Goal: Task Accomplishment & Management: Complete application form

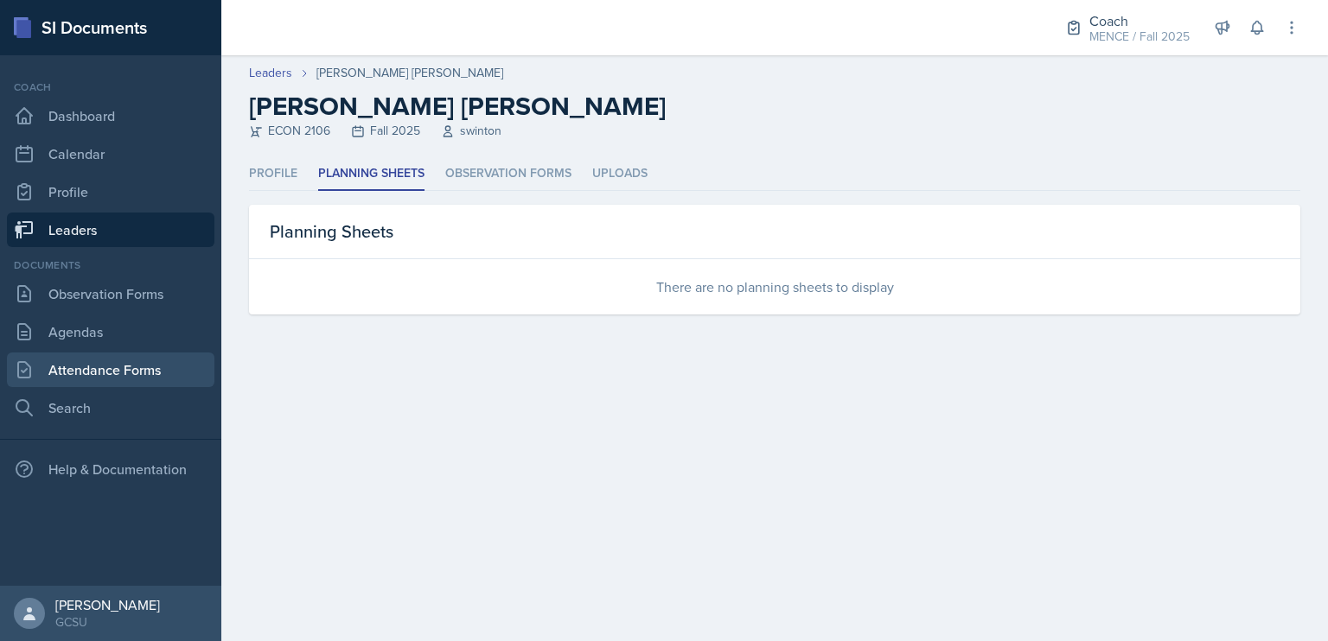
click at [119, 381] on link "Attendance Forms" at bounding box center [110, 370] width 207 height 35
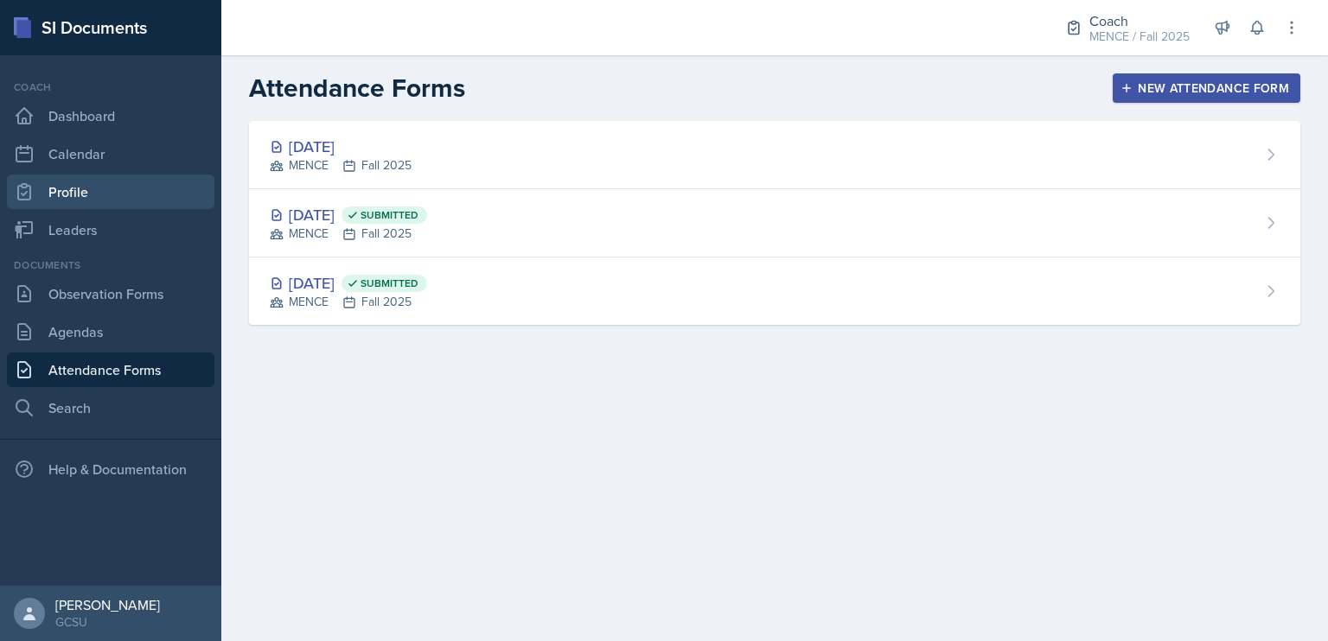
click at [82, 201] on link "Profile" at bounding box center [110, 192] width 207 height 35
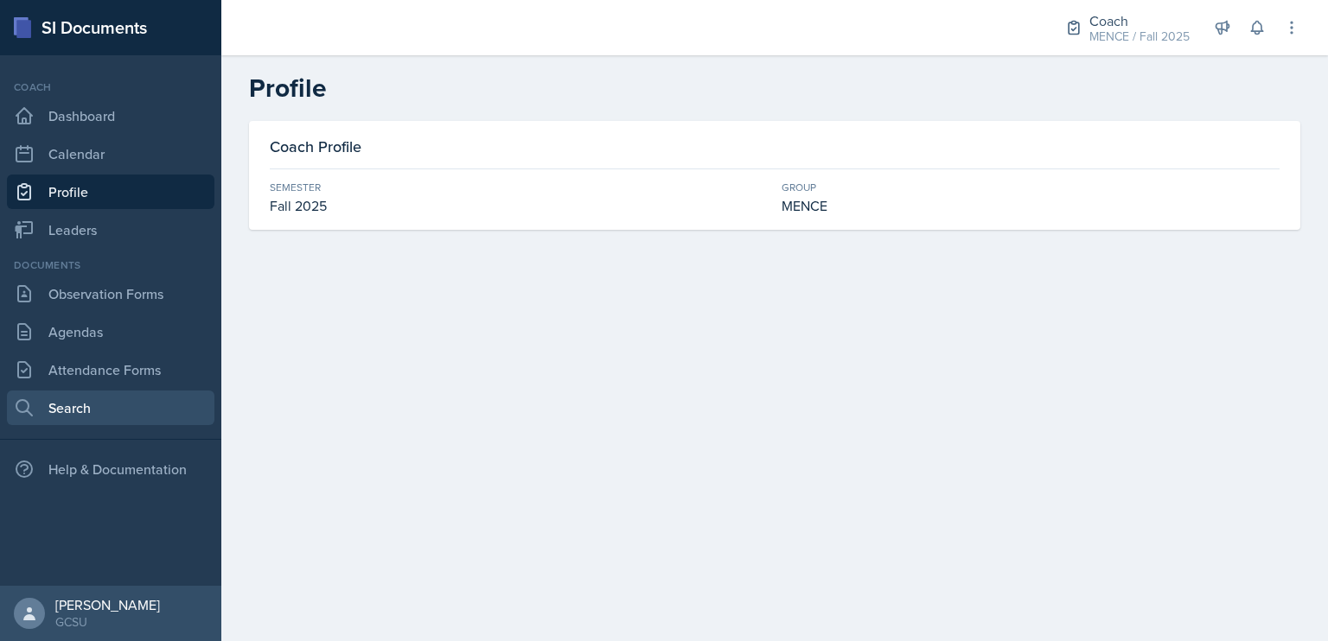
click at [134, 396] on link "Search" at bounding box center [110, 408] width 207 height 35
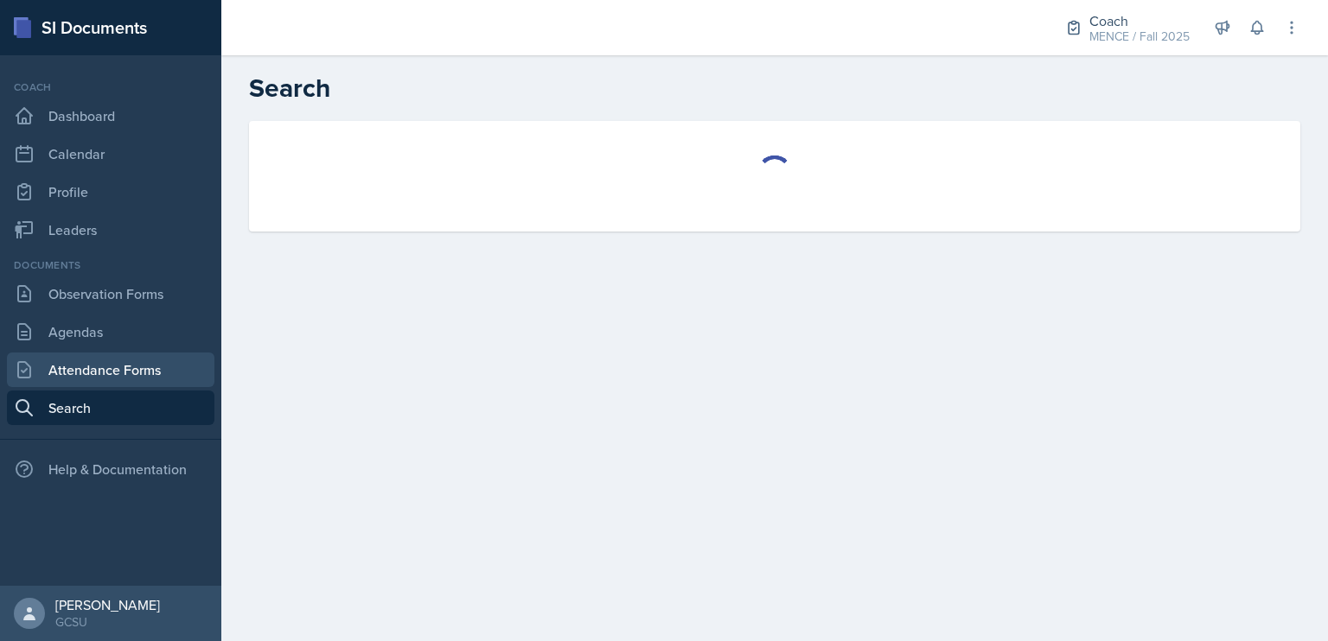
click at [142, 371] on link "Attendance Forms" at bounding box center [110, 370] width 207 height 35
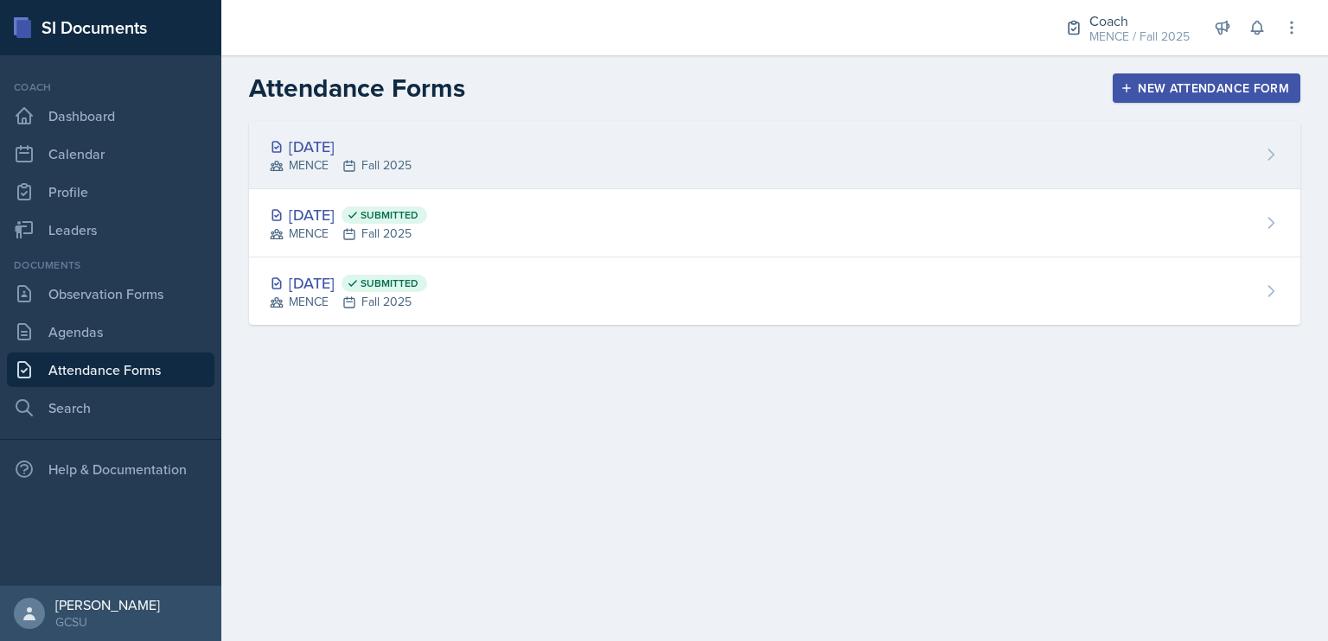
click at [339, 136] on div "[DATE]" at bounding box center [341, 146] width 142 height 23
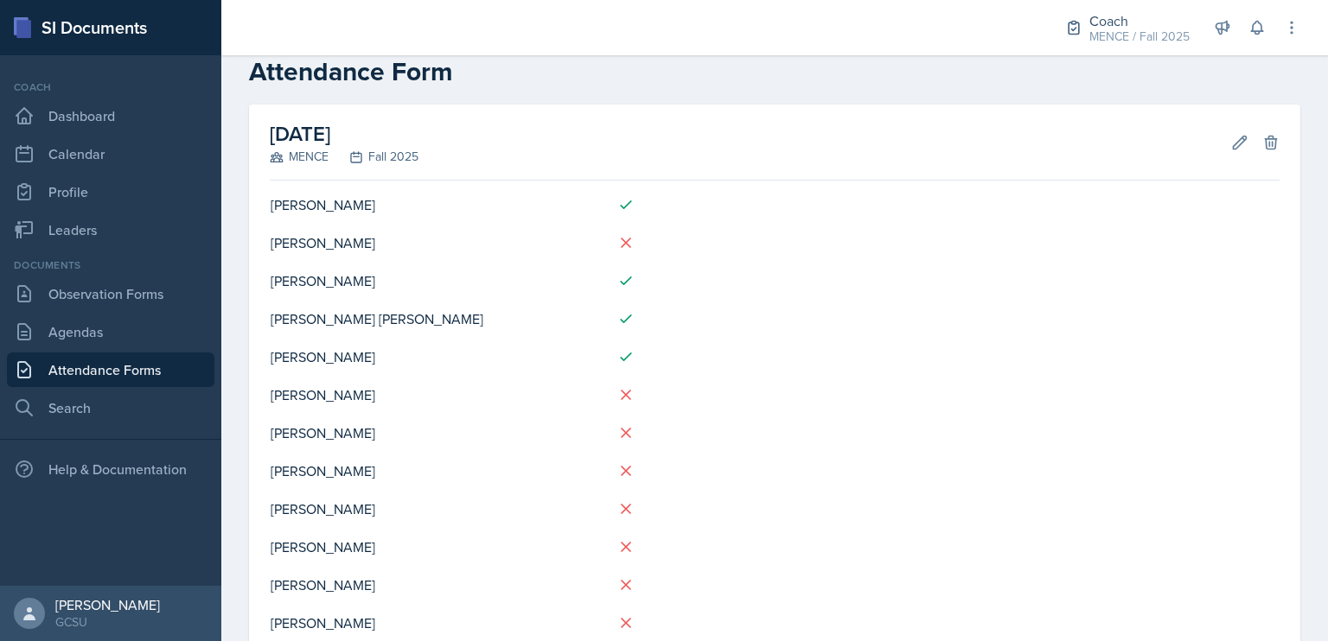
scroll to position [6, 0]
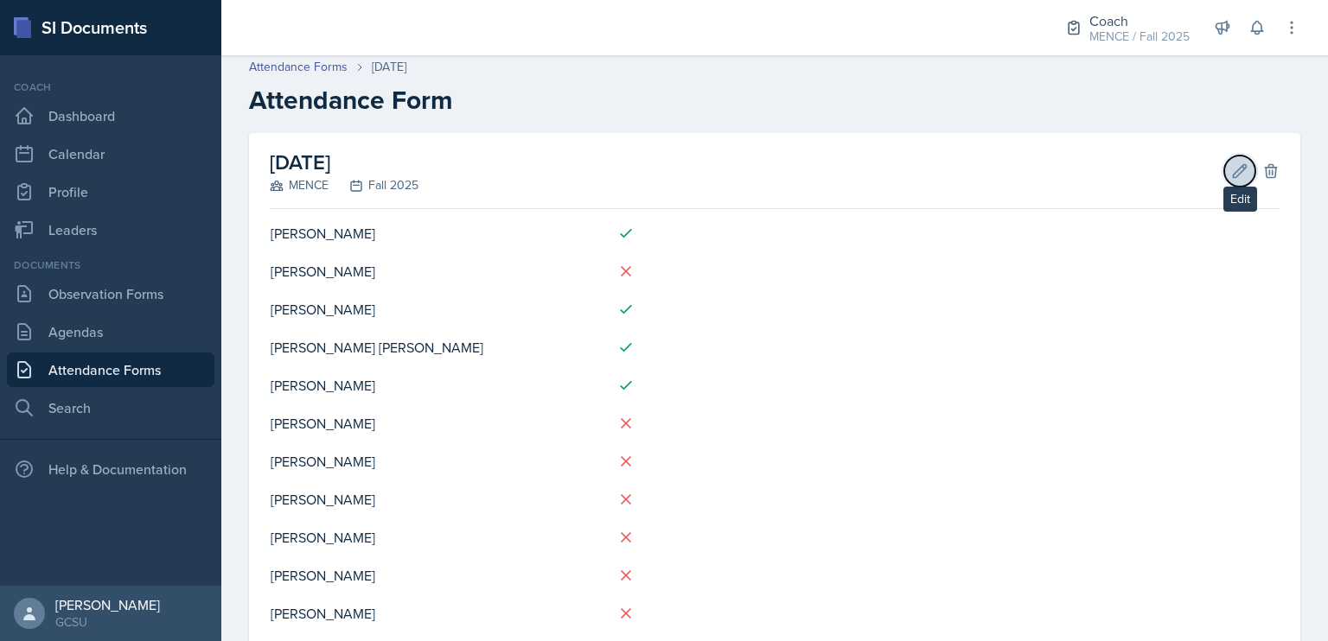
click at [1231, 170] on icon at bounding box center [1239, 171] width 17 height 17
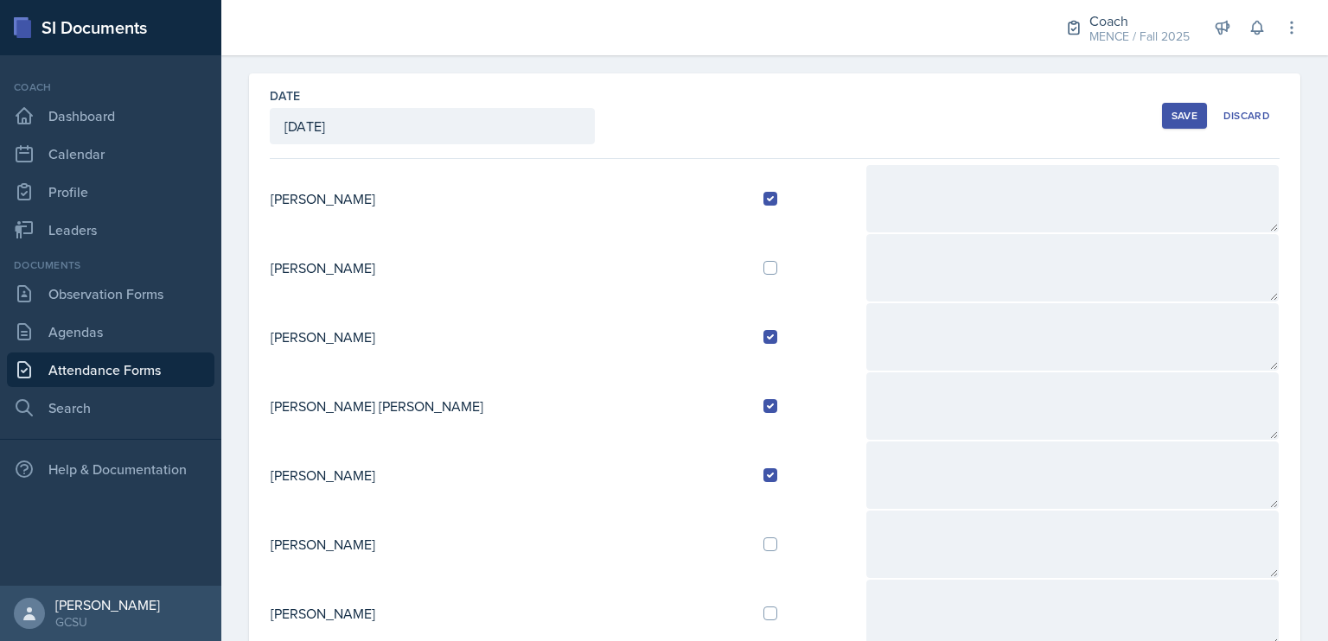
scroll to position [67, 0]
click at [763, 267] on input "checkbox" at bounding box center [770, 267] width 14 height 14
checkbox input "true"
click at [1171, 112] on div "Save" at bounding box center [1184, 115] width 26 height 14
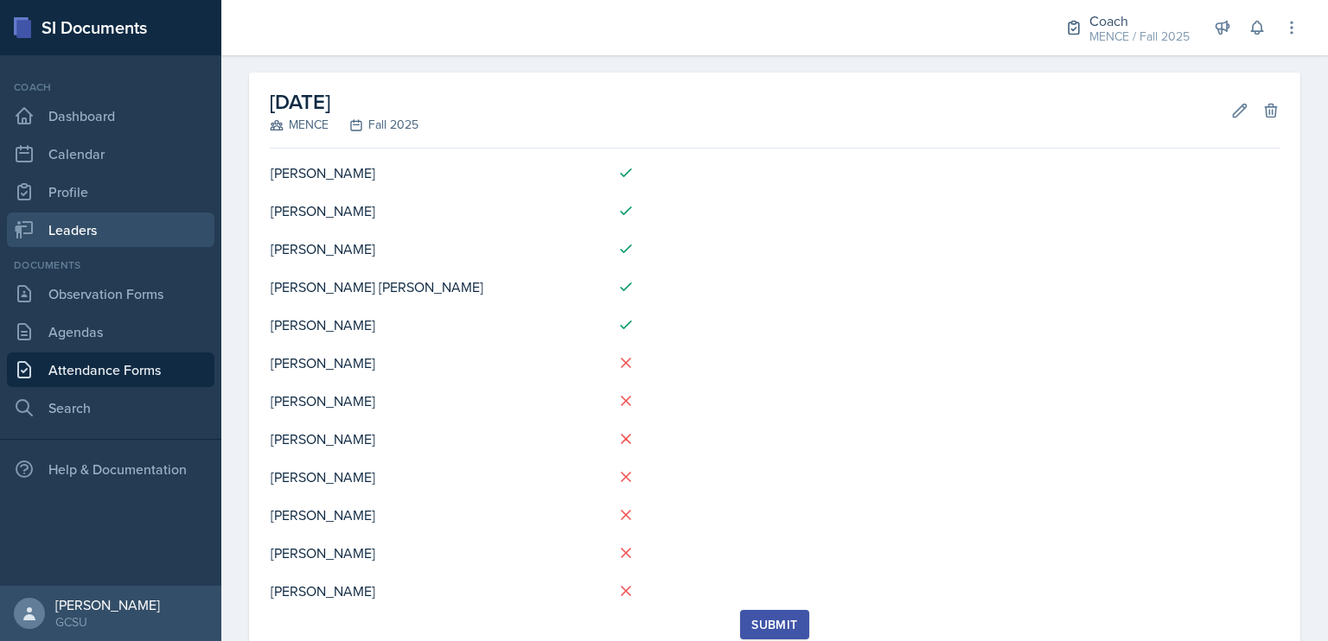
click at [128, 228] on link "Leaders" at bounding box center [110, 230] width 207 height 35
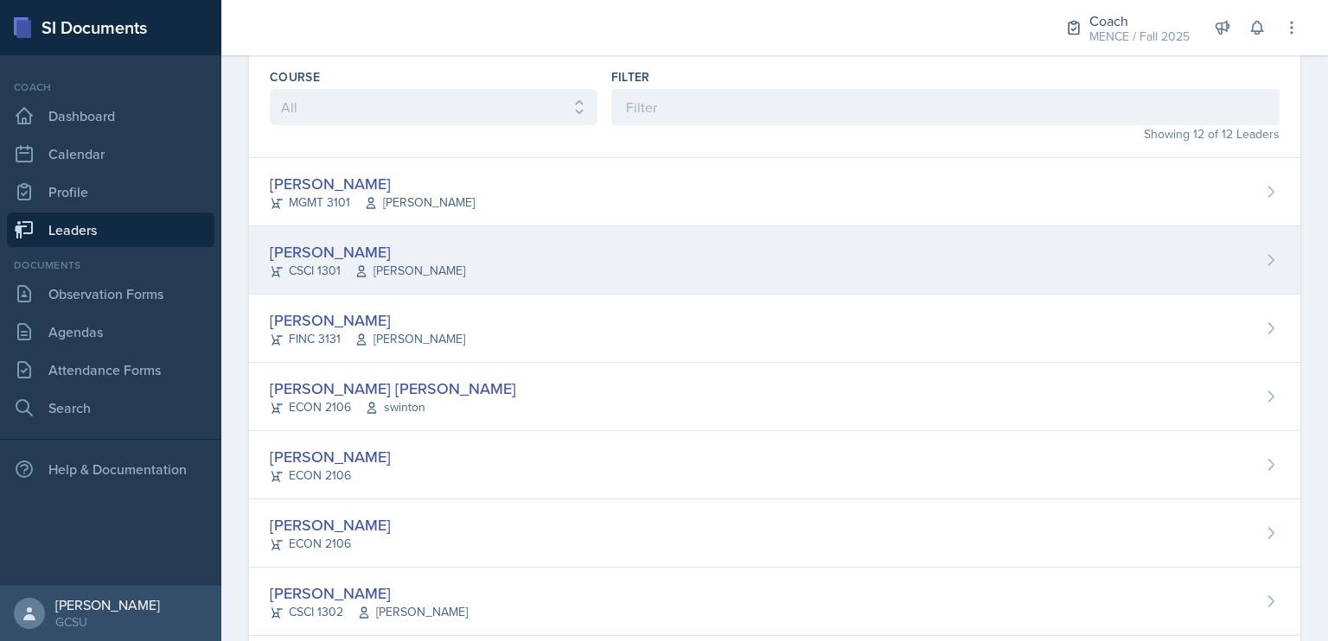
click at [328, 245] on div "[PERSON_NAME]" at bounding box center [367, 251] width 195 height 23
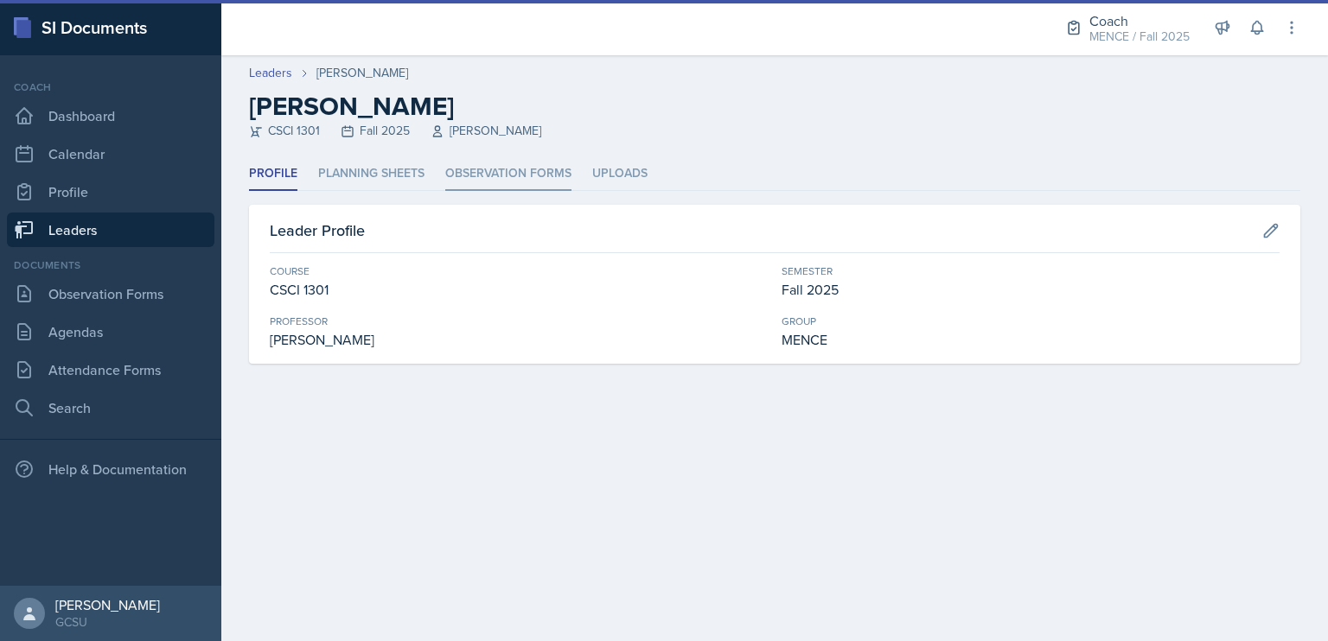
click at [486, 166] on li "Observation Forms" at bounding box center [508, 174] width 126 height 34
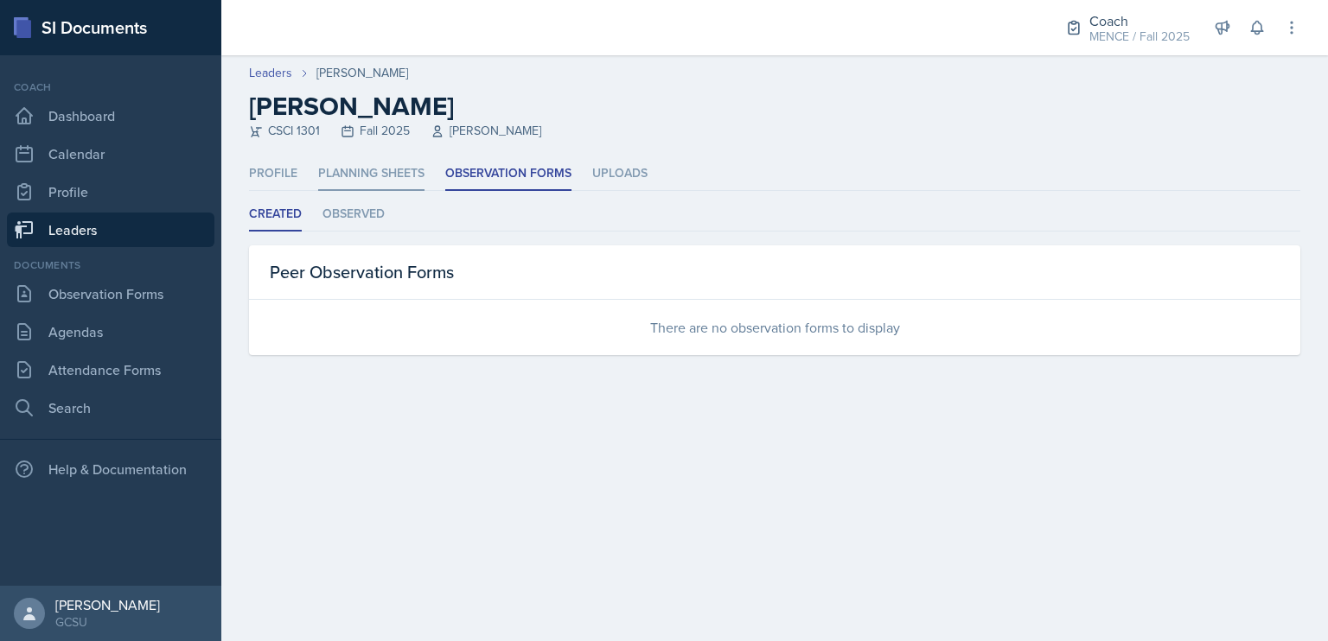
click at [377, 179] on li "Planning Sheets" at bounding box center [371, 174] width 106 height 34
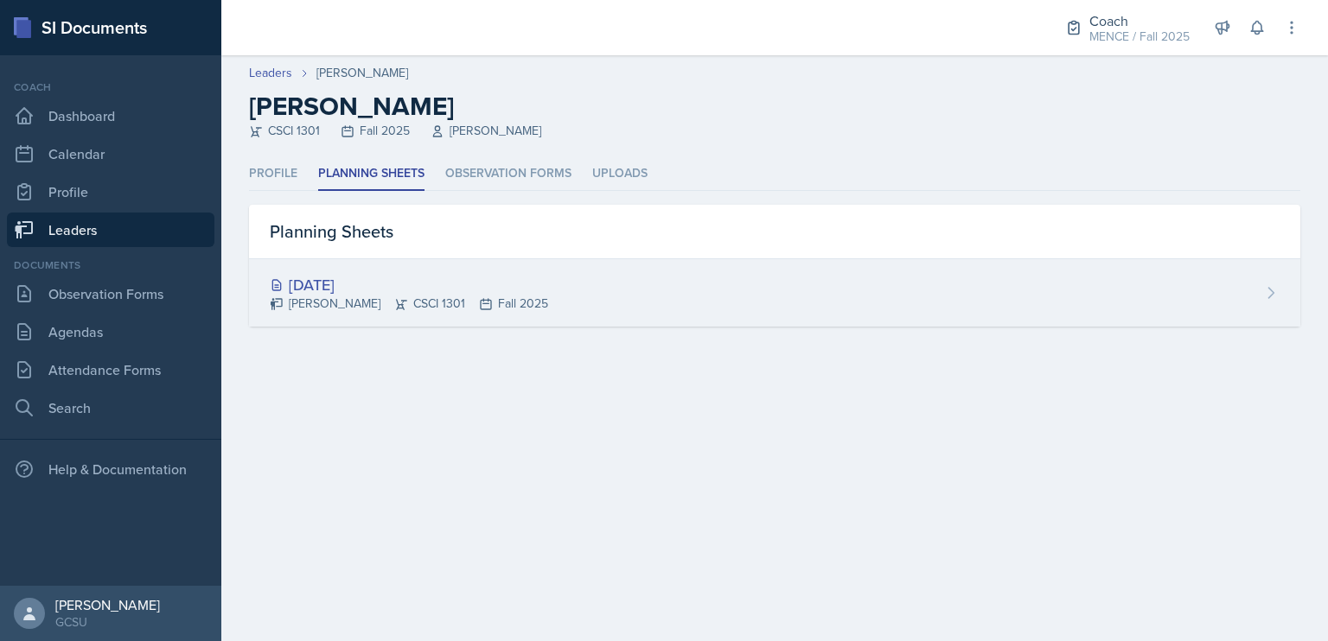
click at [322, 283] on div "[DATE]" at bounding box center [409, 284] width 278 height 23
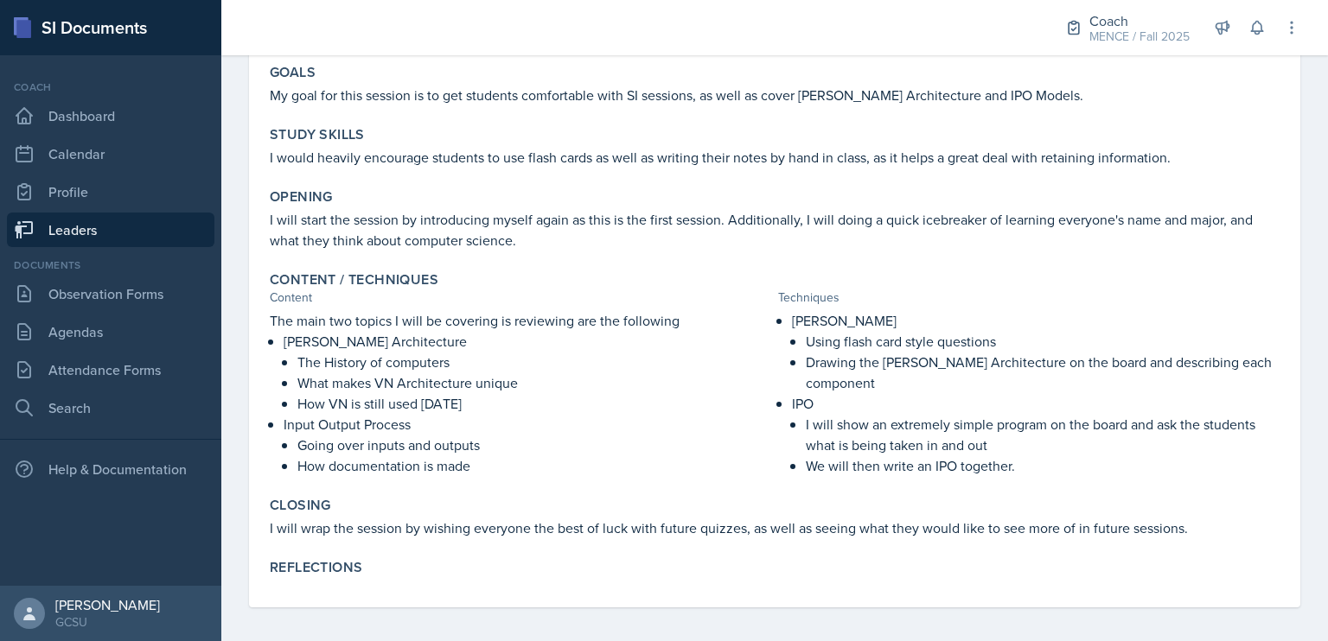
scroll to position [182, 0]
click at [128, 223] on link "Leaders" at bounding box center [110, 230] width 207 height 35
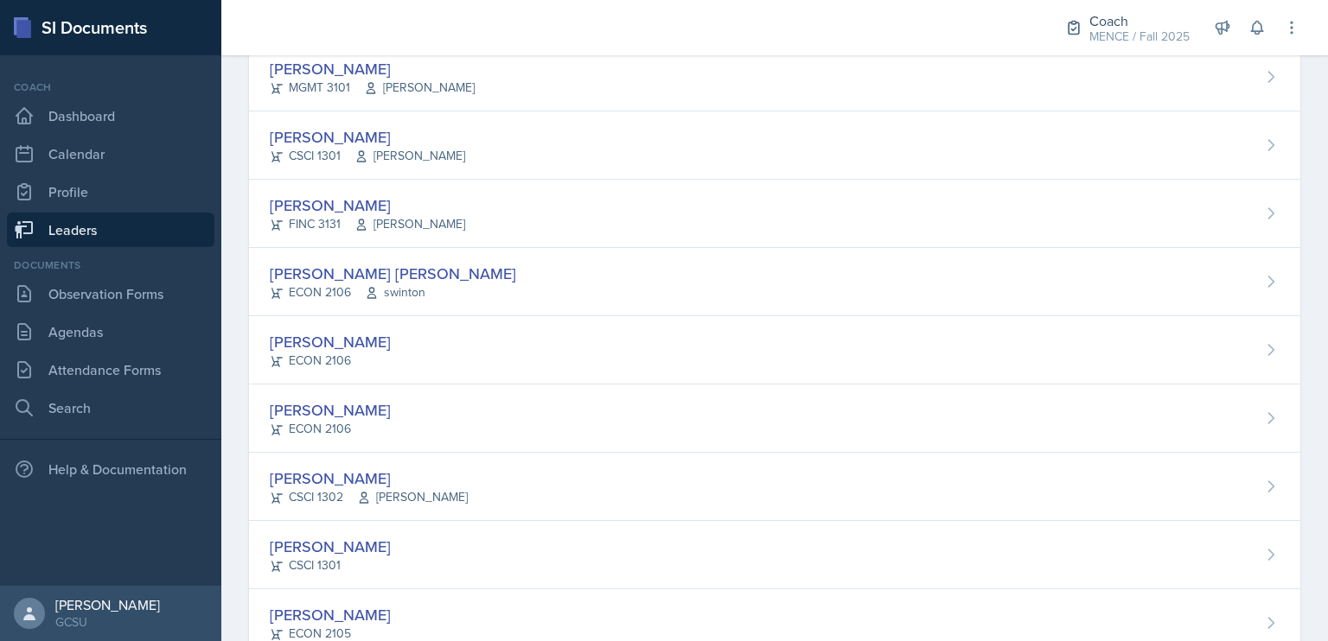
click at [71, 233] on link "Leaders" at bounding box center [110, 230] width 207 height 35
click at [131, 305] on link "Observation Forms" at bounding box center [110, 294] width 207 height 35
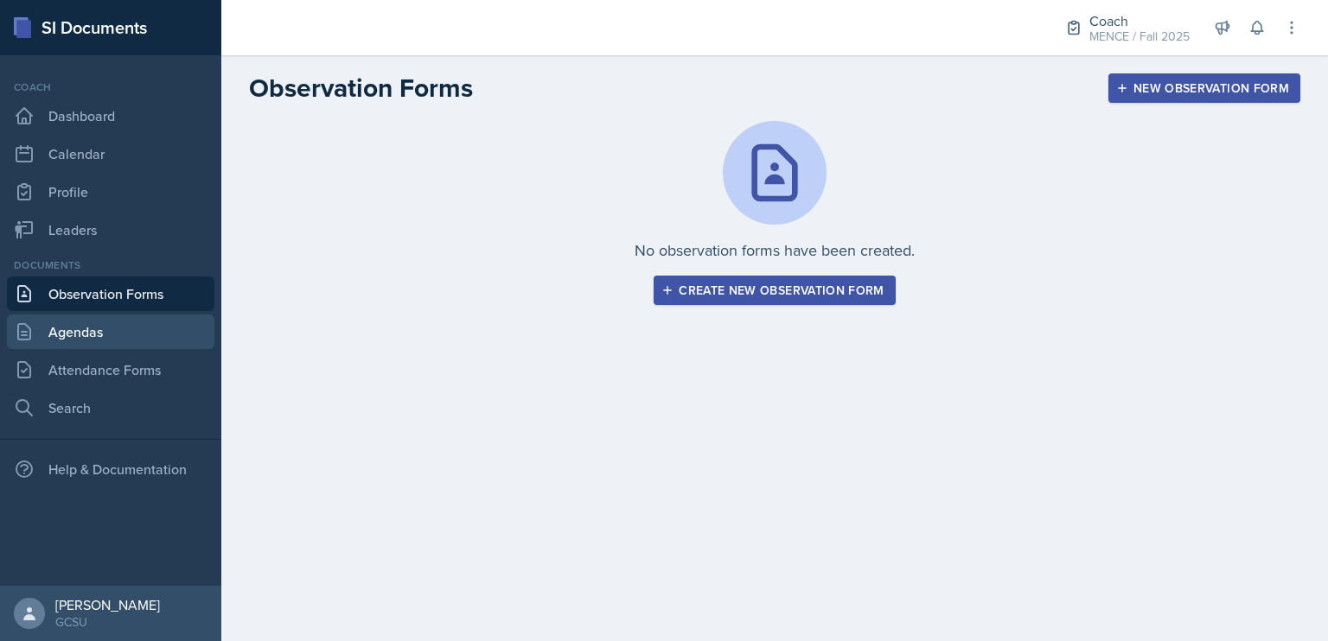
click at [148, 331] on link "Agendas" at bounding box center [110, 332] width 207 height 35
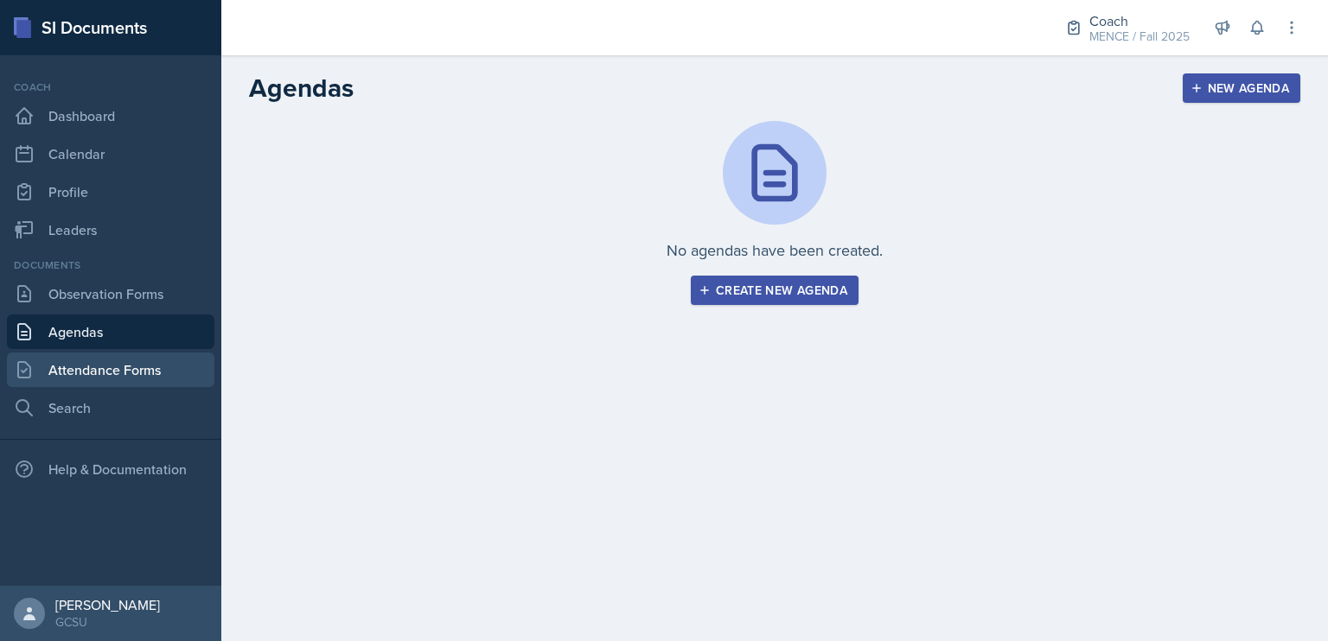
click at [163, 364] on link "Attendance Forms" at bounding box center [110, 370] width 207 height 35
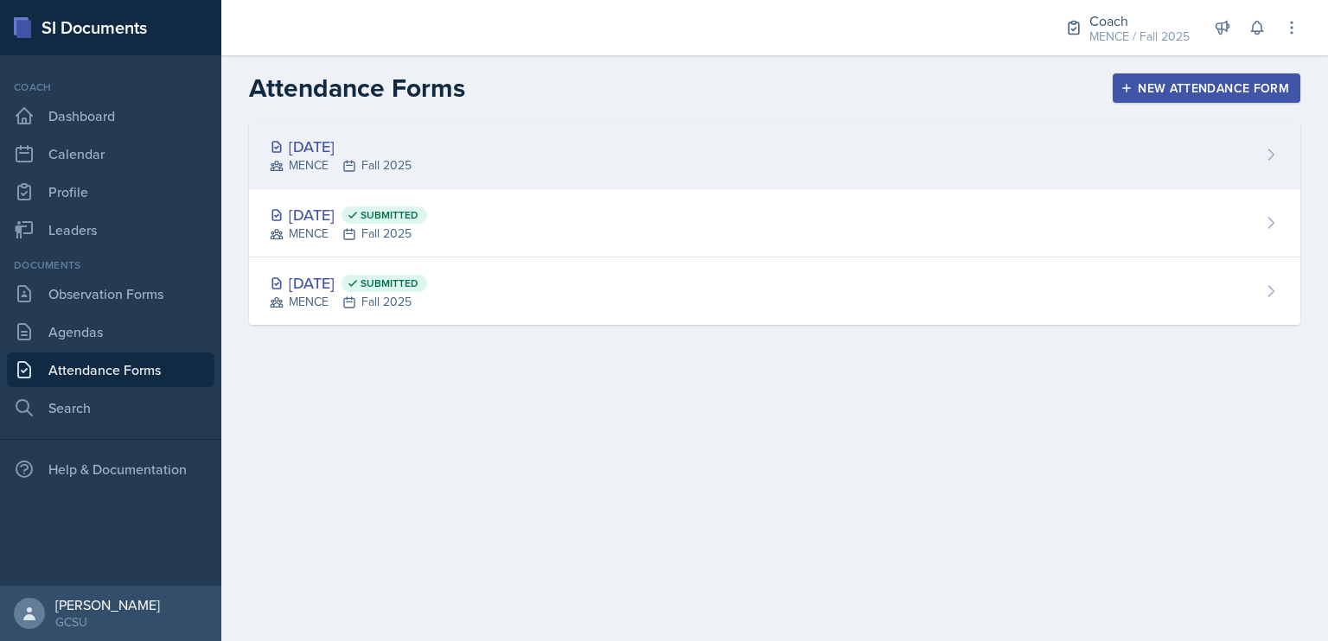
click at [473, 150] on div "[DATE] MENCE Fall 2025" at bounding box center [774, 155] width 1051 height 68
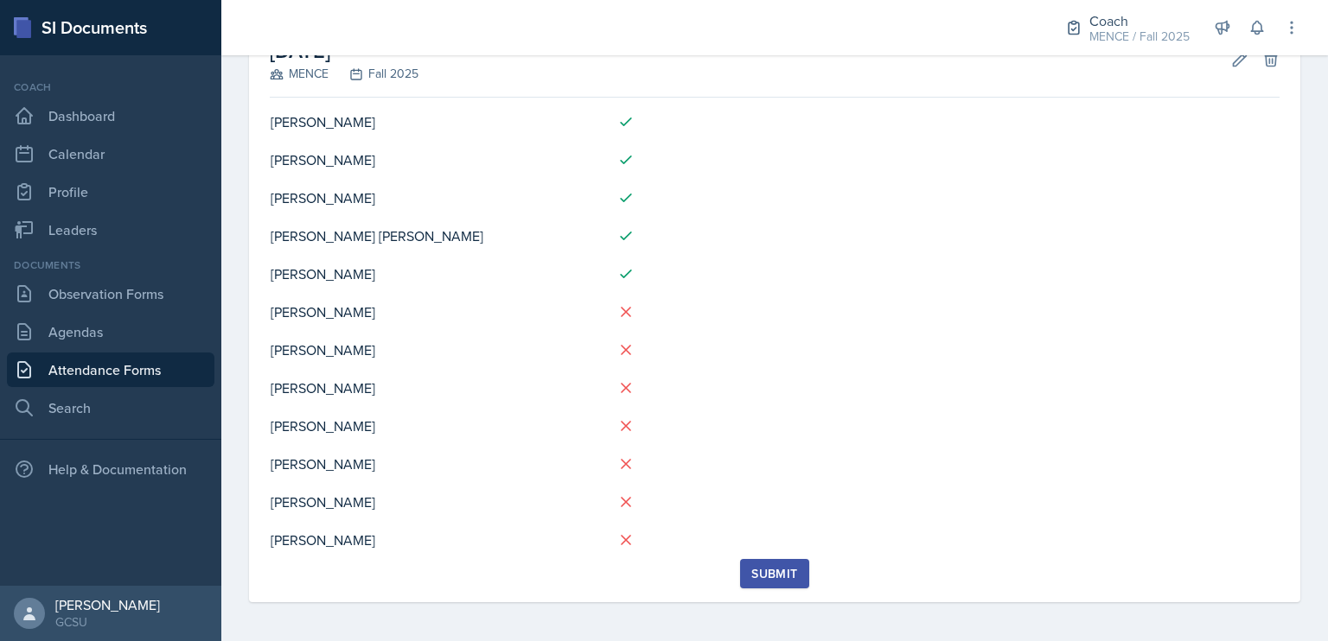
scroll to position [120, 0]
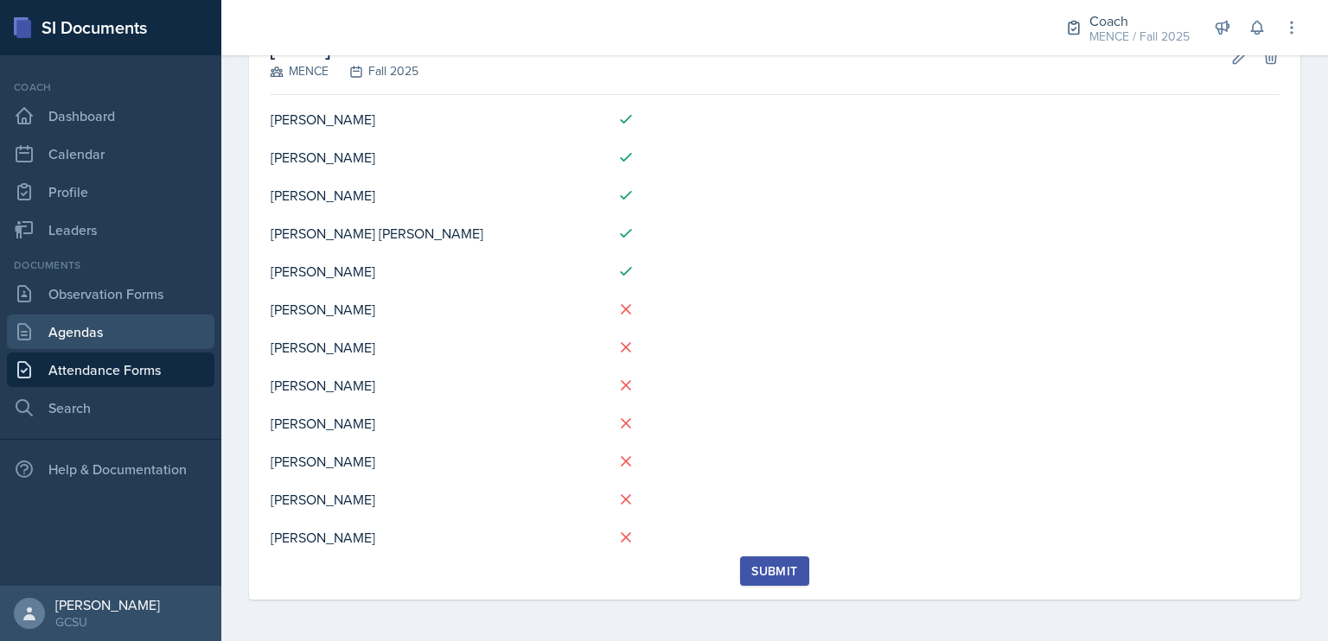
click at [86, 341] on link "Agendas" at bounding box center [110, 332] width 207 height 35
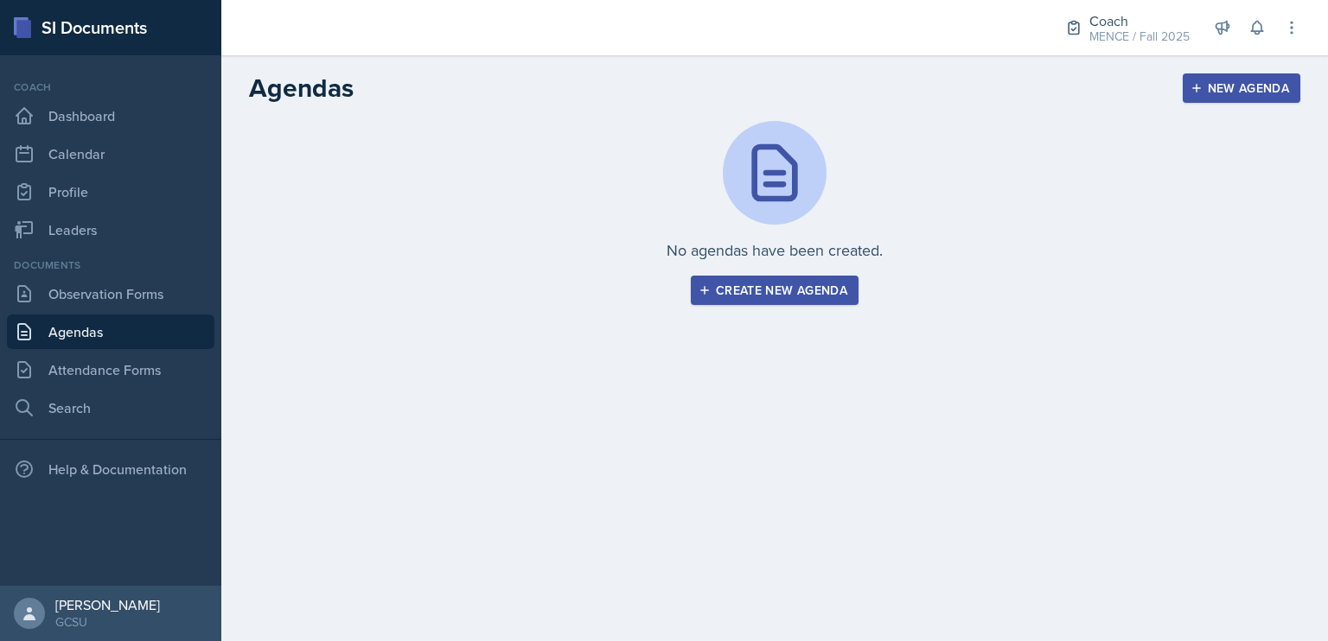
click at [709, 290] on icon "button" at bounding box center [704, 290] width 9 height 9
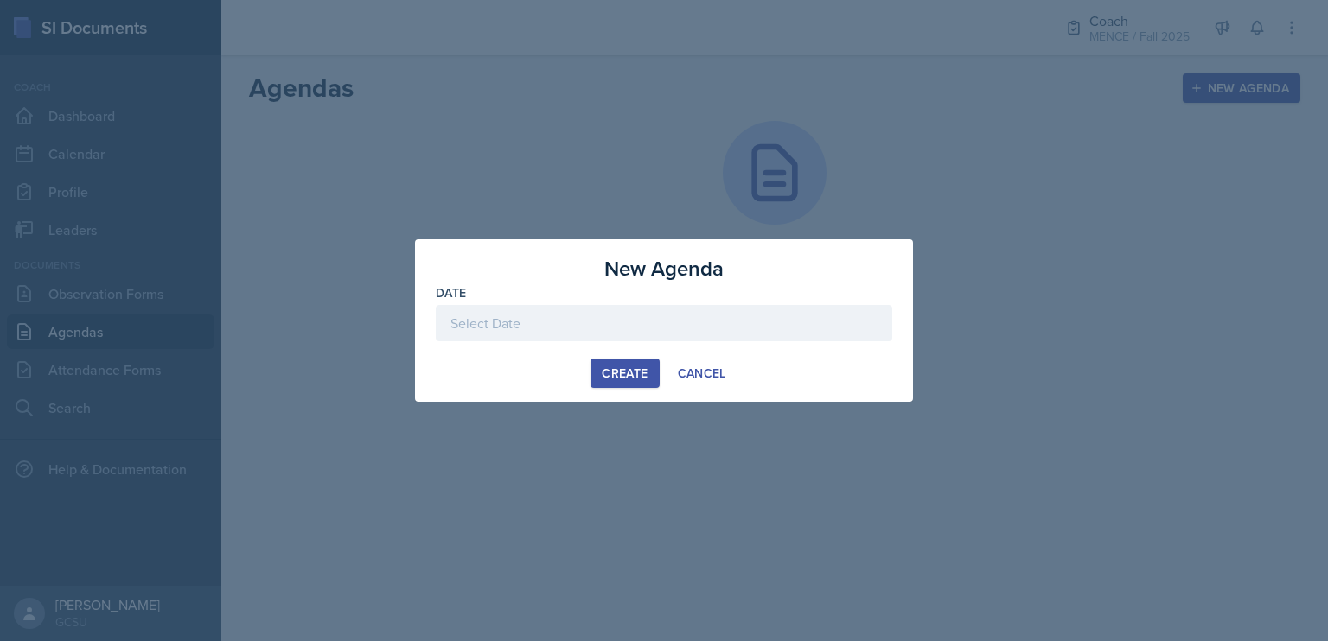
click at [606, 324] on div at bounding box center [664, 323] width 456 height 36
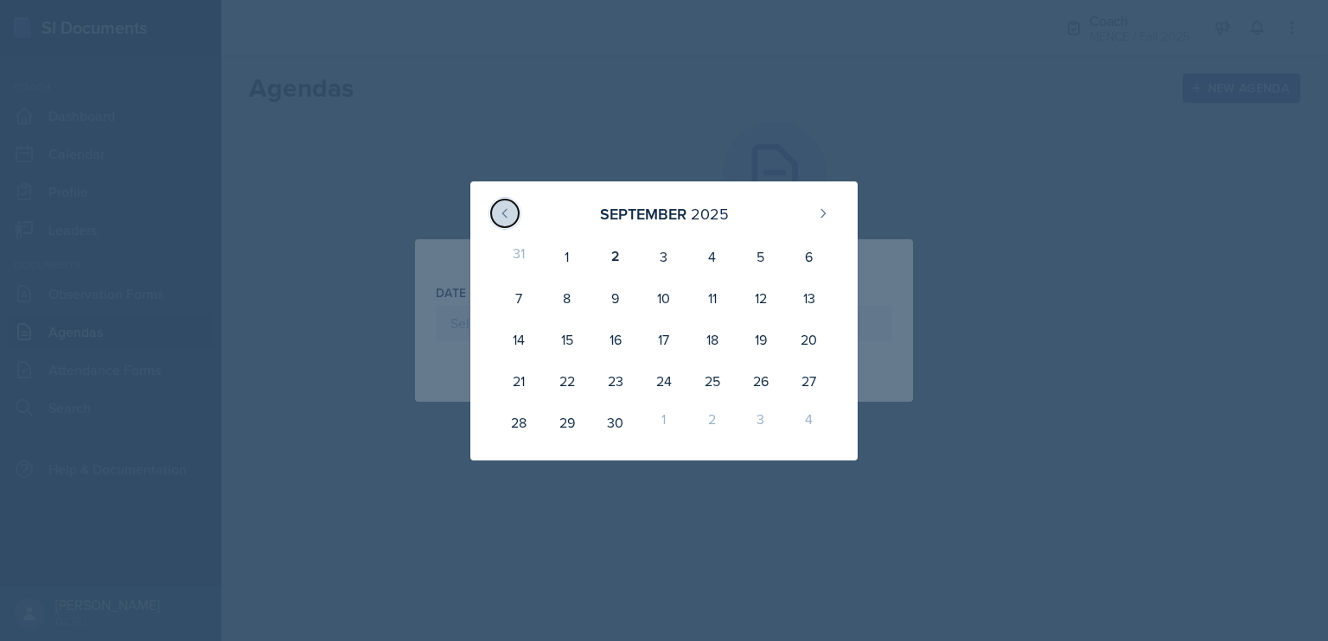
click at [492, 210] on button at bounding box center [505, 214] width 28 height 28
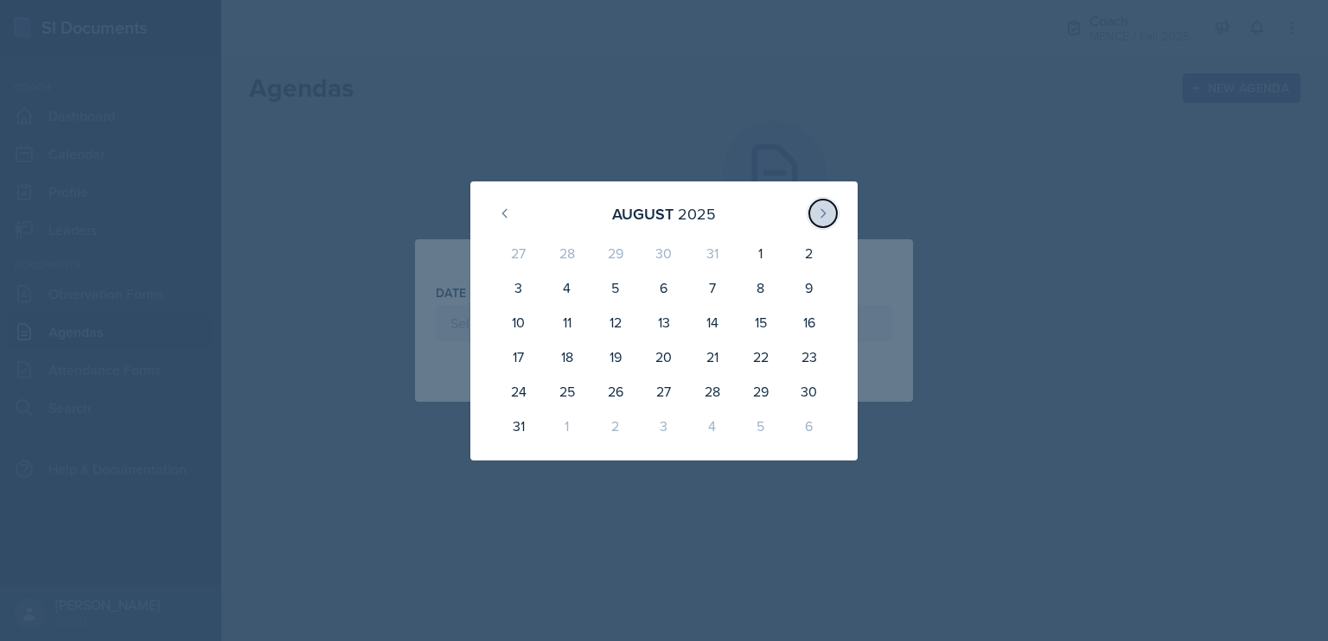
click at [820, 214] on icon at bounding box center [823, 214] width 14 height 14
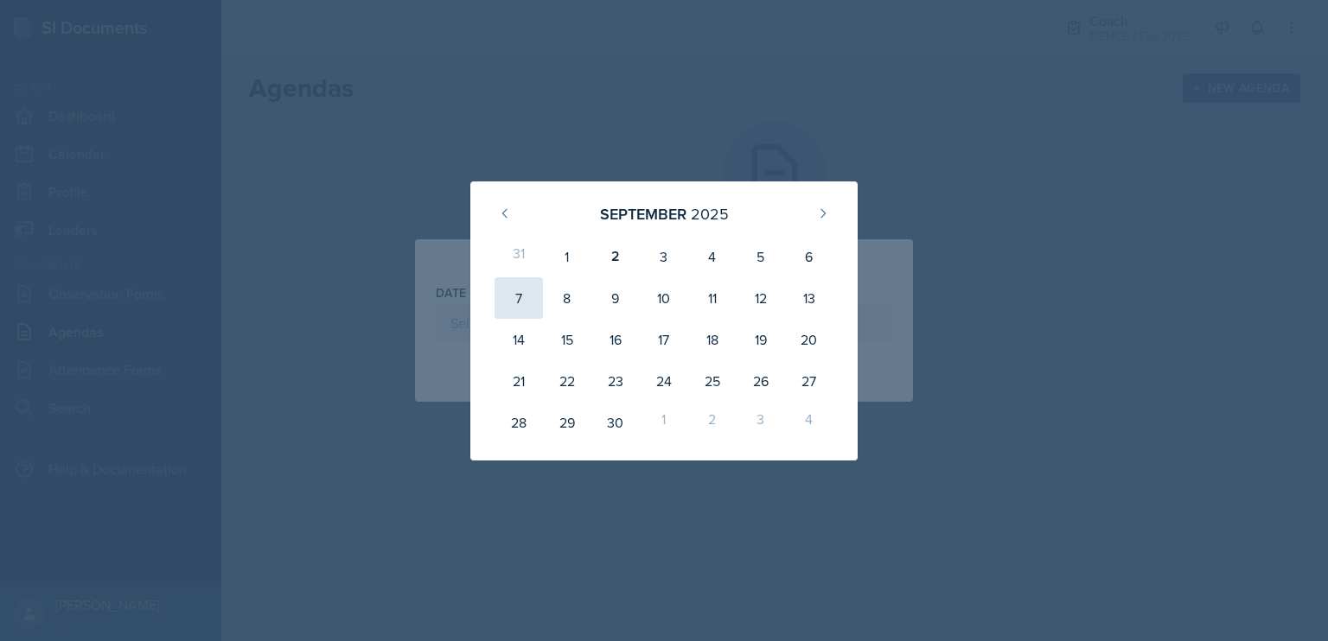
click at [509, 302] on div "7" at bounding box center [519, 298] width 48 height 41
type input "[DATE]"
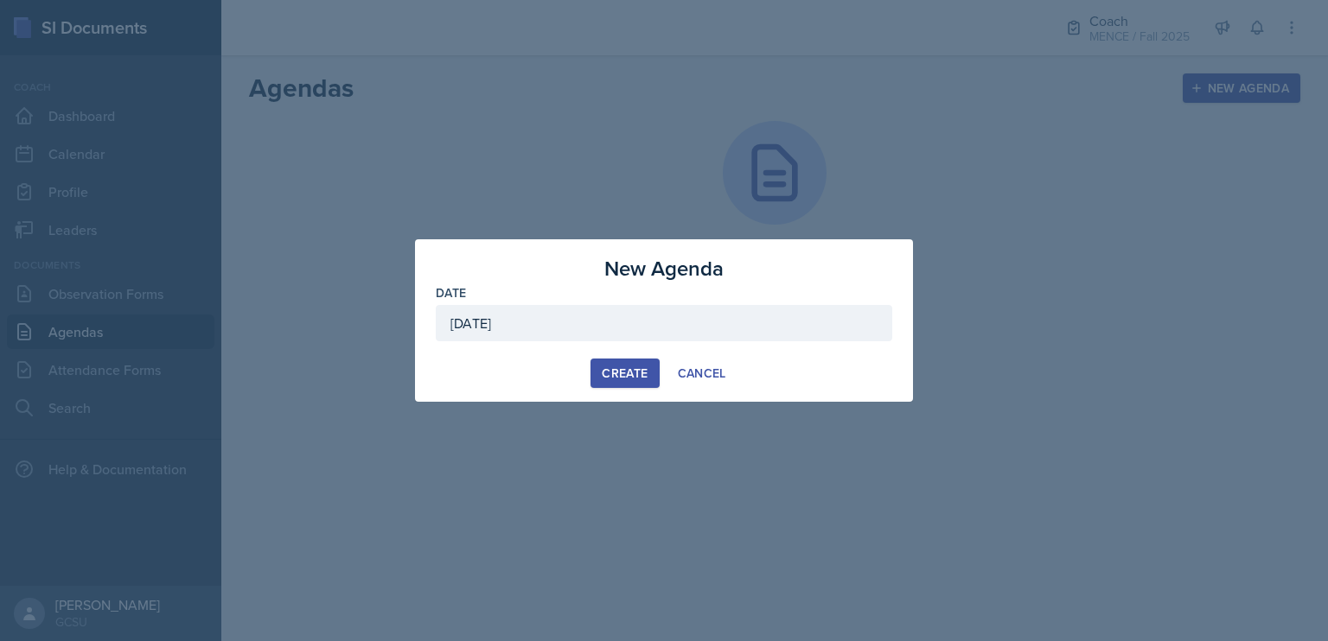
click at [624, 371] on div "Create" at bounding box center [625, 374] width 46 height 14
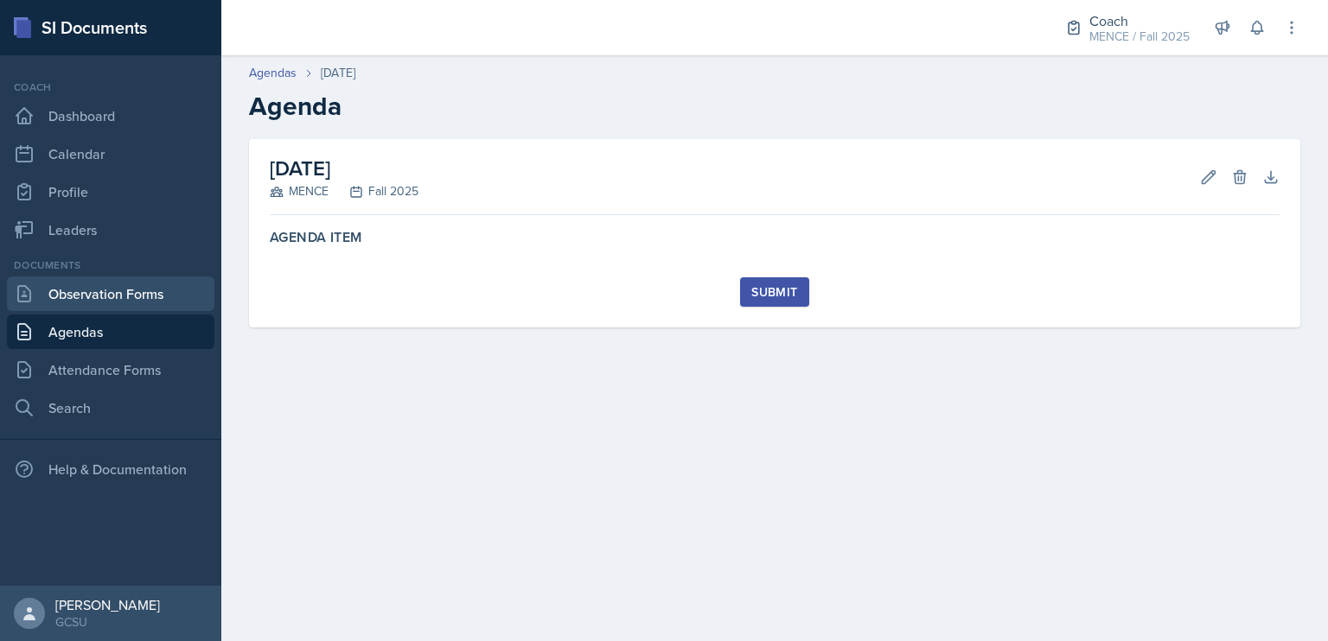
click at [93, 288] on link "Observation Forms" at bounding box center [110, 294] width 207 height 35
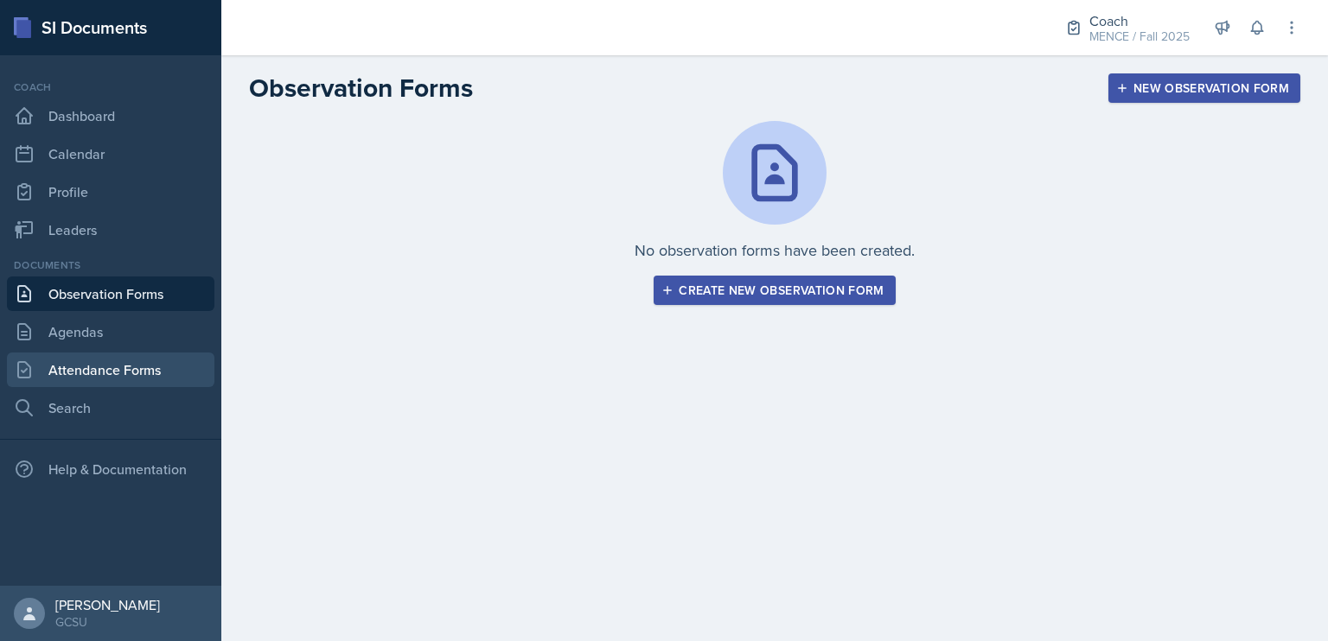
click at [124, 358] on link "Attendance Forms" at bounding box center [110, 370] width 207 height 35
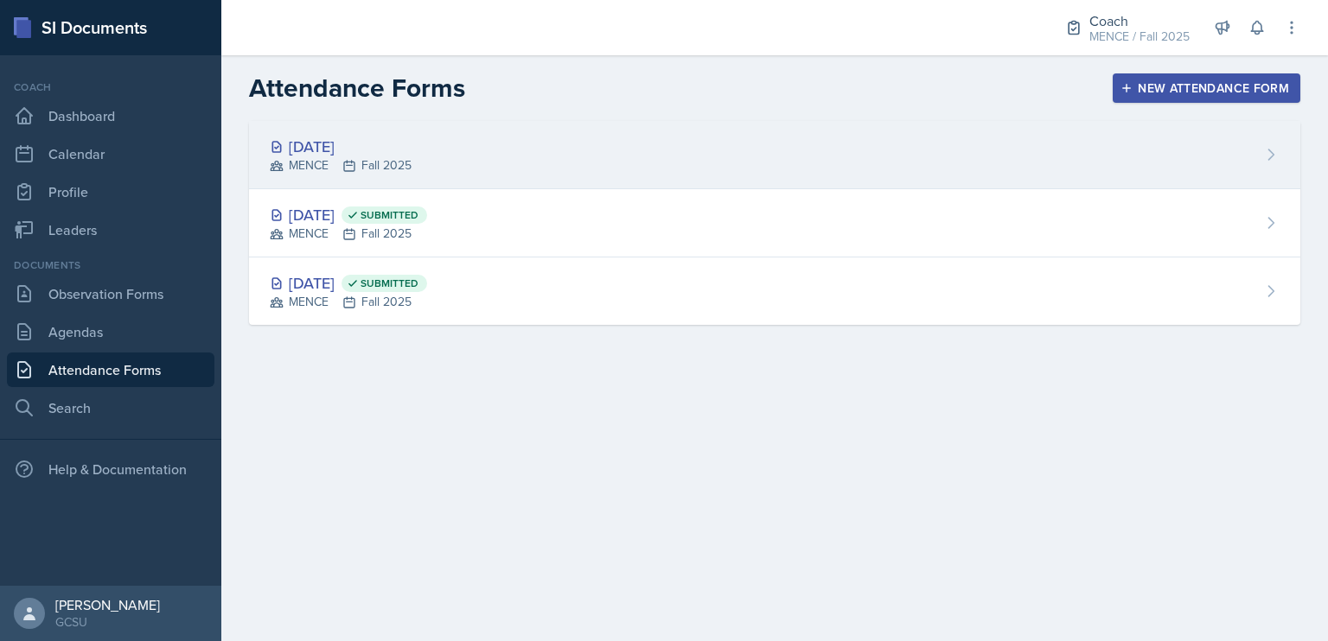
click at [331, 150] on div "[DATE]" at bounding box center [341, 146] width 142 height 23
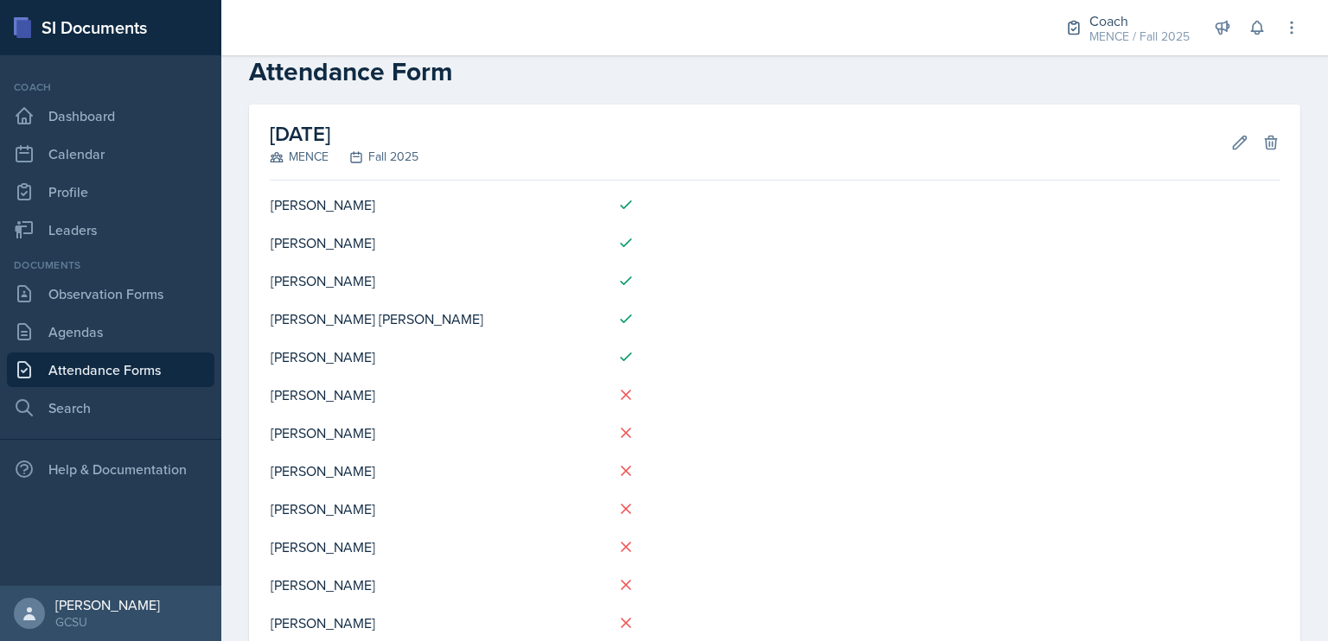
scroll to position [120, 0]
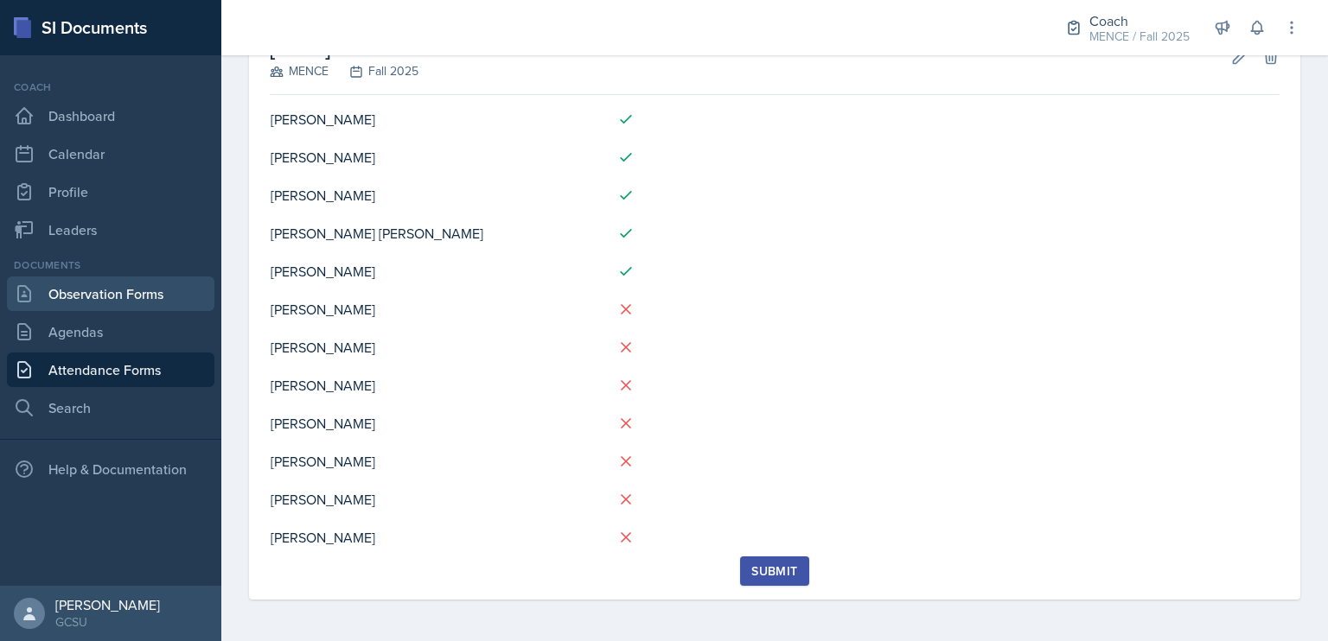
click at [114, 293] on link "Observation Forms" at bounding box center [110, 294] width 207 height 35
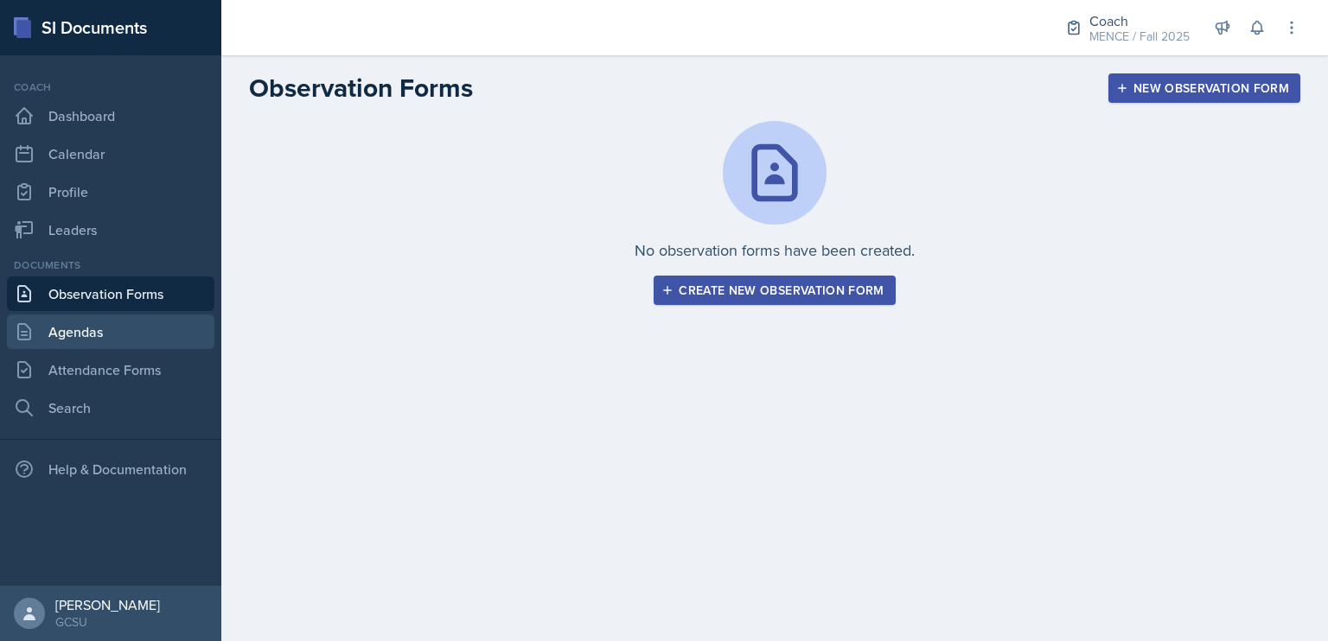
click at [128, 323] on link "Agendas" at bounding box center [110, 332] width 207 height 35
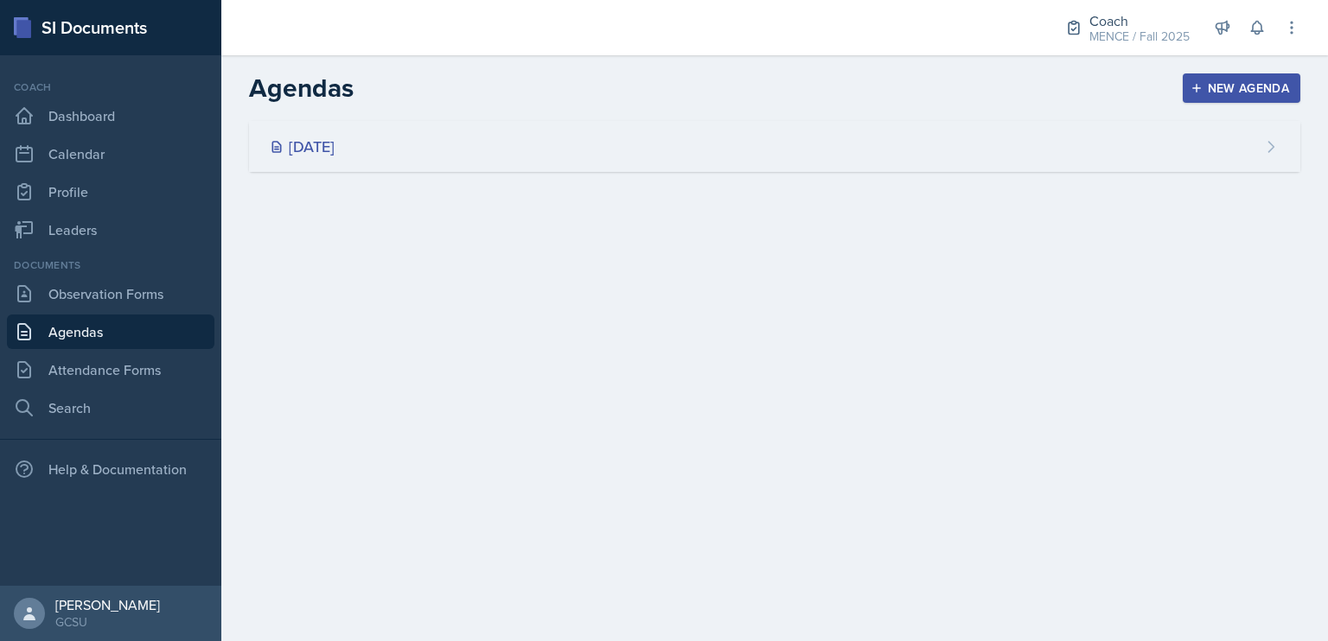
click at [387, 143] on div "[DATE]" at bounding box center [774, 146] width 1051 height 51
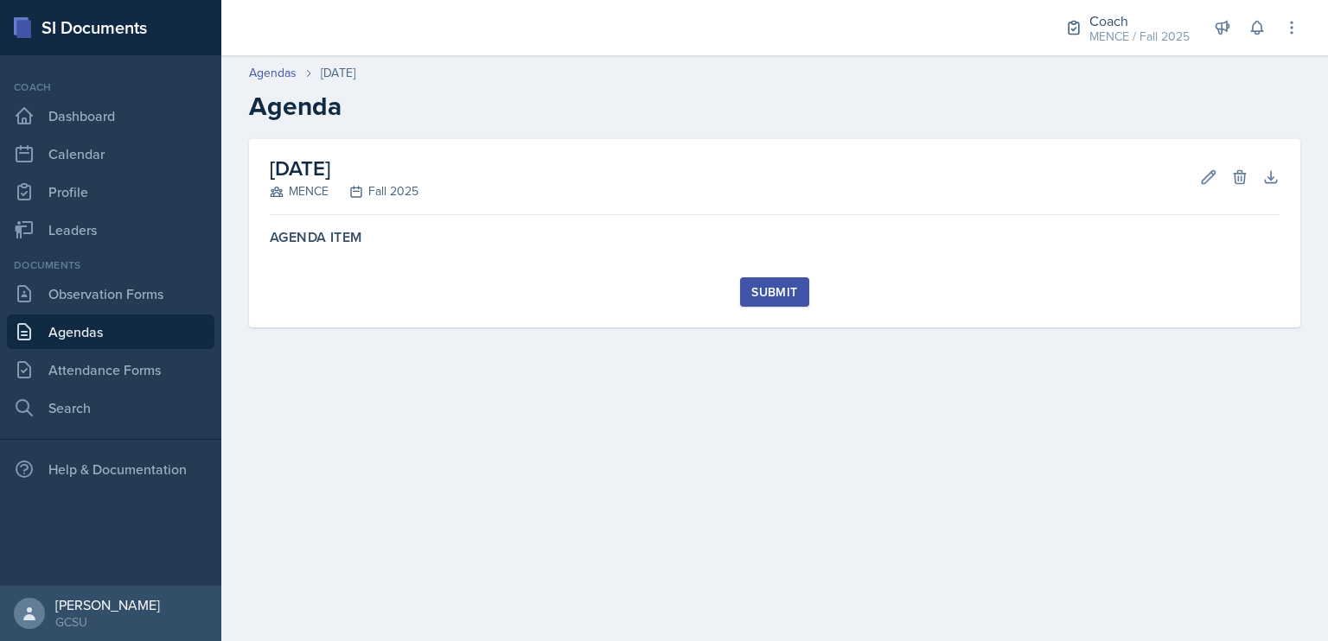
click at [681, 219] on div "[DATE] MENCE Fall 2025 Edit Delete Download Autosaving Agenda Item Submit Submi…" at bounding box center [774, 233] width 1051 height 188
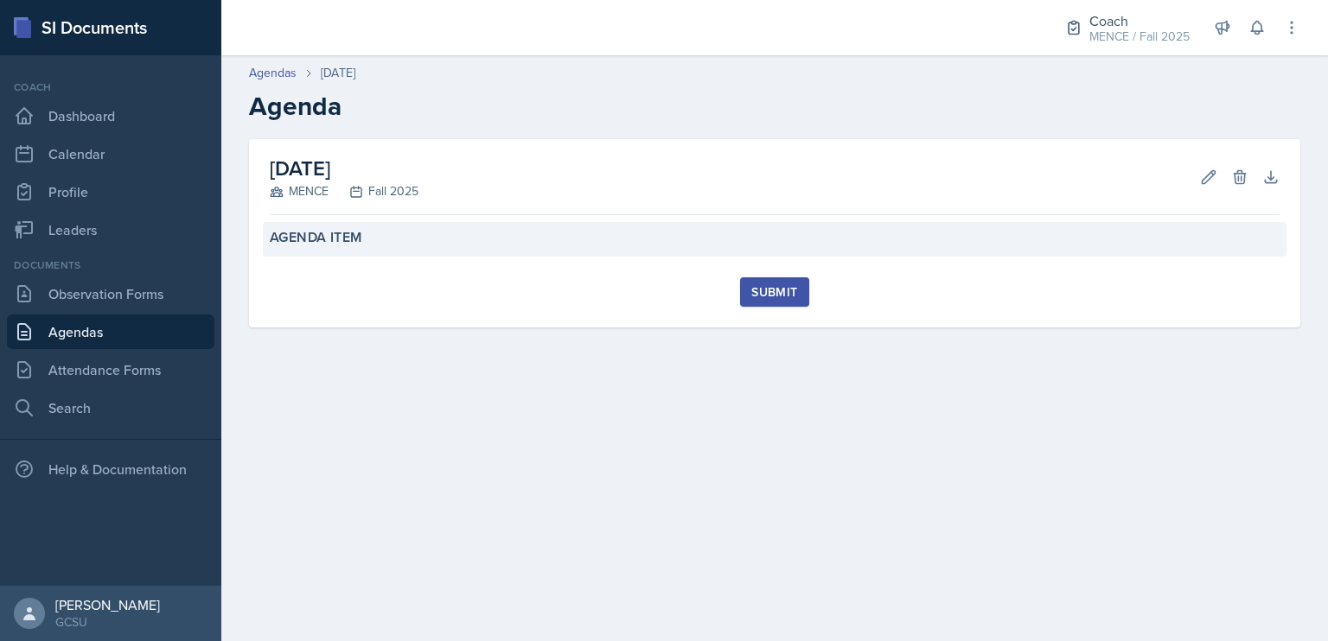
click at [679, 236] on div "Agenda Item" at bounding box center [775, 237] width 1010 height 17
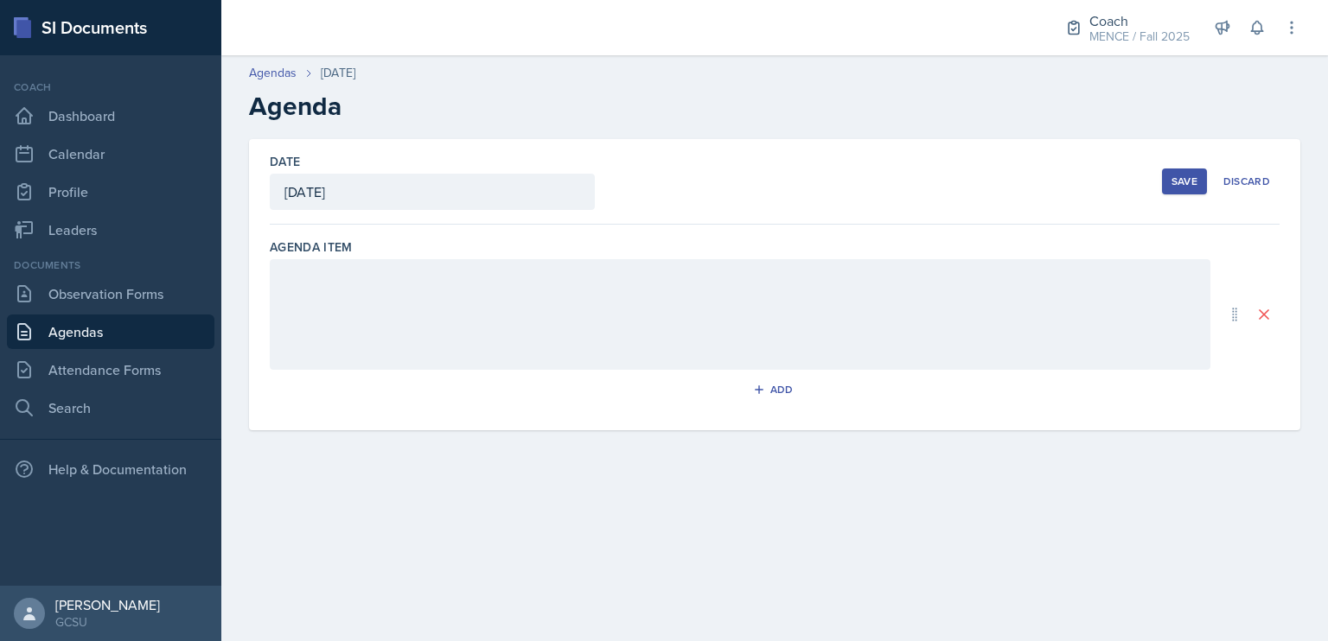
click at [603, 298] on div at bounding box center [740, 314] width 941 height 111
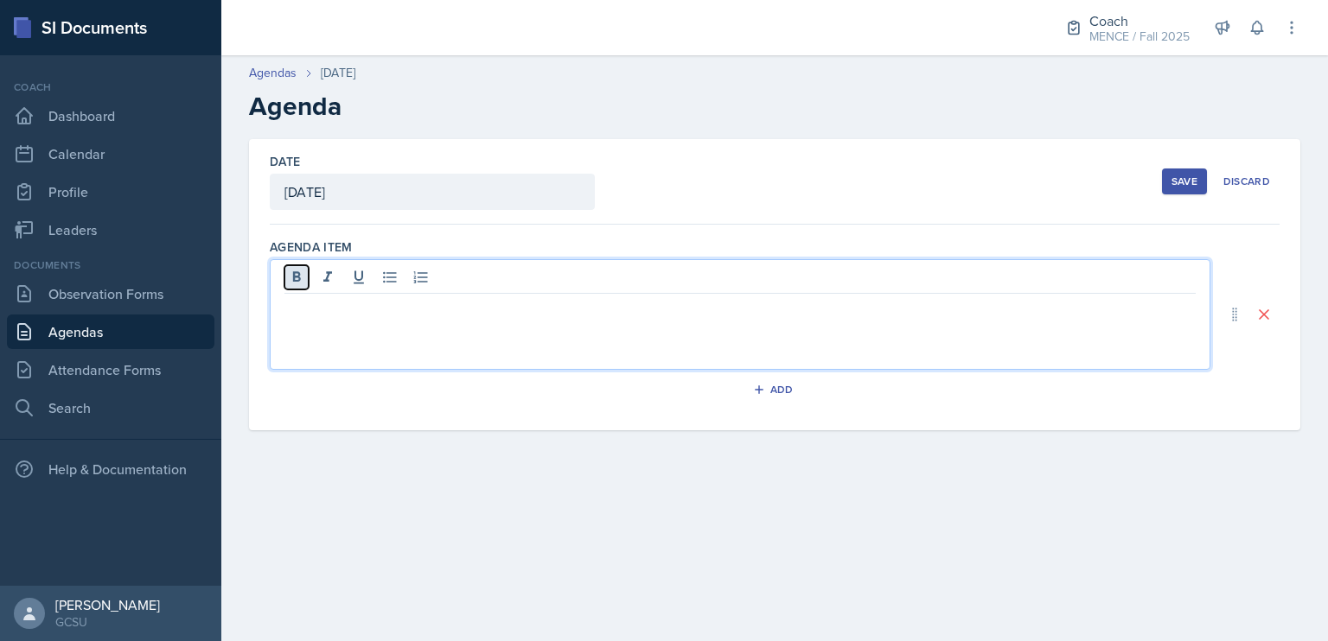
click at [297, 284] on icon at bounding box center [296, 277] width 17 height 17
click at [287, 336] on p "Chopped style" at bounding box center [739, 329] width 911 height 21
click at [389, 276] on icon at bounding box center [389, 277] width 13 height 11
click at [409, 319] on p "Chopped style" at bounding box center [746, 329] width 897 height 21
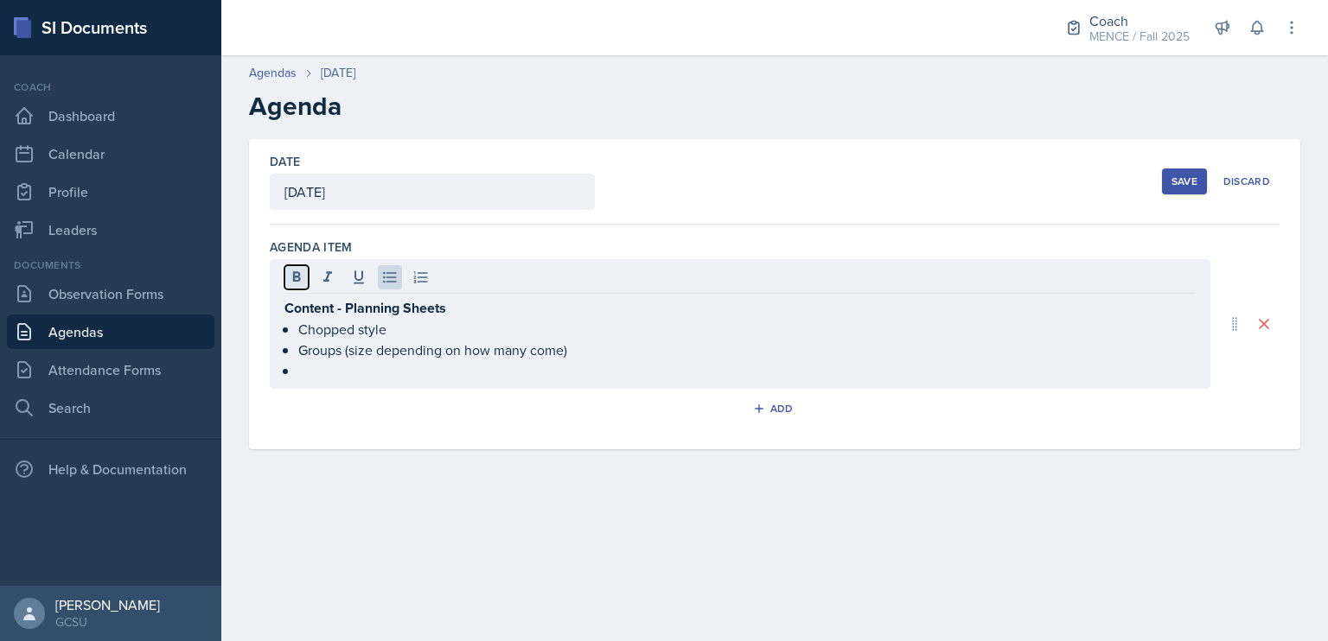
click at [299, 273] on icon at bounding box center [297, 276] width 8 height 10
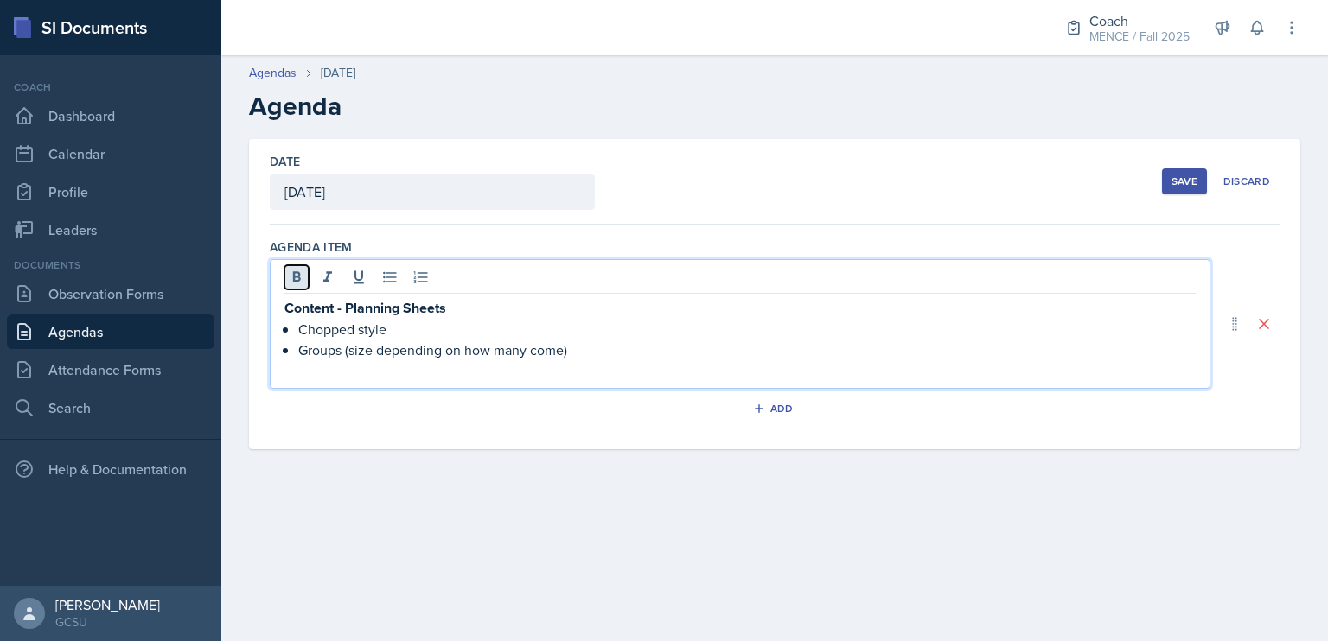
click at [301, 270] on icon at bounding box center [296, 277] width 17 height 17
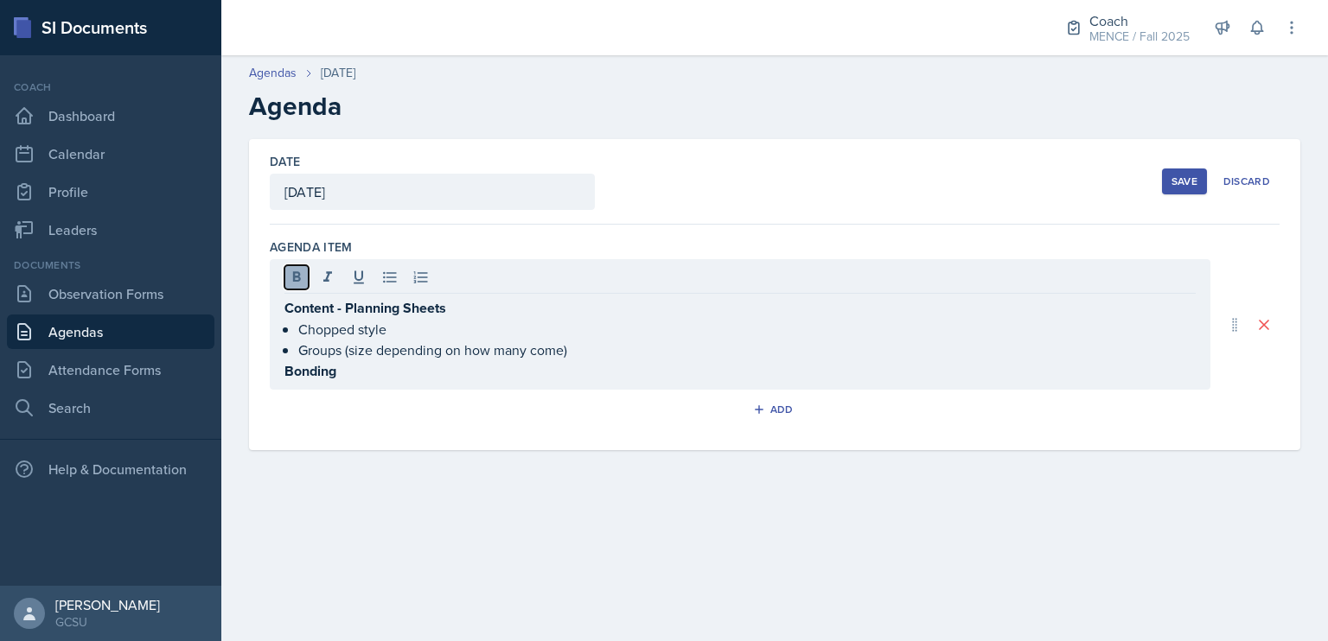
click at [301, 270] on icon at bounding box center [296, 277] width 17 height 17
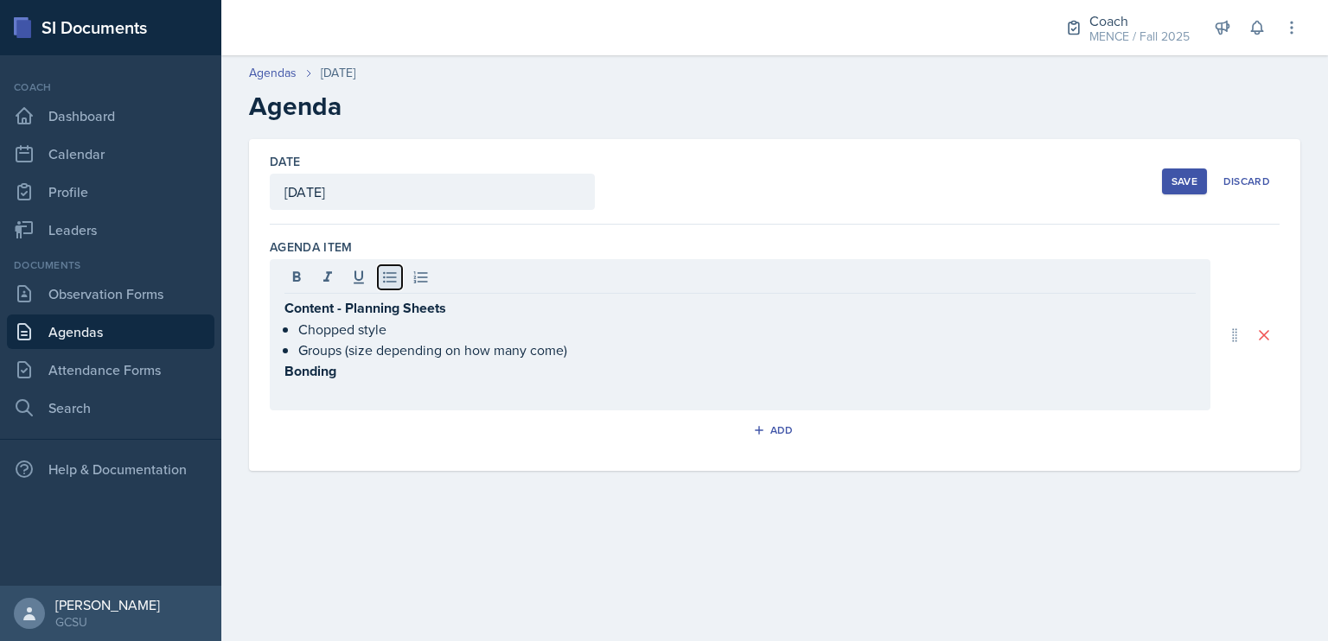
click at [390, 284] on icon at bounding box center [389, 277] width 17 height 17
click at [1184, 188] on button "Save" at bounding box center [1184, 182] width 45 height 26
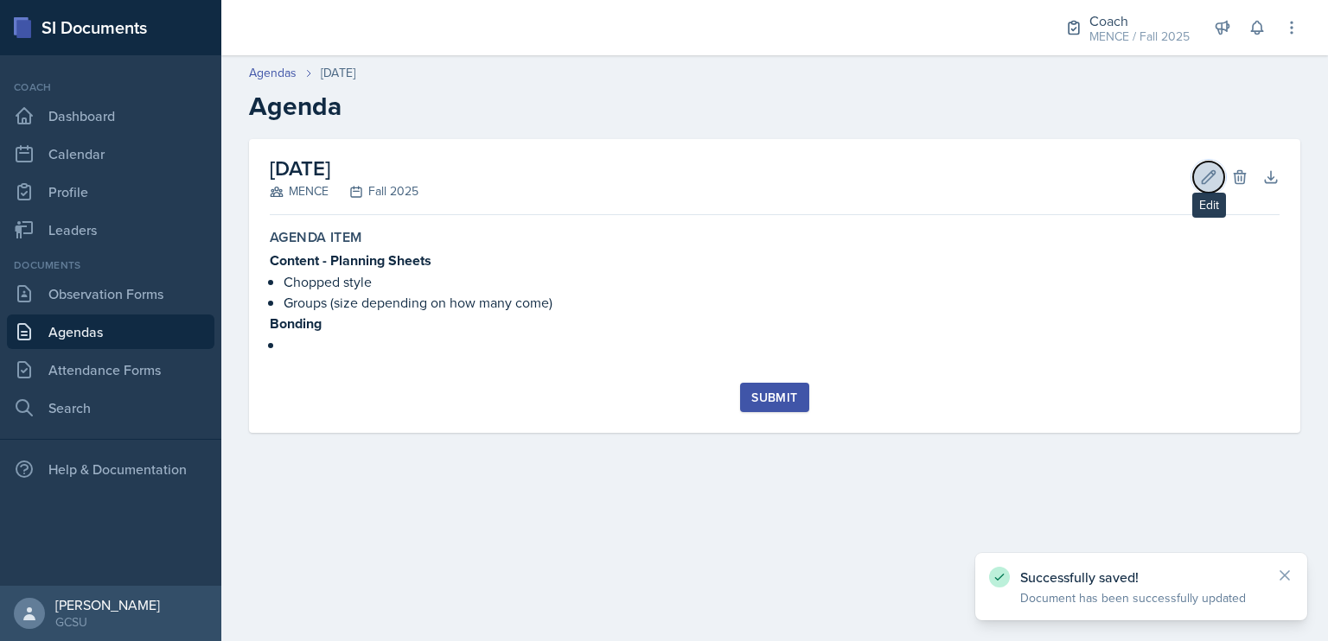
click at [1212, 180] on icon at bounding box center [1208, 177] width 17 height 17
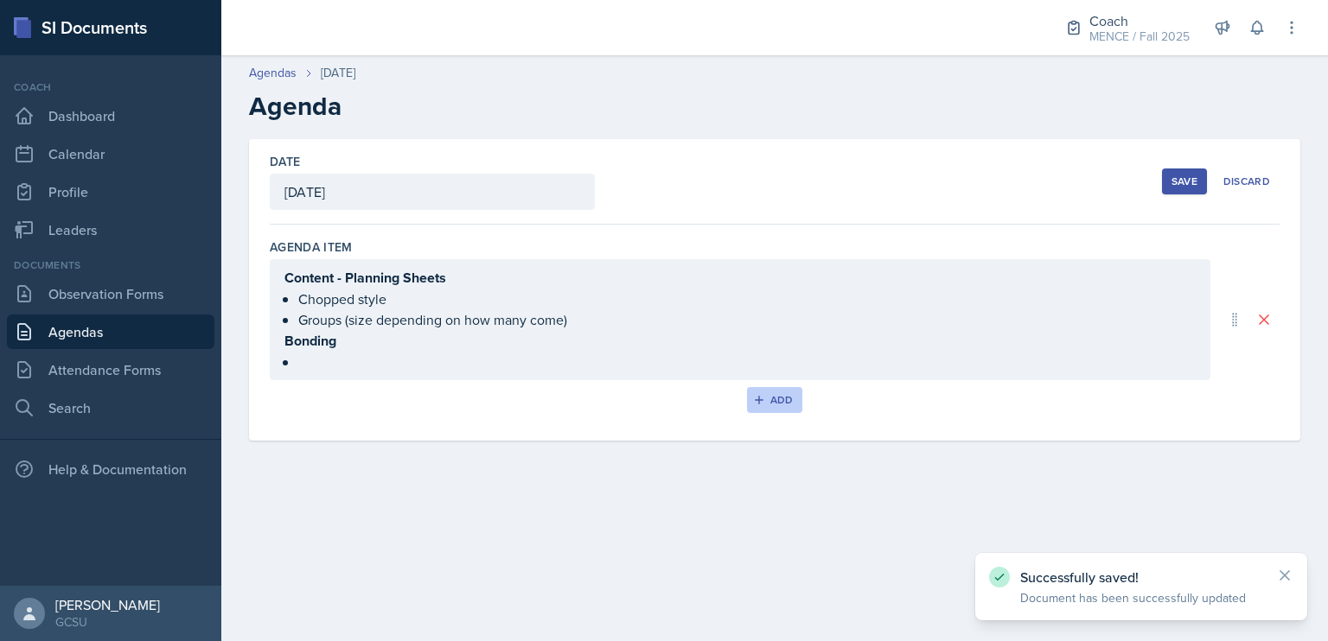
click at [792, 397] on div "Add" at bounding box center [774, 400] width 37 height 14
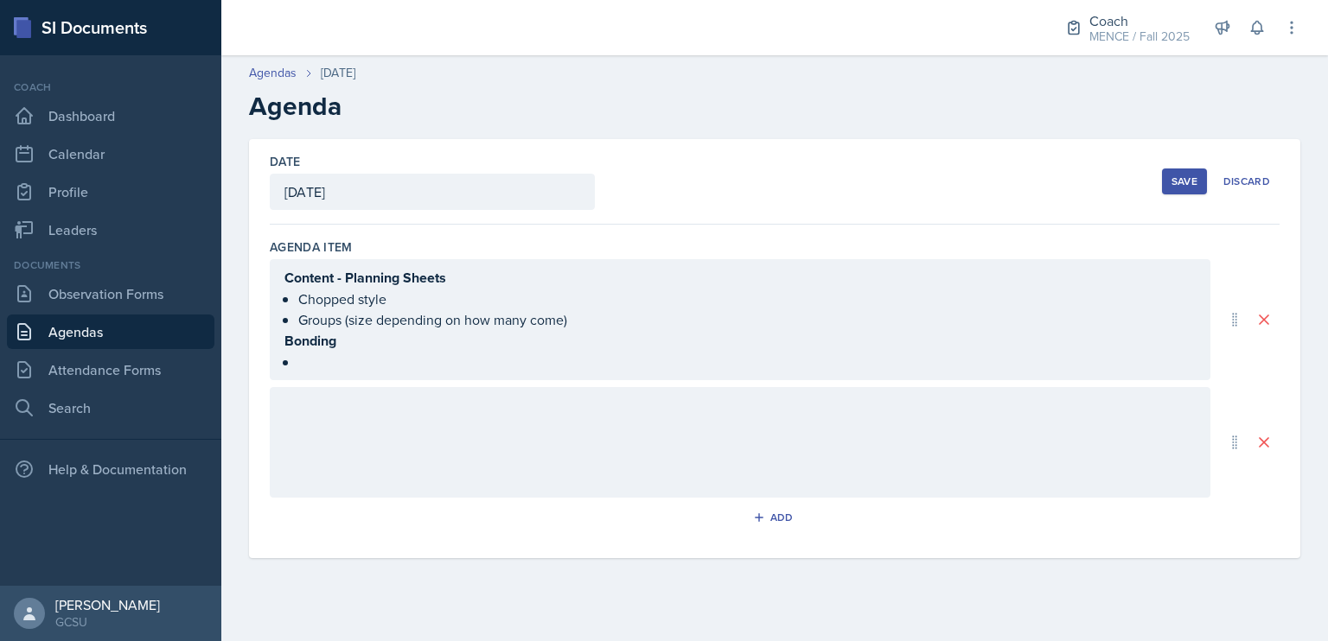
click at [594, 447] on div at bounding box center [740, 442] width 941 height 111
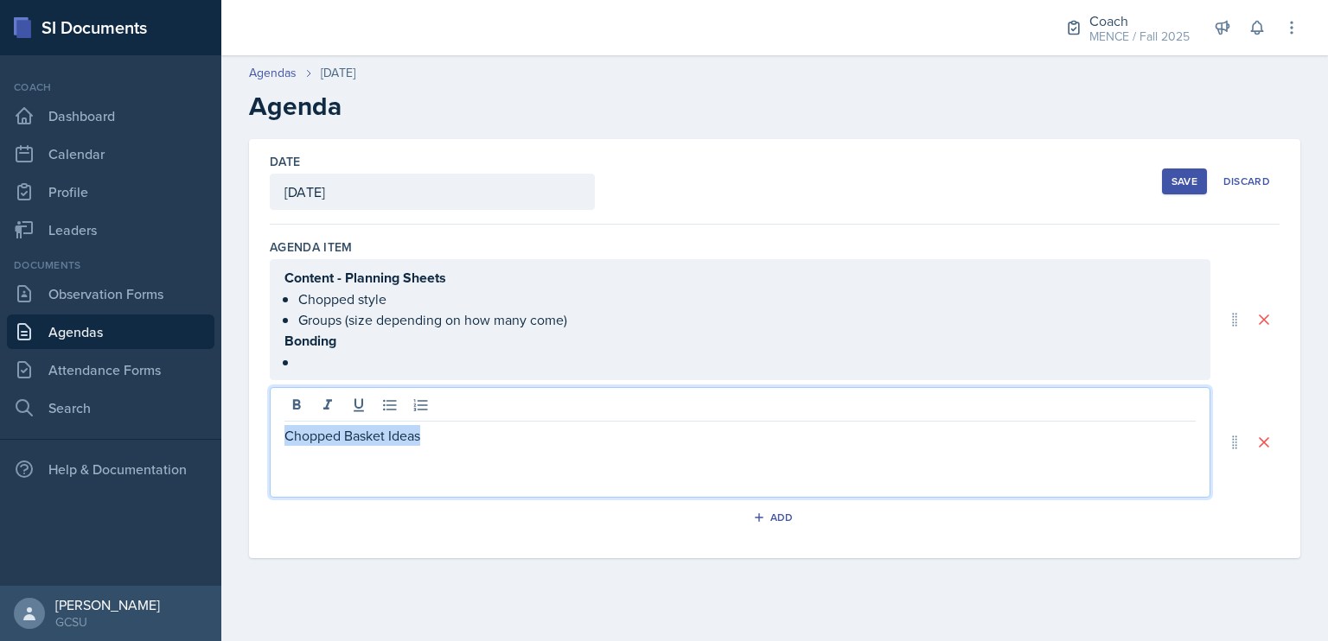
drag, startPoint x: 444, startPoint y: 433, endPoint x: 278, endPoint y: 431, distance: 166.0
click at [278, 431] on div "Chopped Basket Ideas" at bounding box center [740, 442] width 941 height 111
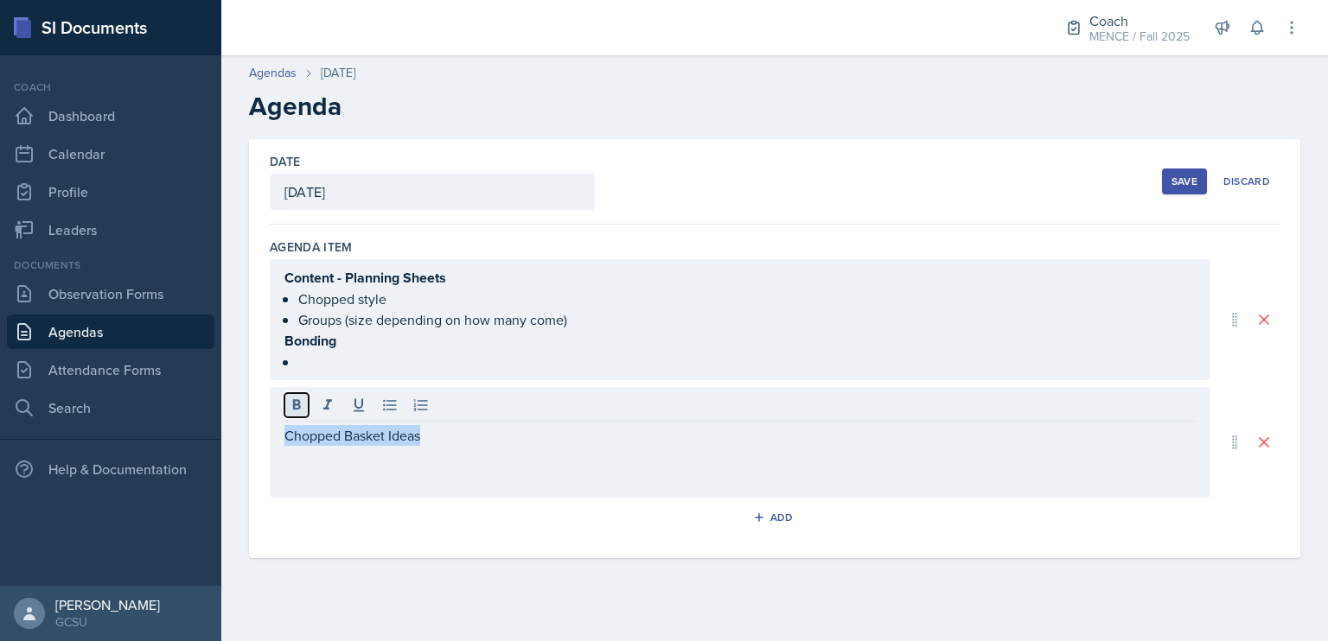
click at [294, 412] on button at bounding box center [296, 405] width 24 height 24
click at [356, 412] on button at bounding box center [359, 405] width 24 height 24
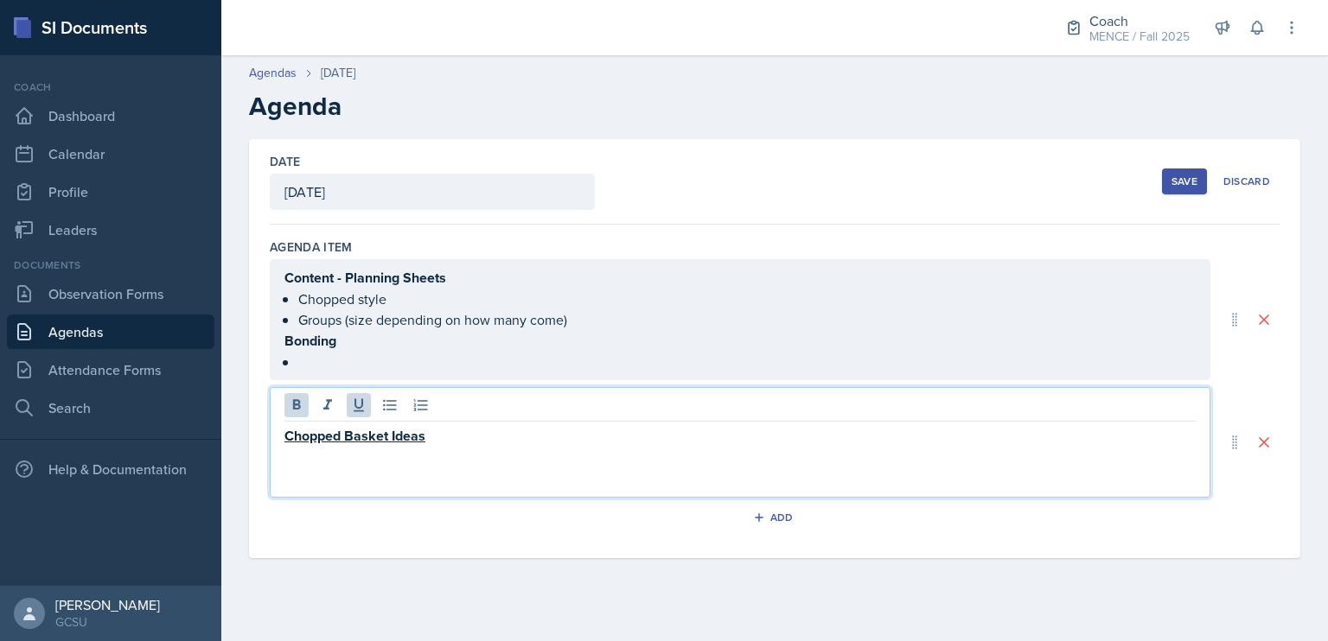
click at [444, 438] on p "Chopped Basket Ideas" at bounding box center [739, 436] width 911 height 22
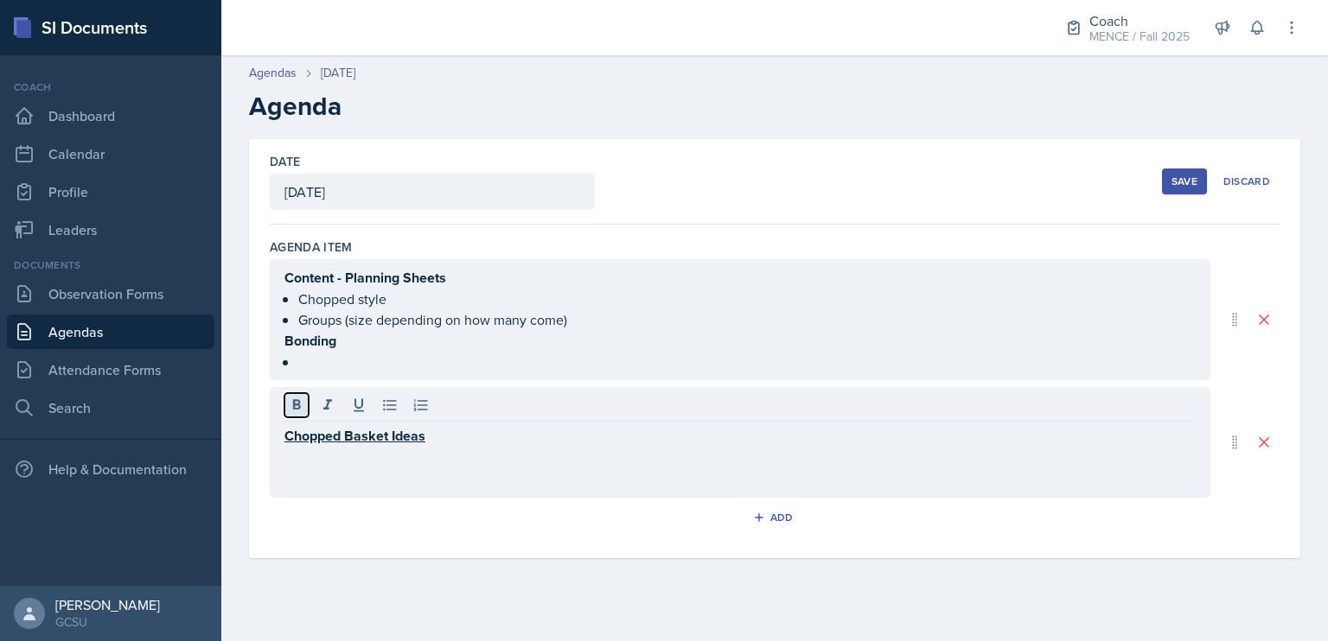
click at [295, 399] on icon at bounding box center [296, 405] width 17 height 17
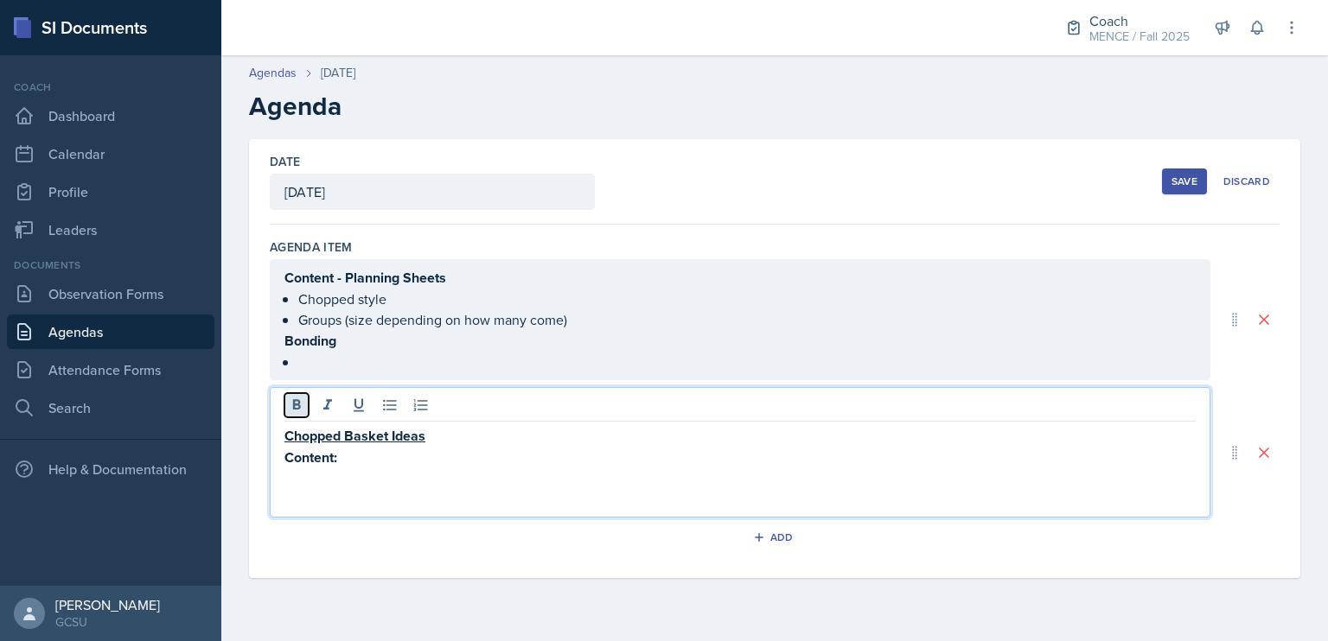
click at [295, 399] on icon at bounding box center [296, 405] width 17 height 17
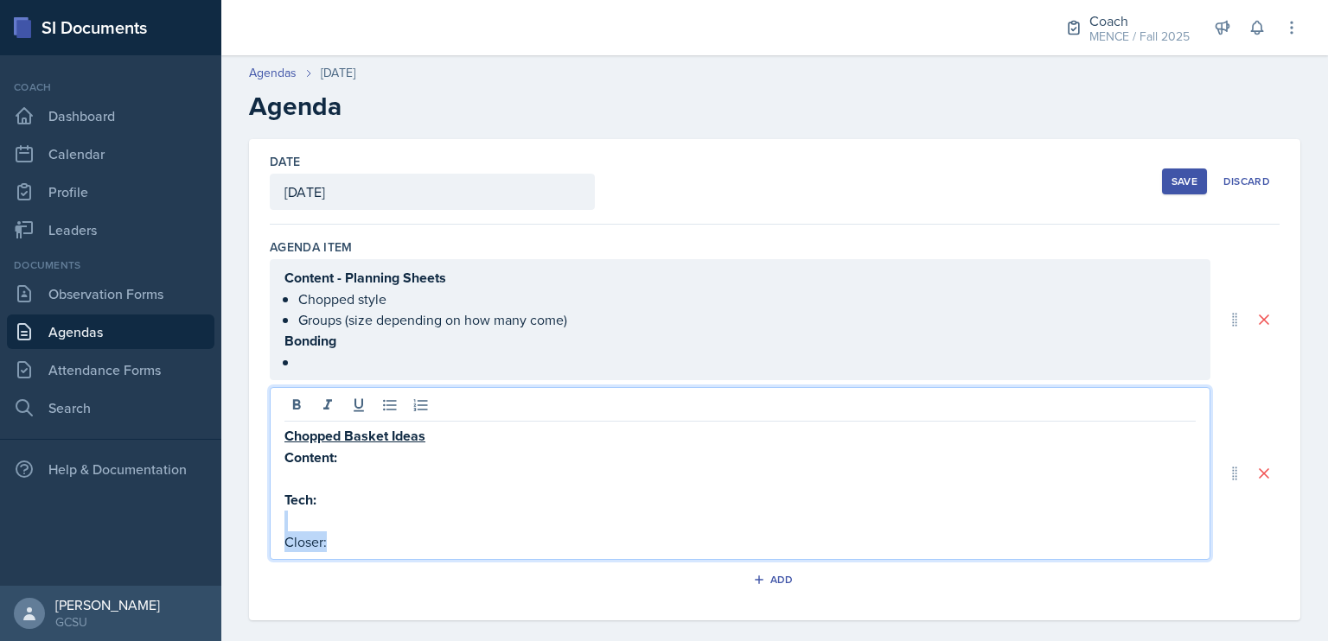
drag, startPoint x: 366, startPoint y: 527, endPoint x: 267, endPoint y: 526, distance: 98.6
click at [267, 526] on div "Date [DATE] [DATE] 31 1 2 3 4 5 6 7 8 9 10 11 12 13 14 15 16 17 18 19 20 21 22 …" at bounding box center [774, 380] width 1051 height 482
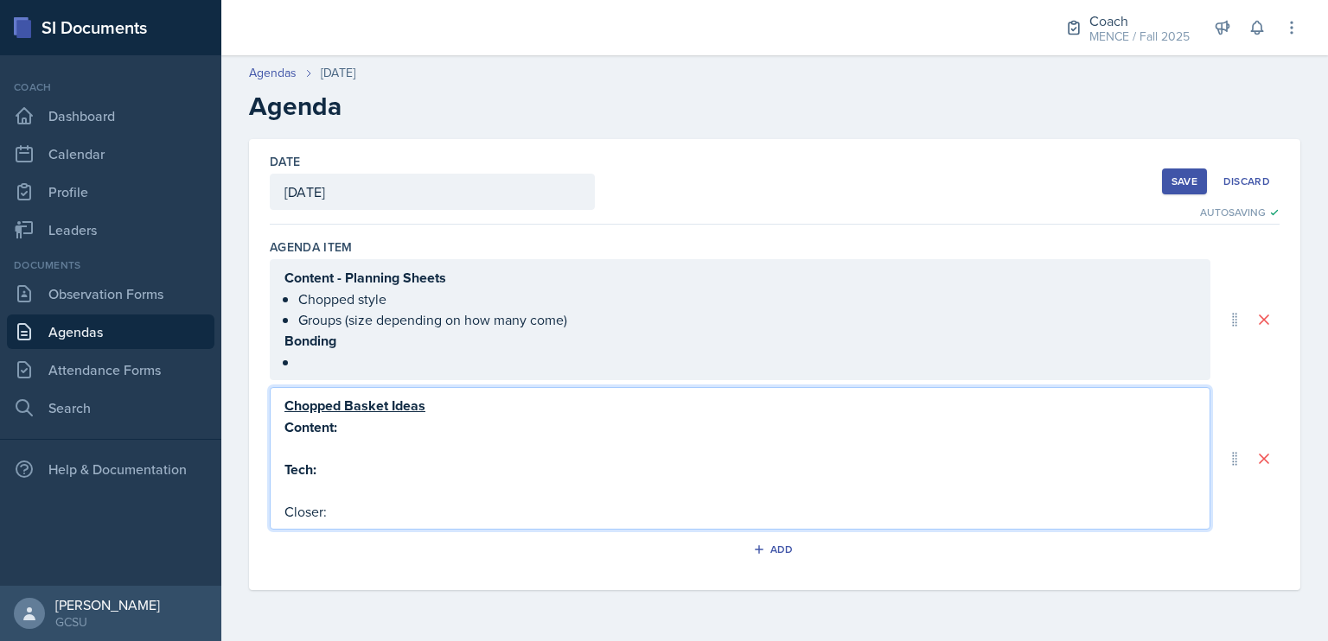
click at [595, 578] on div "Agenda Item Content - Planning Sheets Chopped style Groups (size depending on h…" at bounding box center [775, 408] width 1010 height 366
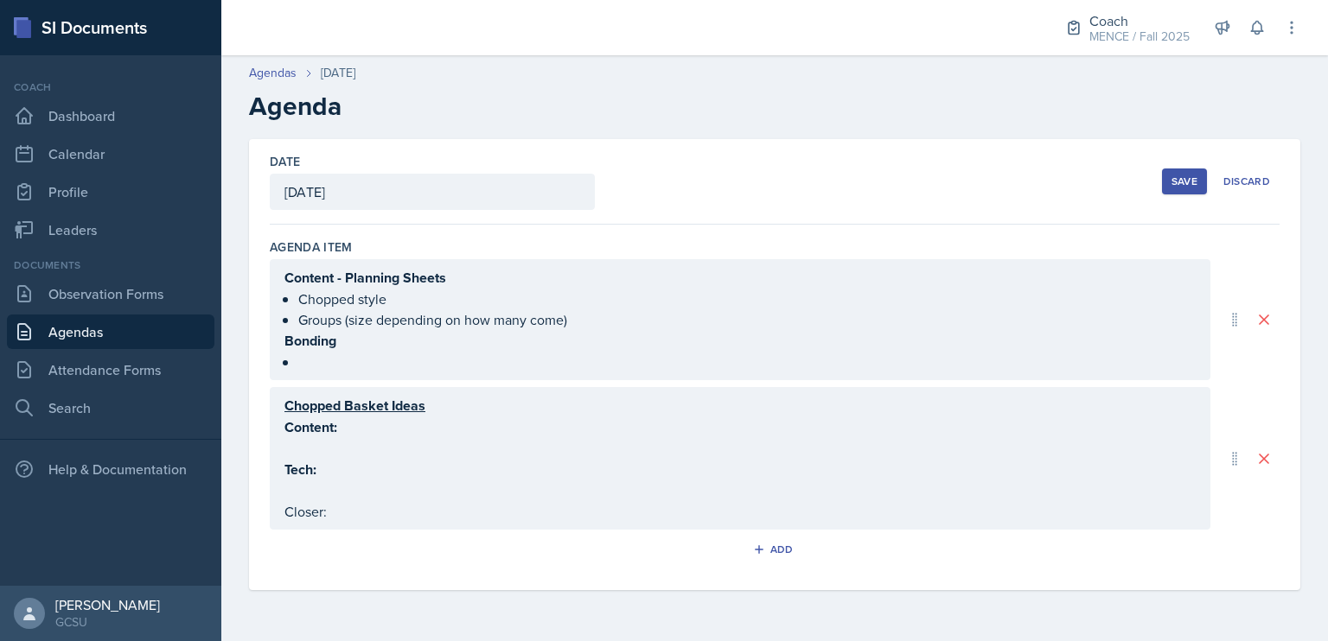
click at [360, 537] on div "Add" at bounding box center [775, 553] width 1010 height 33
click at [341, 493] on div "Chopped Basket Ideas Content: Tech: Closer:" at bounding box center [739, 458] width 911 height 127
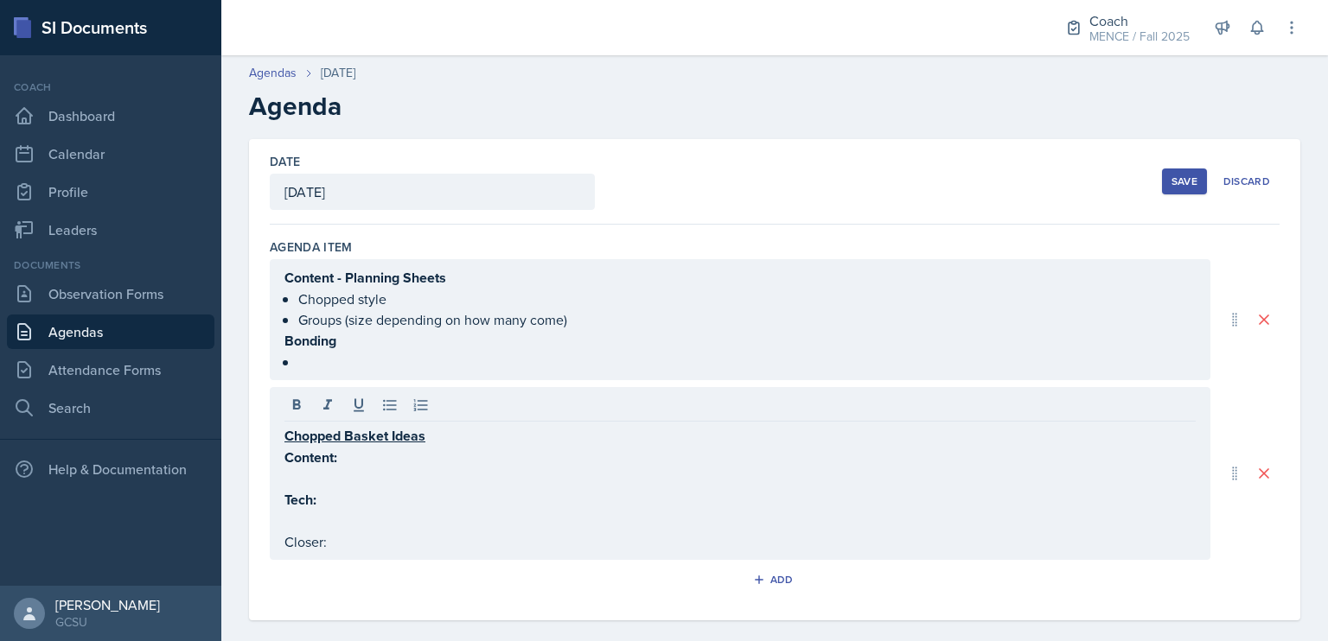
drag, startPoint x: 349, startPoint y: 548, endPoint x: 259, endPoint y: 546, distance: 89.9
click at [259, 546] on div "Date [DATE] [DATE] 31 1 2 3 4 5 6 7 8 9 10 11 12 13 14 15 16 17 18 19 20 21 22 …" at bounding box center [774, 380] width 1051 height 482
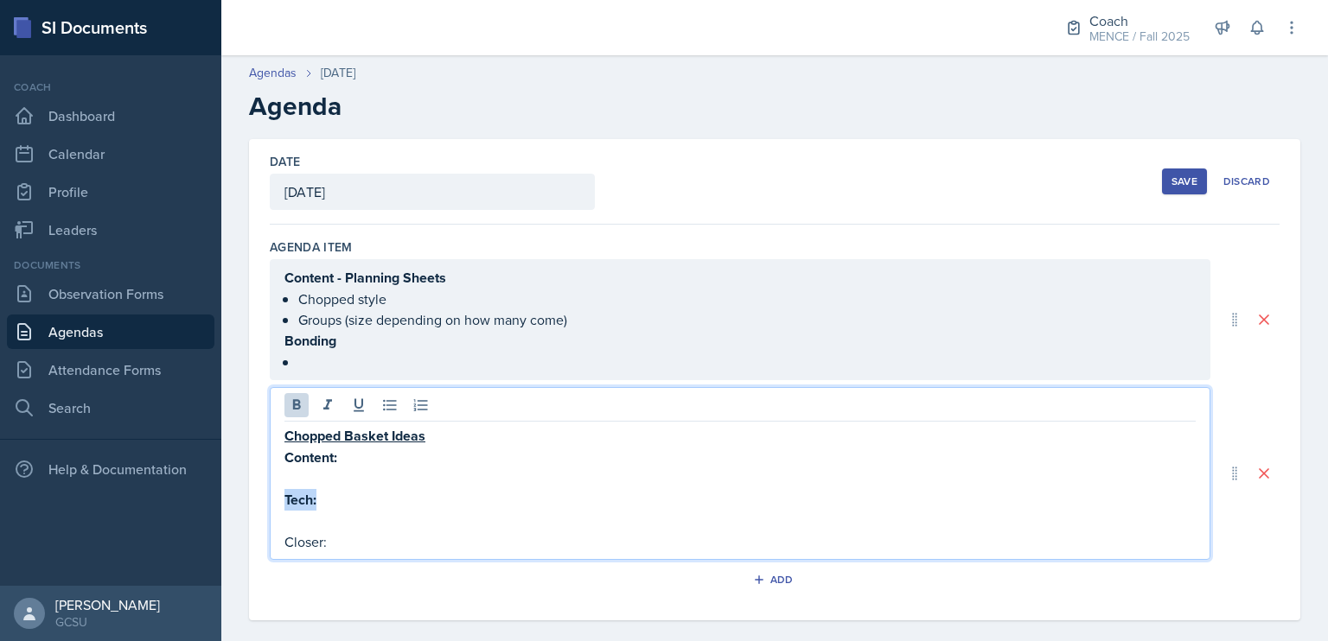
drag, startPoint x: 356, startPoint y: 495, endPoint x: 272, endPoint y: 491, distance: 83.9
click at [272, 491] on div "Chopped Basket Ideas Content: Tech: Closer:" at bounding box center [740, 473] width 941 height 173
click at [378, 570] on div "Add" at bounding box center [775, 583] width 1010 height 33
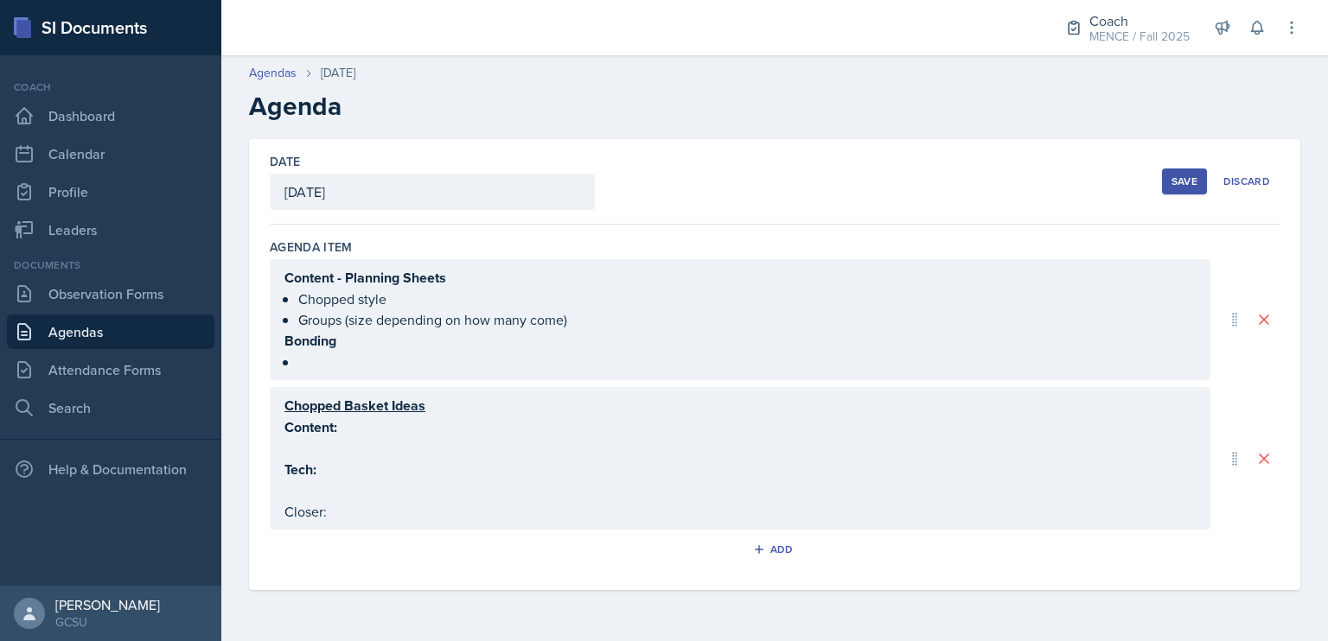
click at [326, 501] on div "Chopped Basket Ideas Content: Tech: Closer:" at bounding box center [739, 458] width 911 height 127
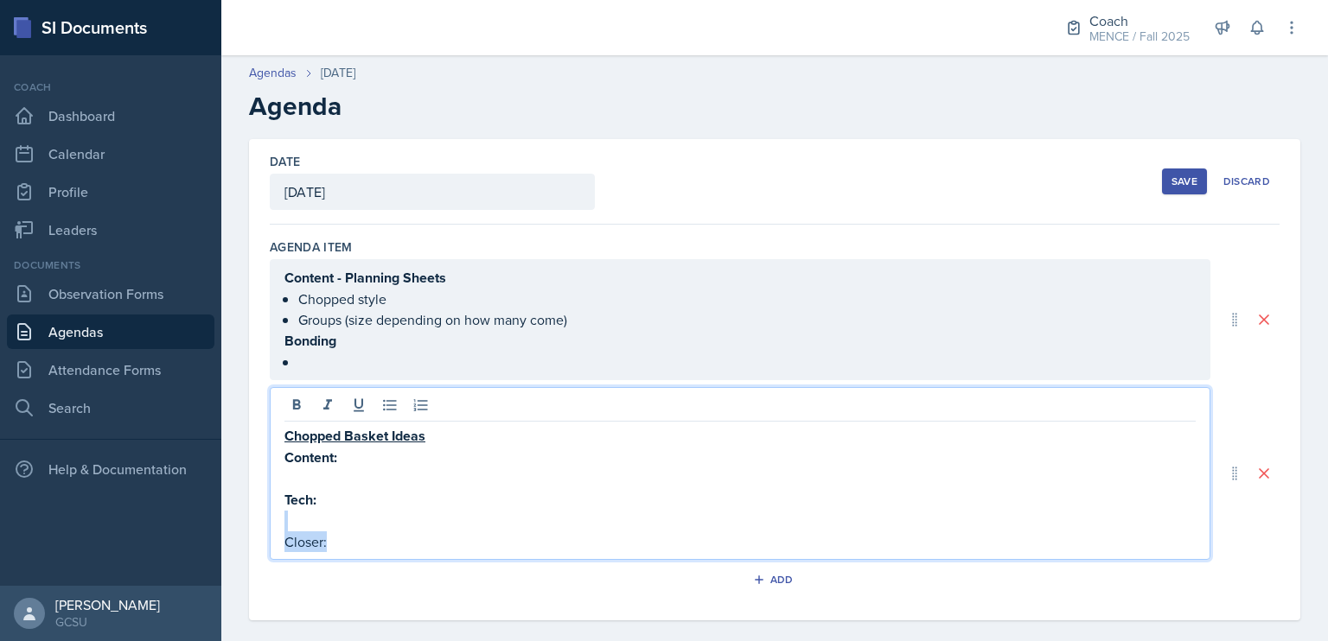
drag, startPoint x: 334, startPoint y: 540, endPoint x: 263, endPoint y: 526, distance: 72.4
click at [263, 526] on div "Date [DATE] [DATE] 31 1 2 3 4 5 6 7 8 9 10 11 12 13 14 15 16 17 18 19 20 21 22 …" at bounding box center [774, 380] width 1051 height 482
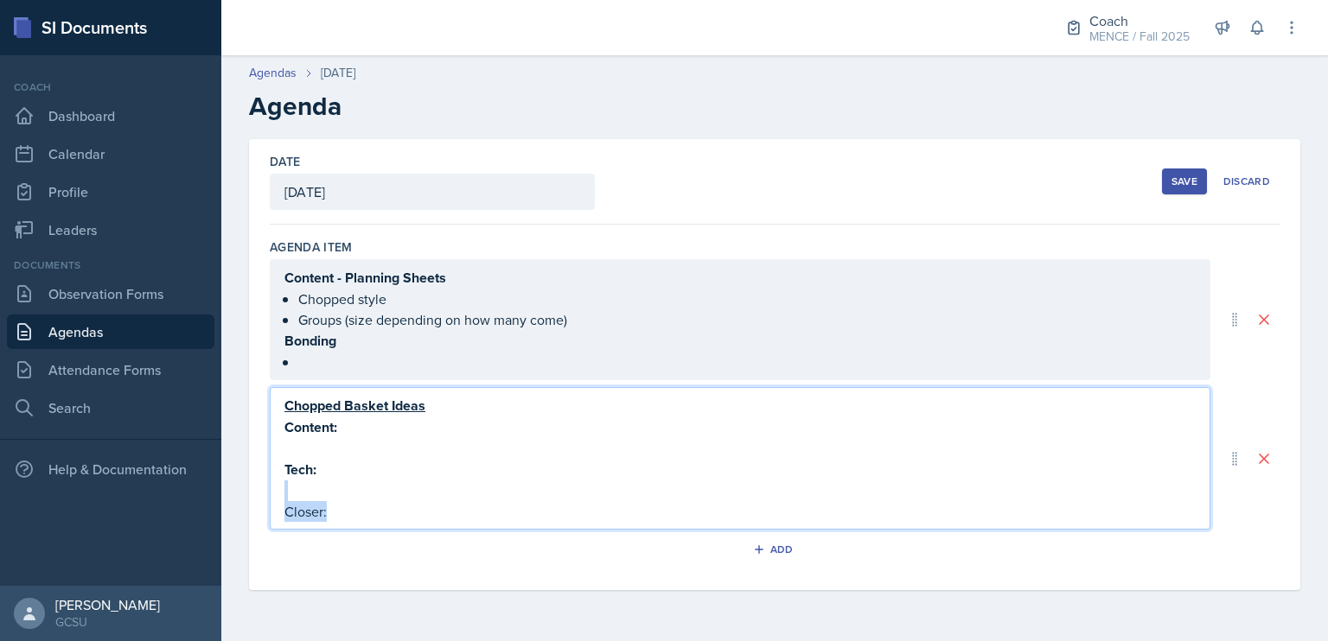
click at [389, 483] on p at bounding box center [739, 491] width 911 height 21
click at [333, 521] on div "Chopped Basket Ideas Content: Tech: Closer:" at bounding box center [740, 458] width 941 height 143
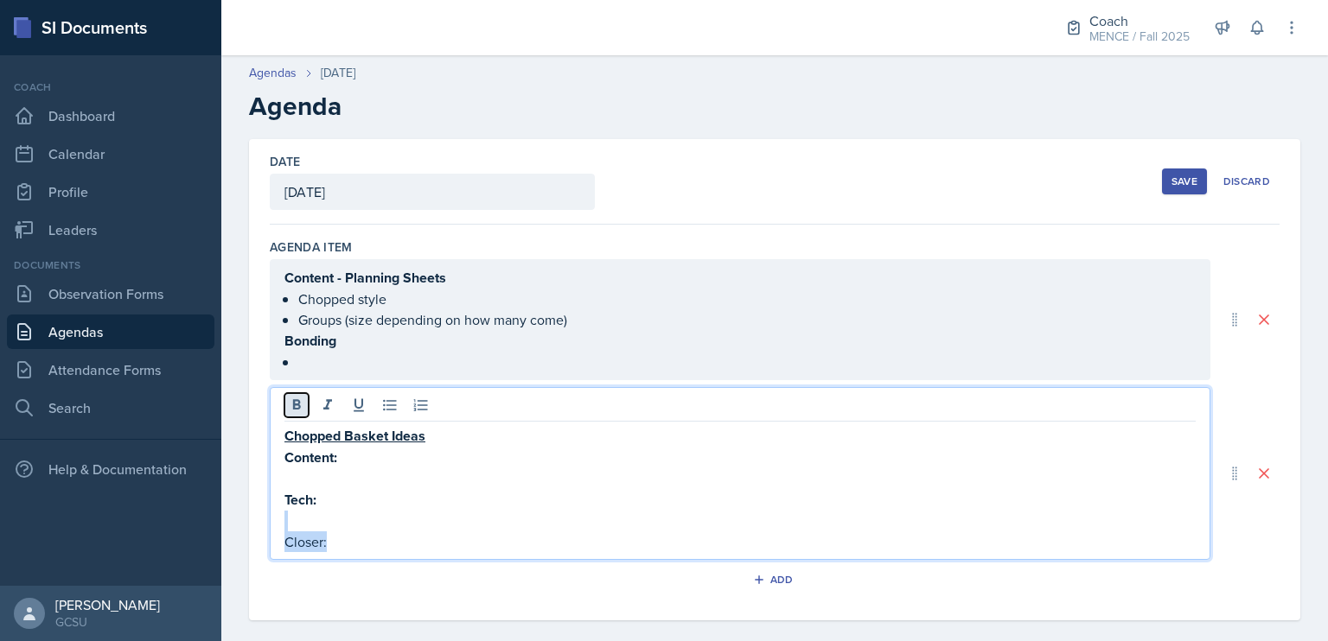
click at [300, 399] on icon at bounding box center [296, 405] width 17 height 17
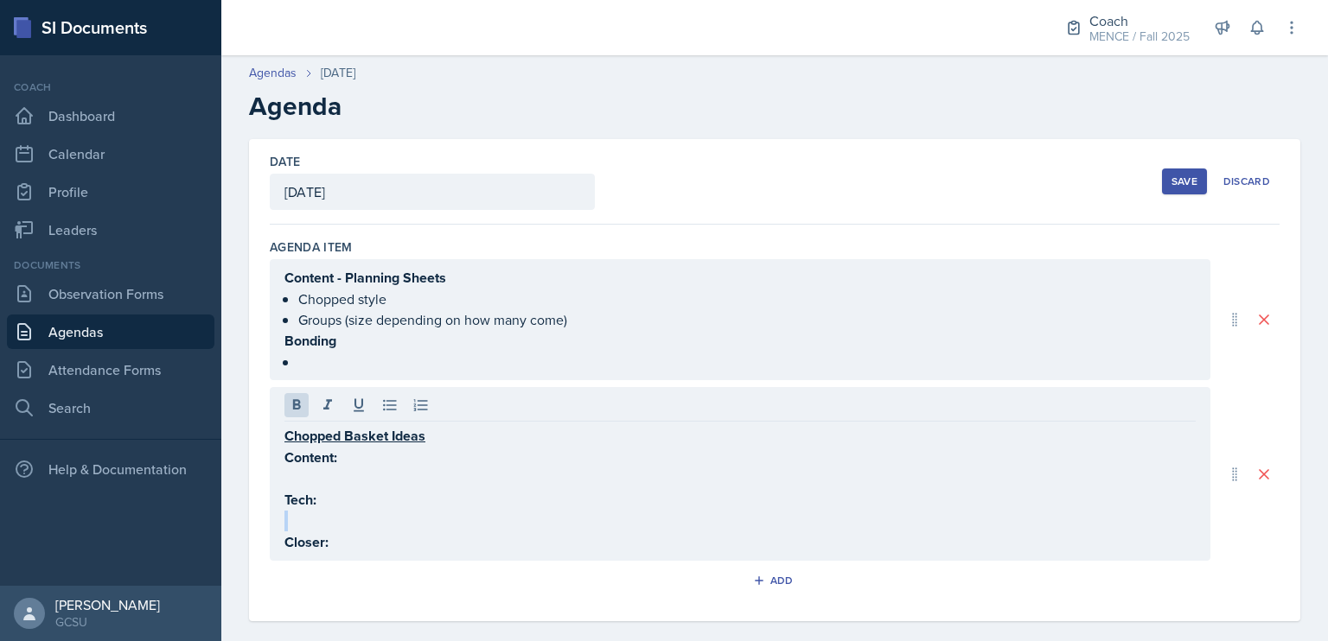
click at [1171, 184] on div "Save" at bounding box center [1184, 182] width 26 height 14
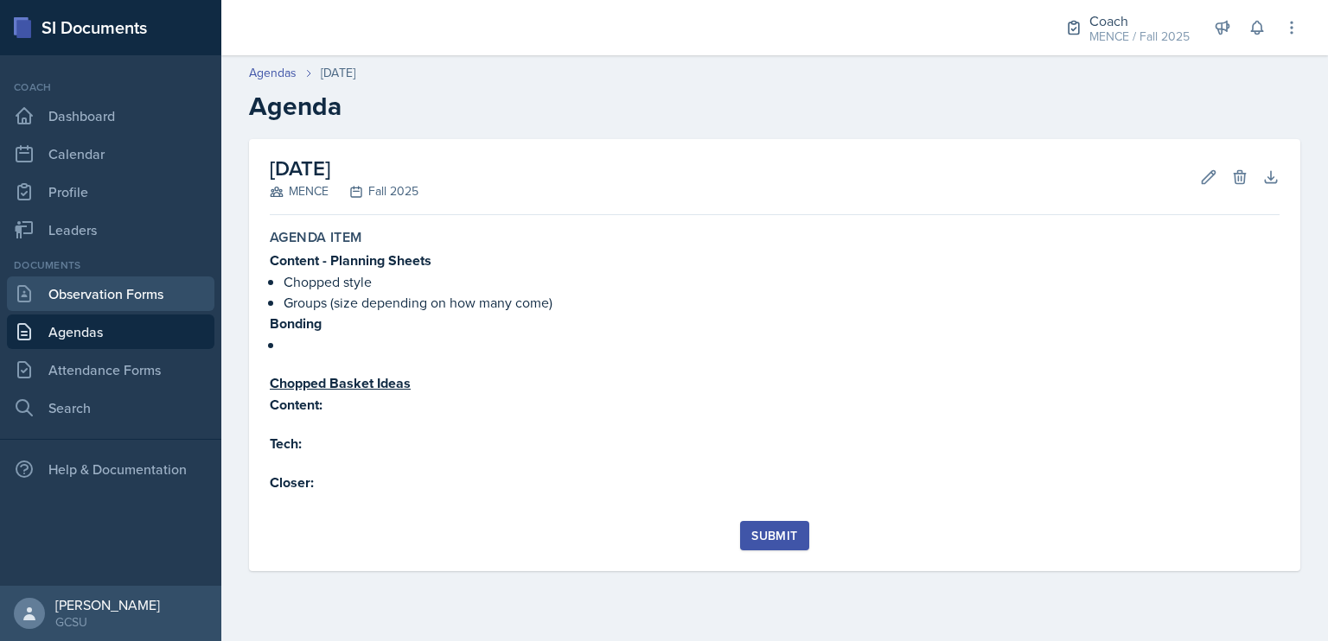
click at [115, 282] on link "Observation Forms" at bounding box center [110, 294] width 207 height 35
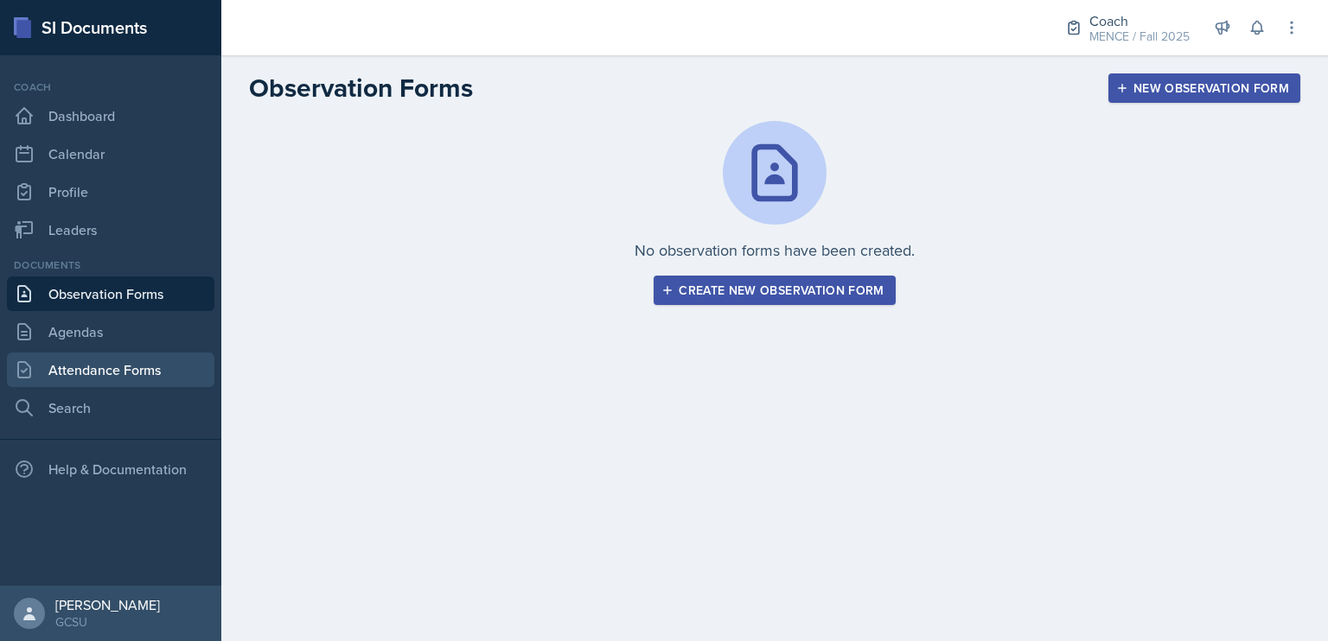
click at [107, 382] on link "Attendance Forms" at bounding box center [110, 370] width 207 height 35
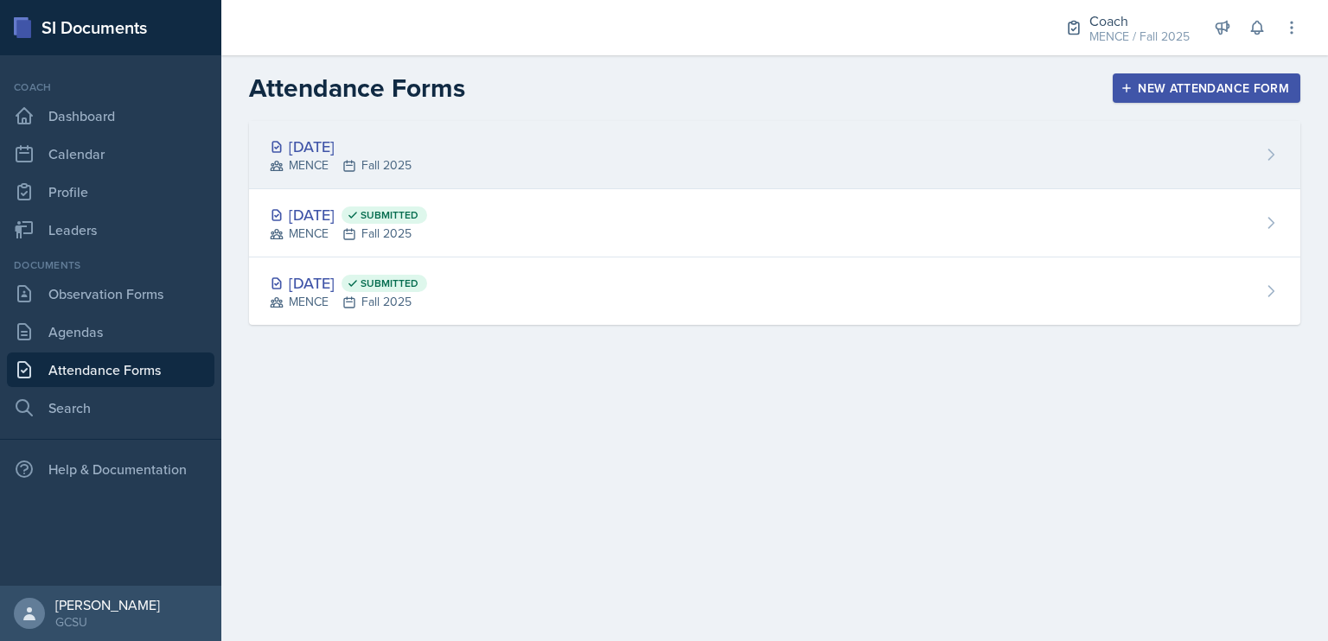
click at [444, 150] on div "[DATE] MENCE Fall 2025" at bounding box center [774, 155] width 1051 height 68
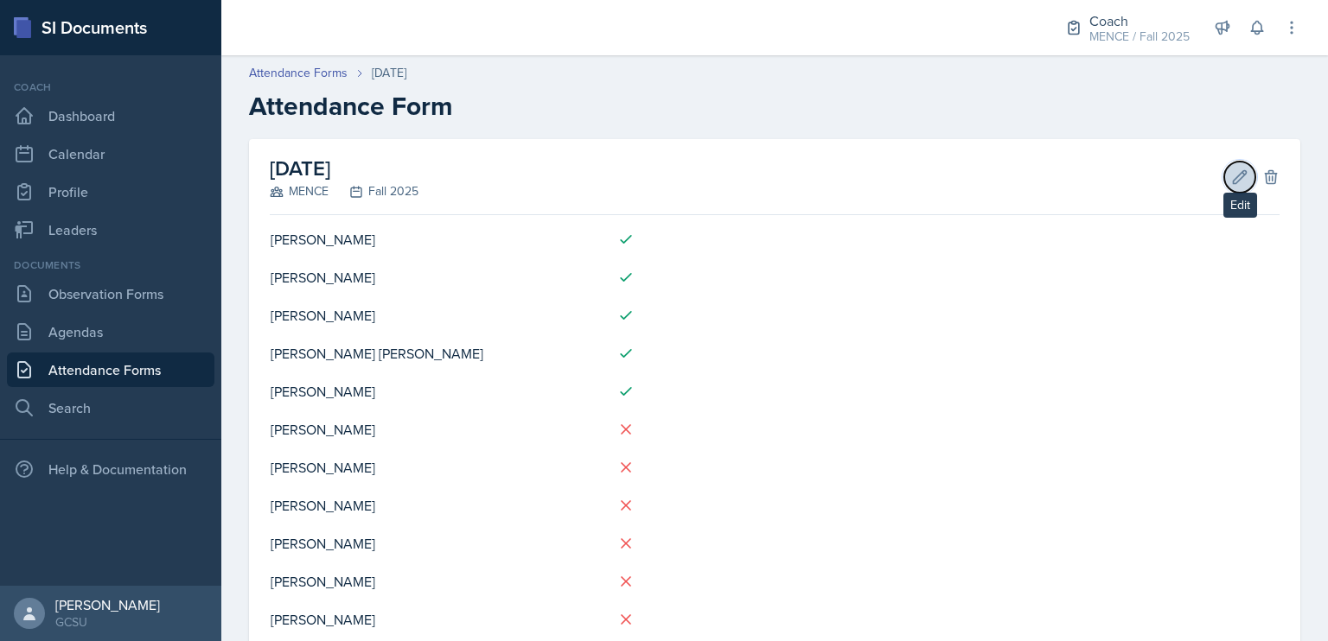
click at [1234, 180] on icon at bounding box center [1240, 176] width 13 height 13
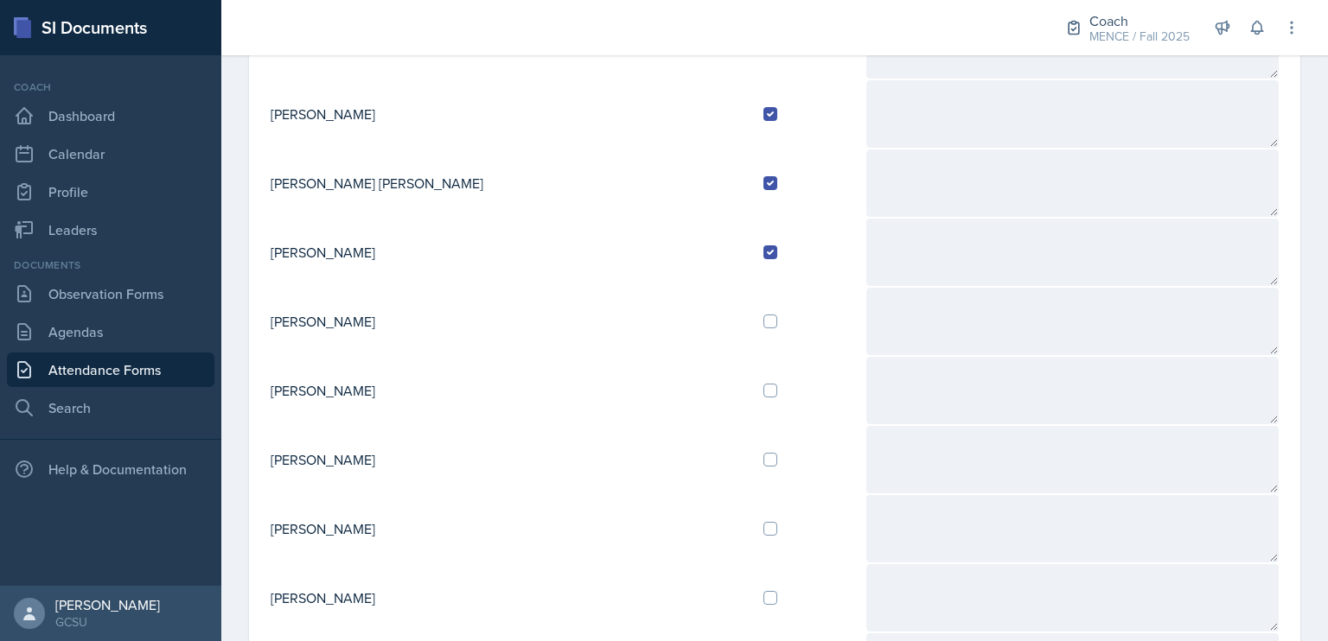
scroll to position [297, 0]
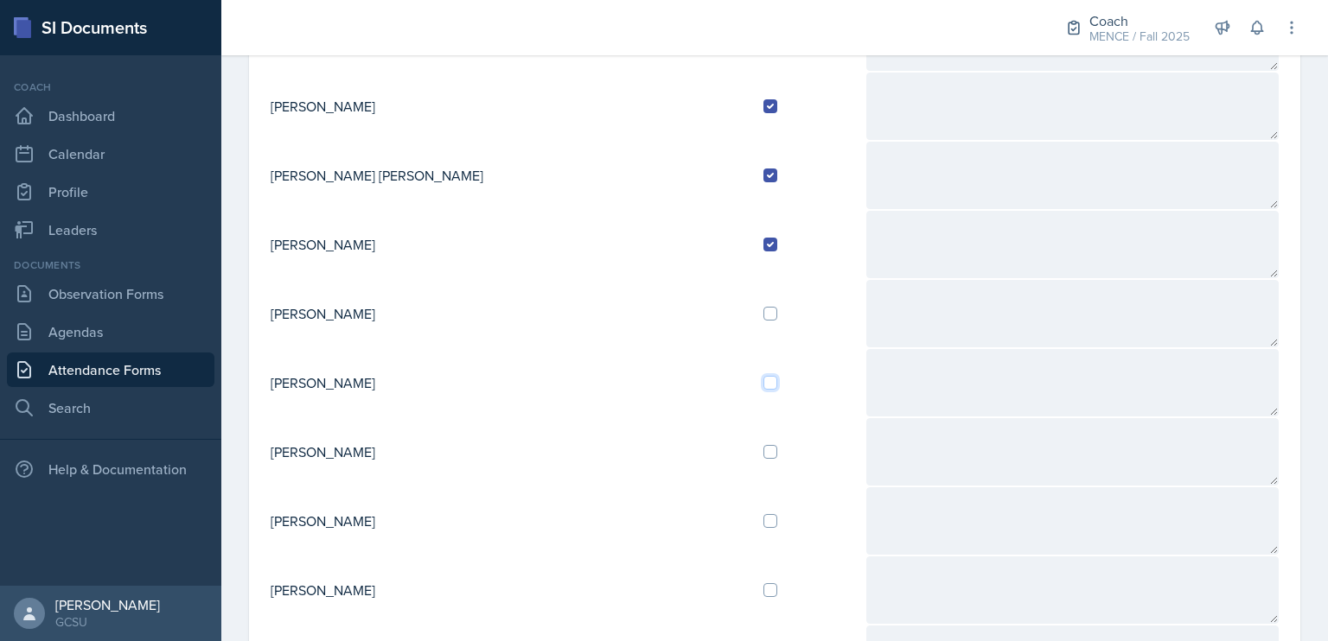
click at [763, 379] on input "checkbox" at bounding box center [770, 383] width 14 height 14
checkbox input "true"
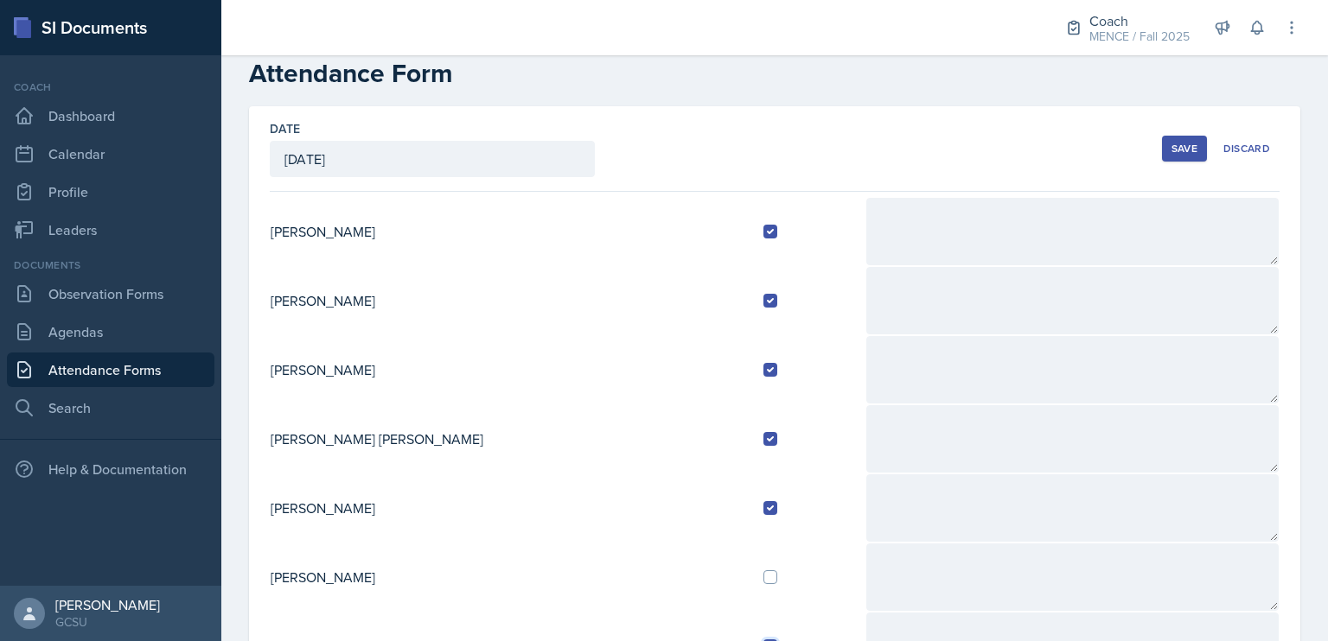
scroll to position [0, 0]
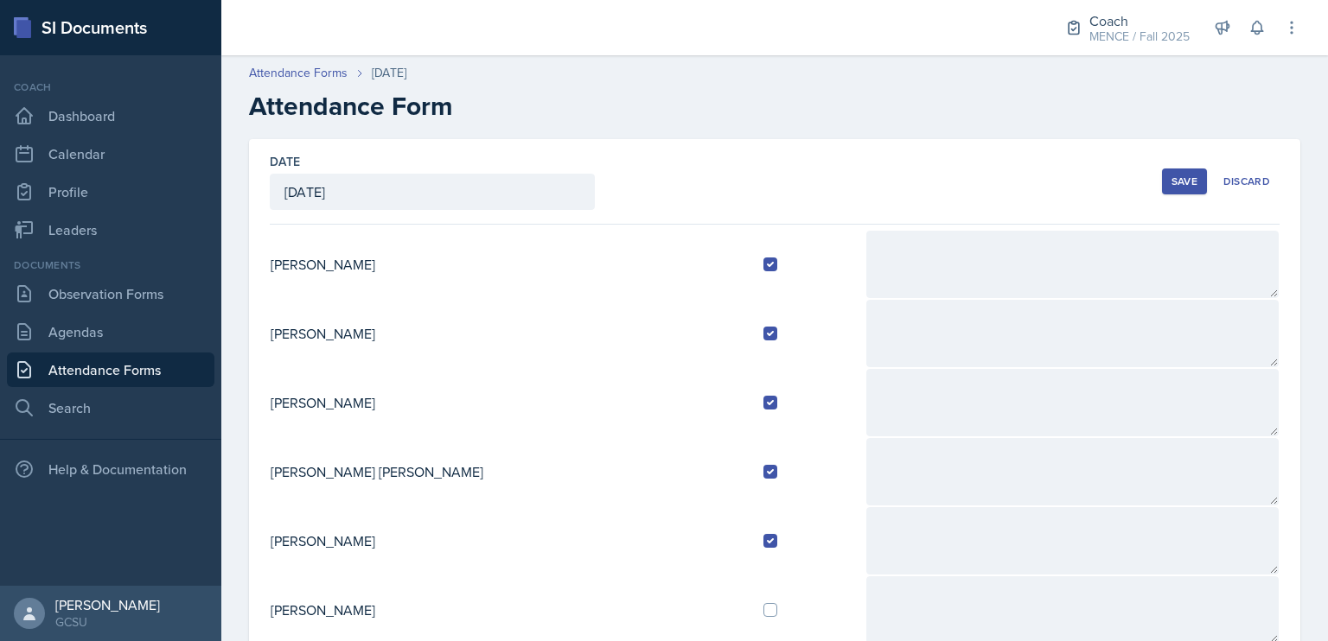
click at [1172, 183] on div "Save" at bounding box center [1184, 182] width 26 height 14
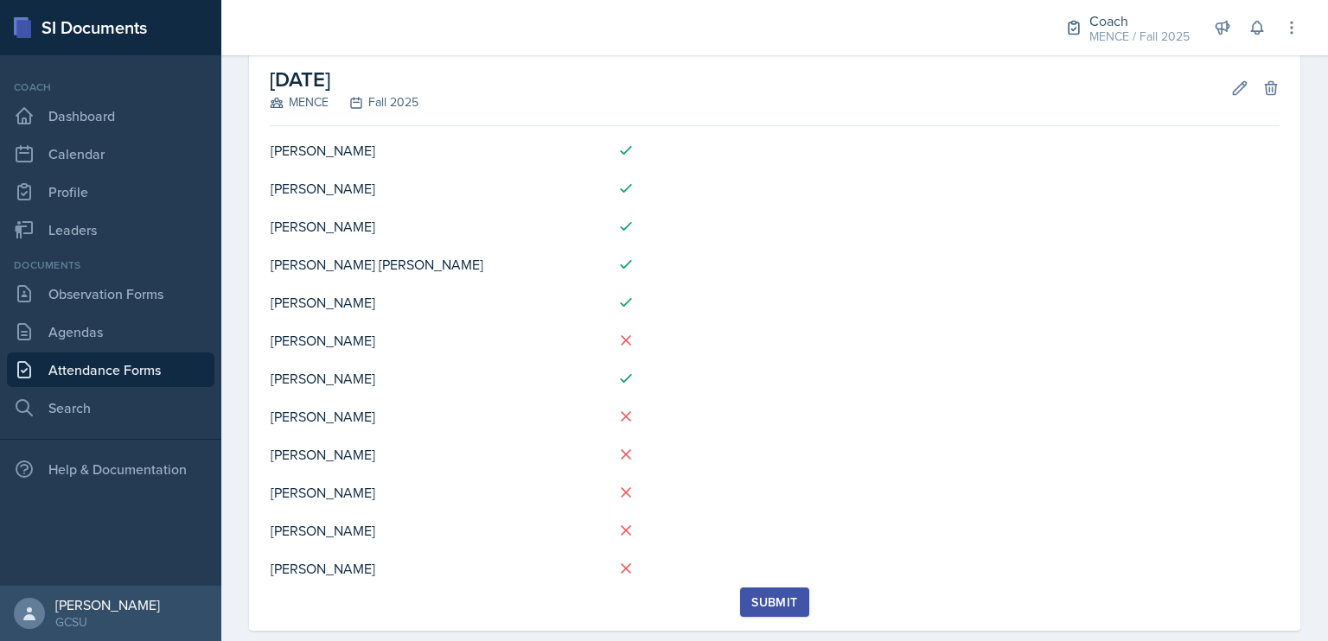
scroll to position [90, 0]
click at [90, 229] on link "Leaders" at bounding box center [110, 230] width 207 height 35
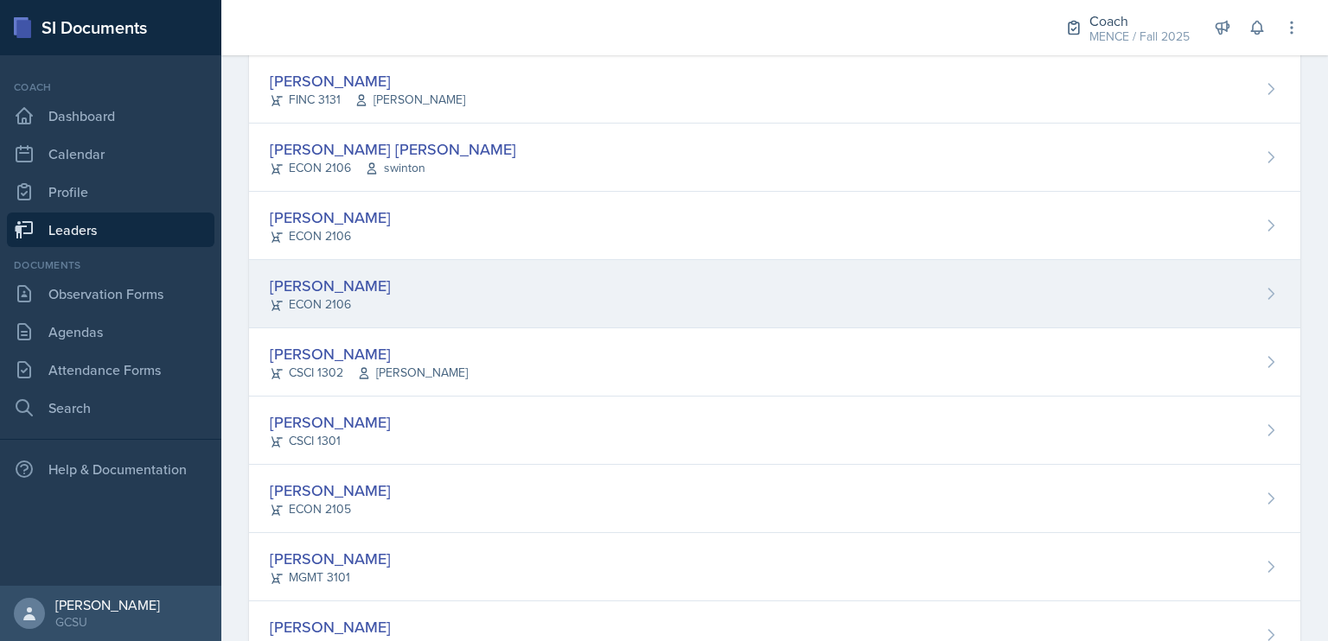
scroll to position [308, 0]
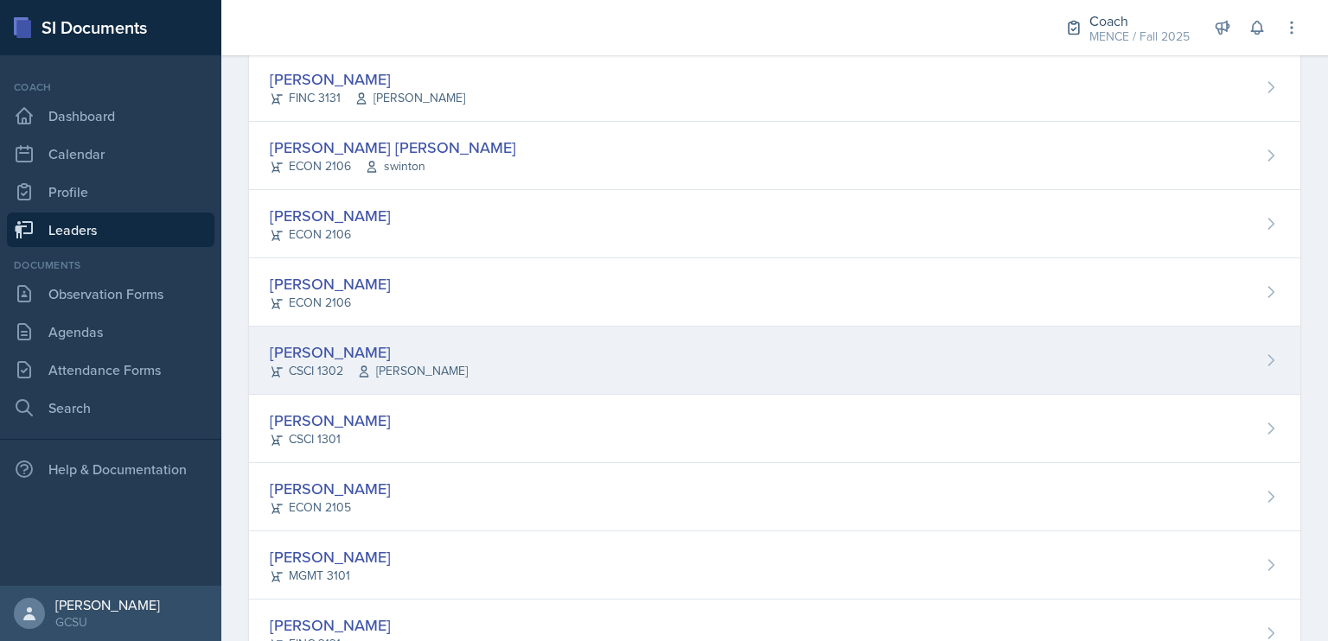
click at [364, 353] on div "[PERSON_NAME]" at bounding box center [369, 352] width 198 height 23
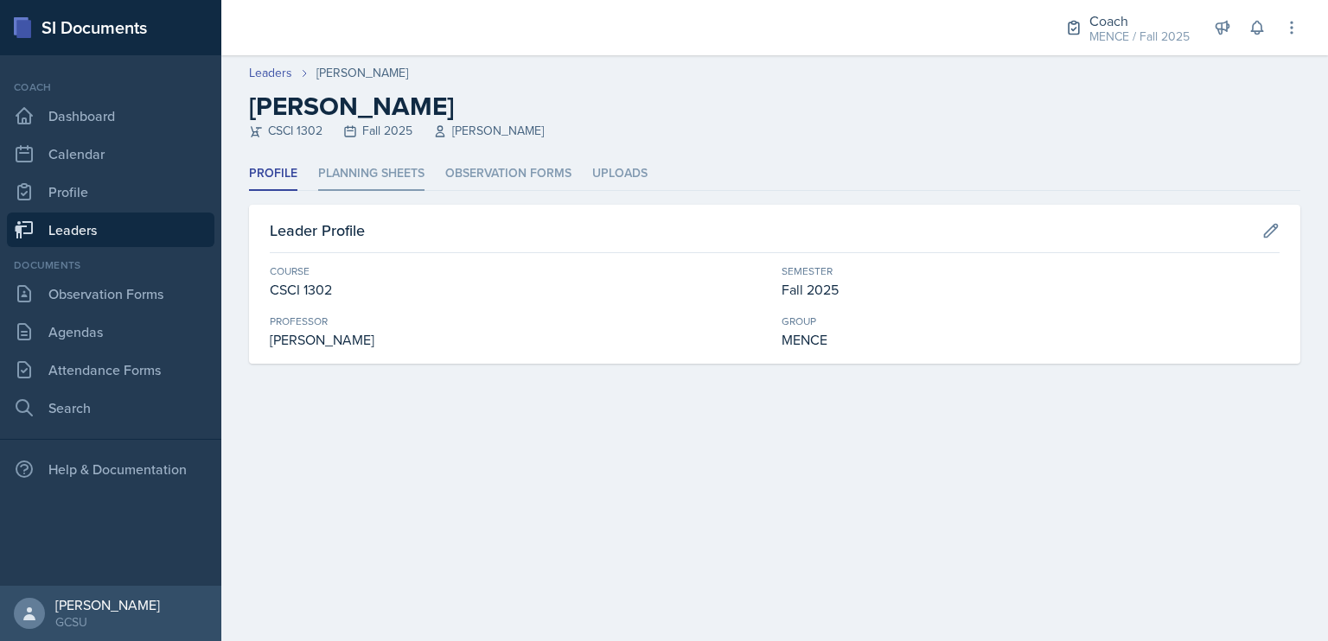
click at [363, 177] on li "Planning Sheets" at bounding box center [371, 174] width 106 height 34
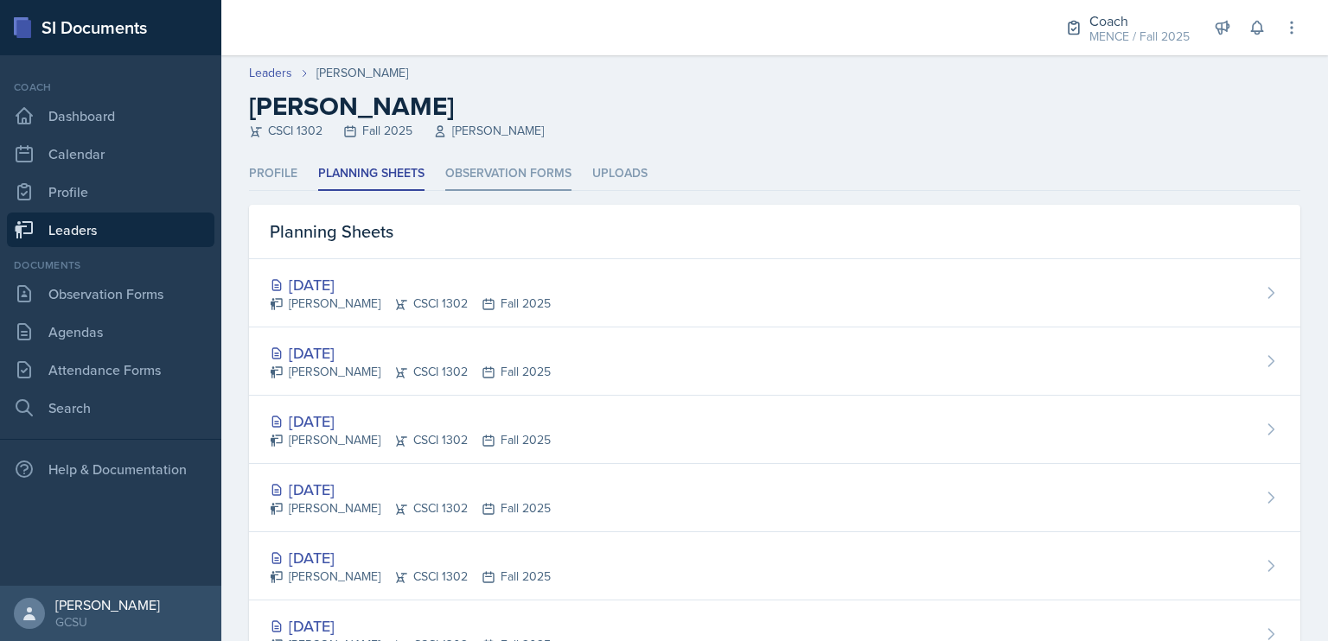
click at [500, 181] on li "Observation Forms" at bounding box center [508, 174] width 126 height 34
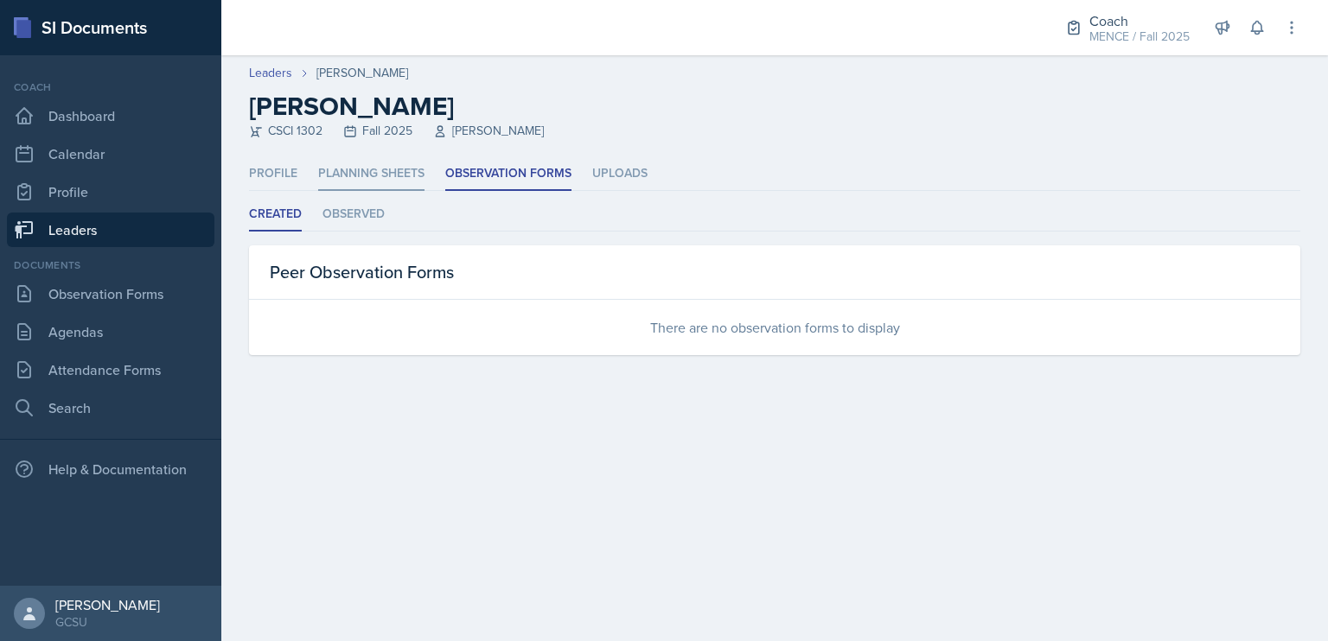
click at [416, 182] on li "Planning Sheets" at bounding box center [371, 174] width 106 height 34
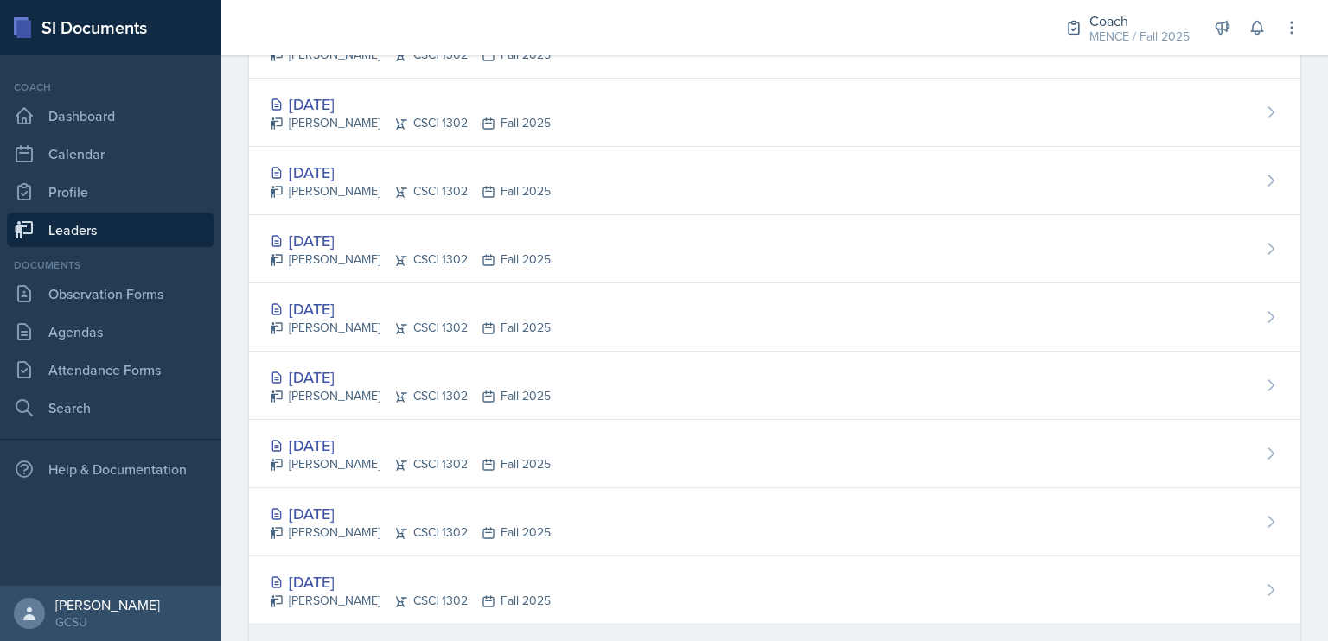
scroll to position [1566, 0]
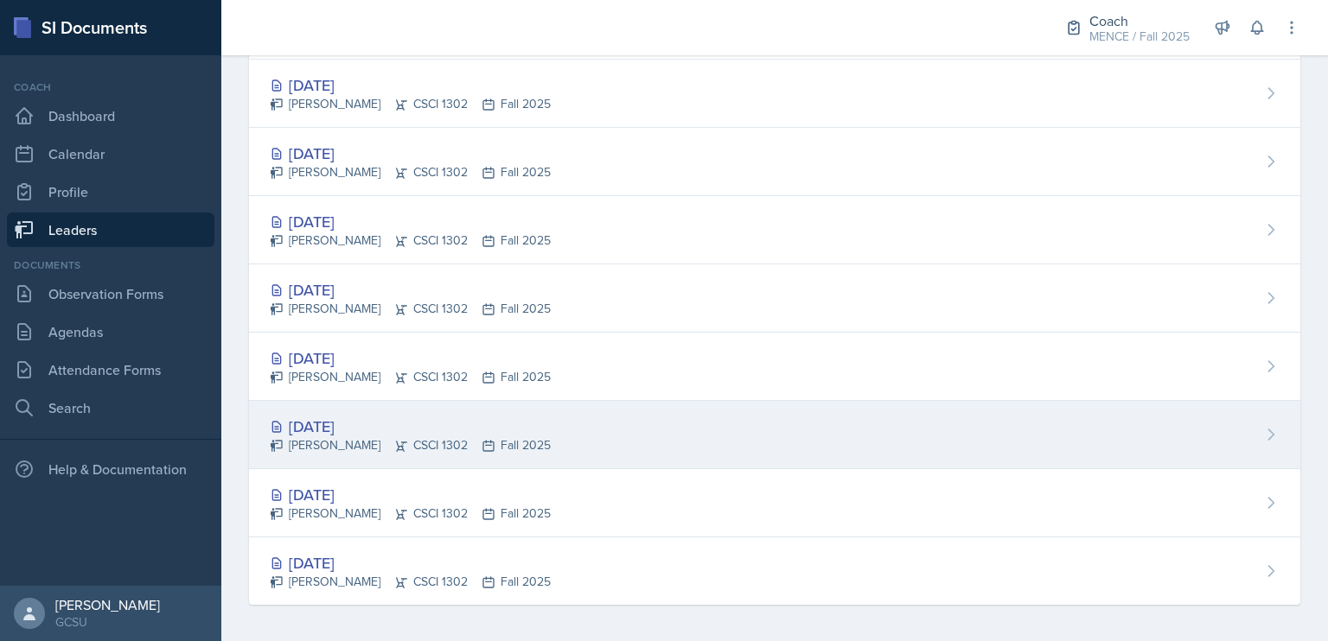
click at [370, 415] on div "[DATE]" at bounding box center [410, 426] width 281 height 23
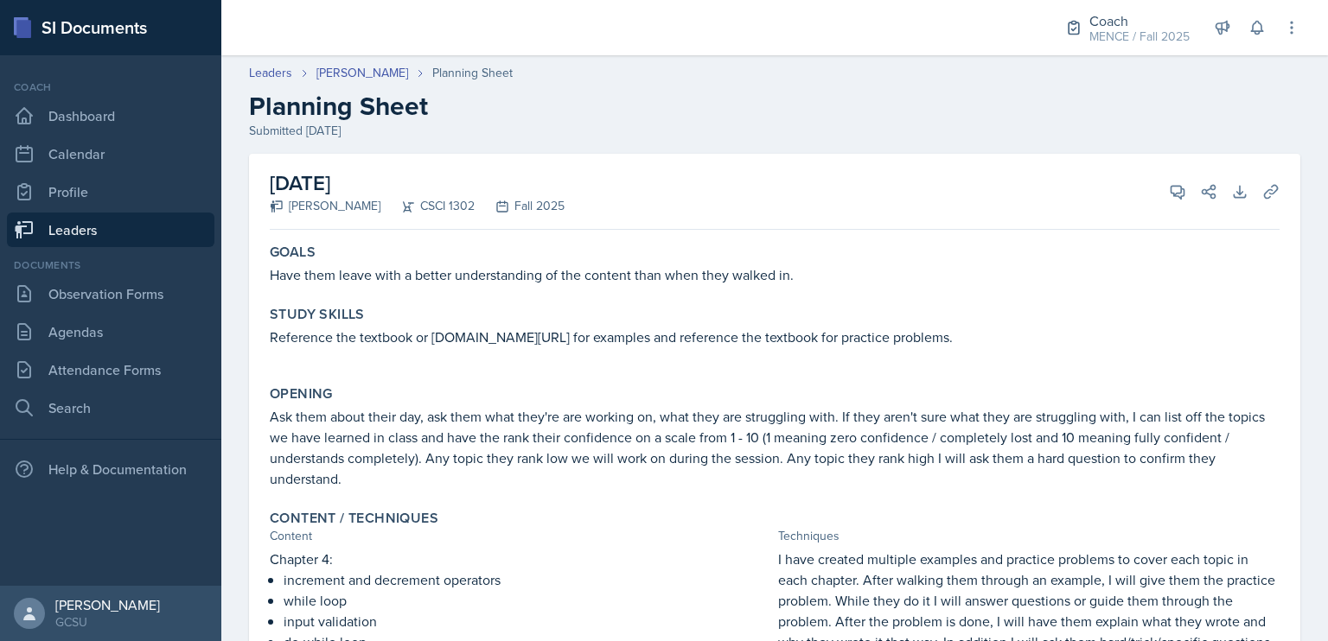
click at [109, 227] on link "Leaders" at bounding box center [110, 230] width 207 height 35
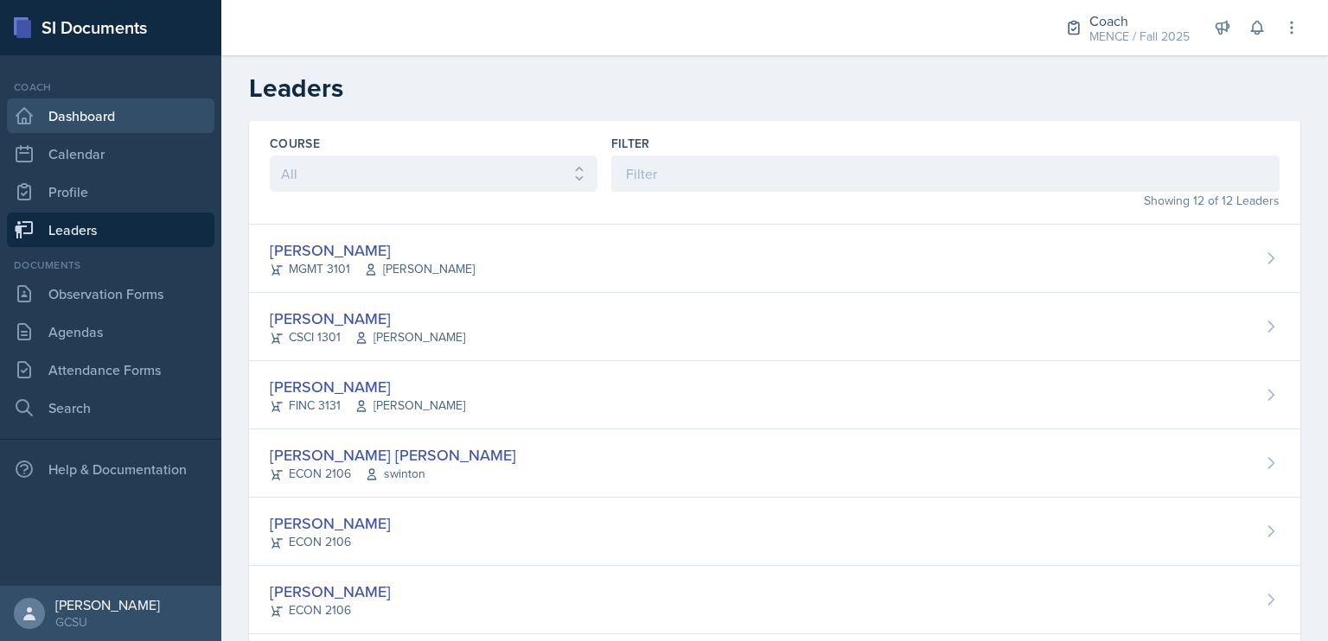
click at [132, 119] on link "Dashboard" at bounding box center [110, 116] width 207 height 35
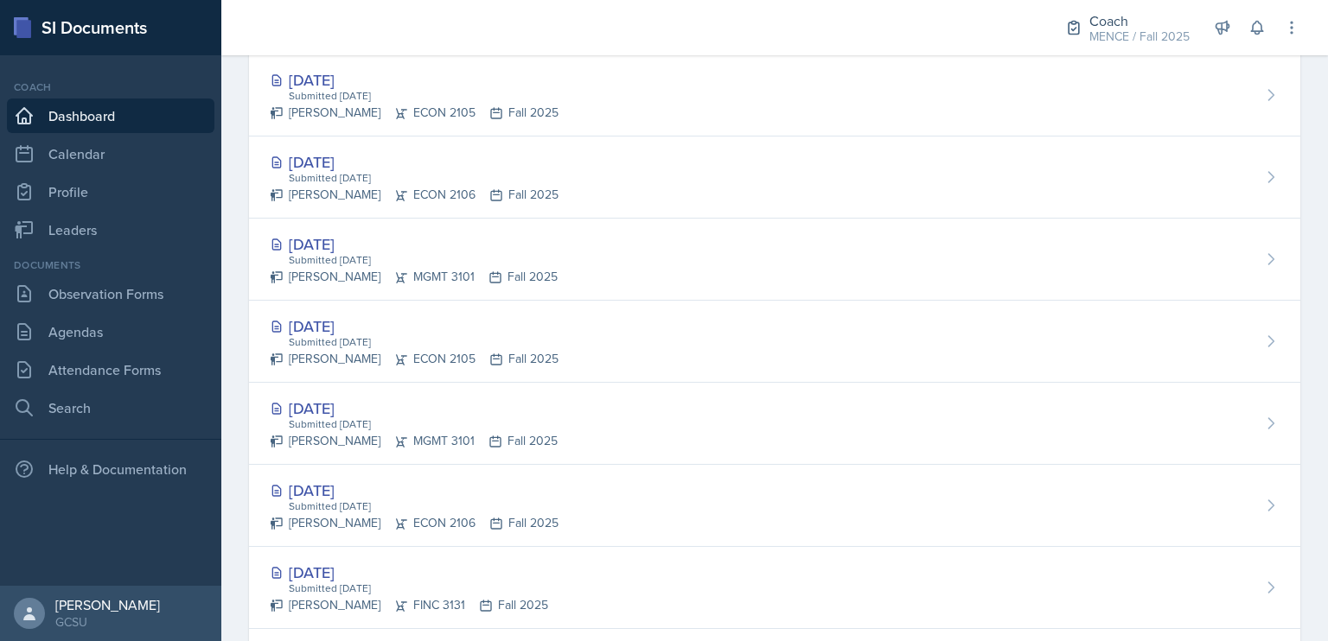
scroll to position [756, 0]
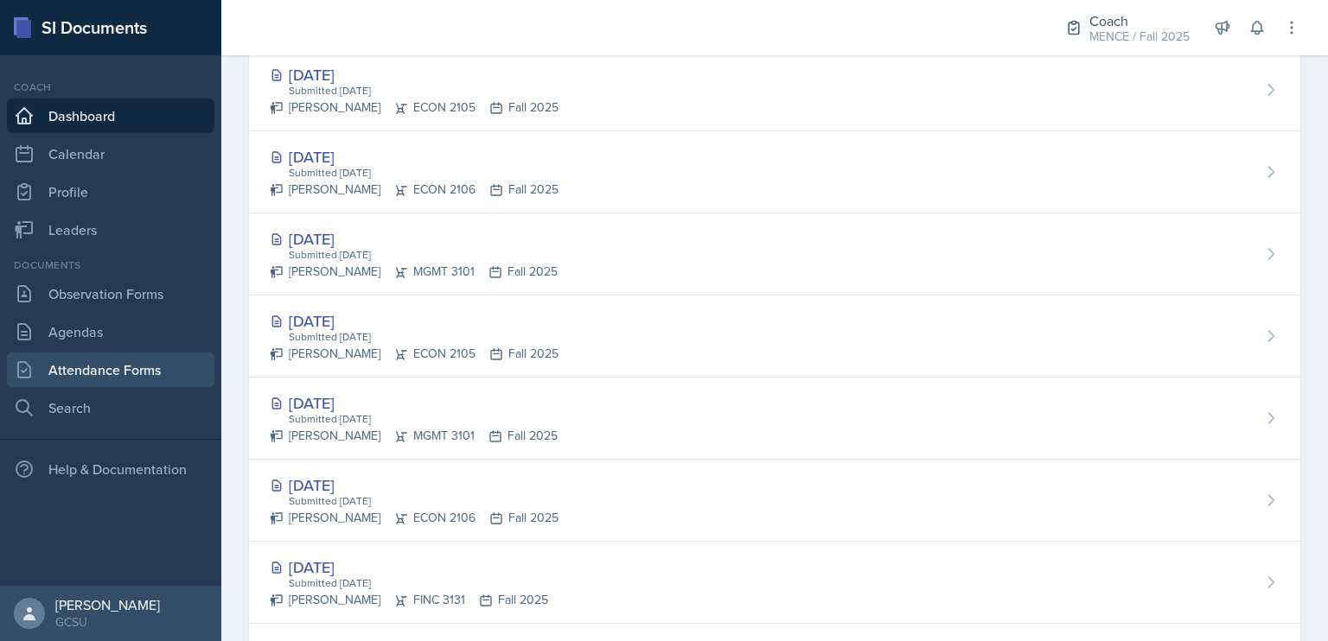
click at [106, 365] on link "Attendance Forms" at bounding box center [110, 370] width 207 height 35
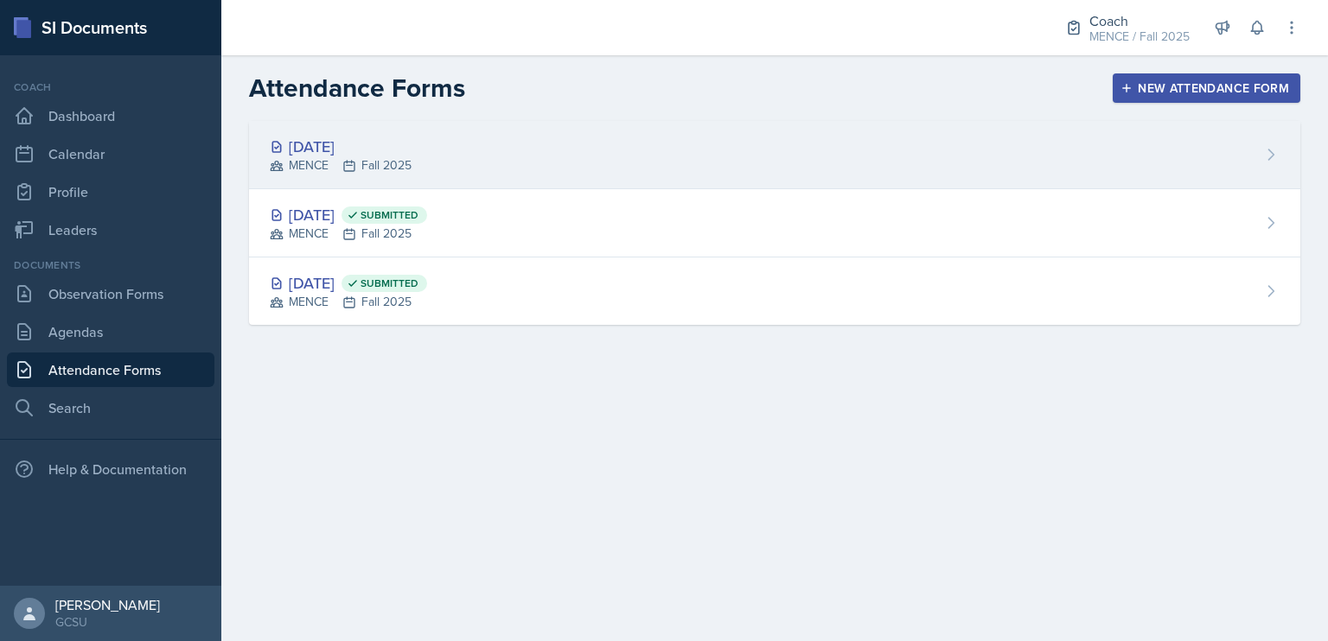
click at [489, 178] on div "[DATE] MENCE Fall 2025" at bounding box center [774, 155] width 1051 height 68
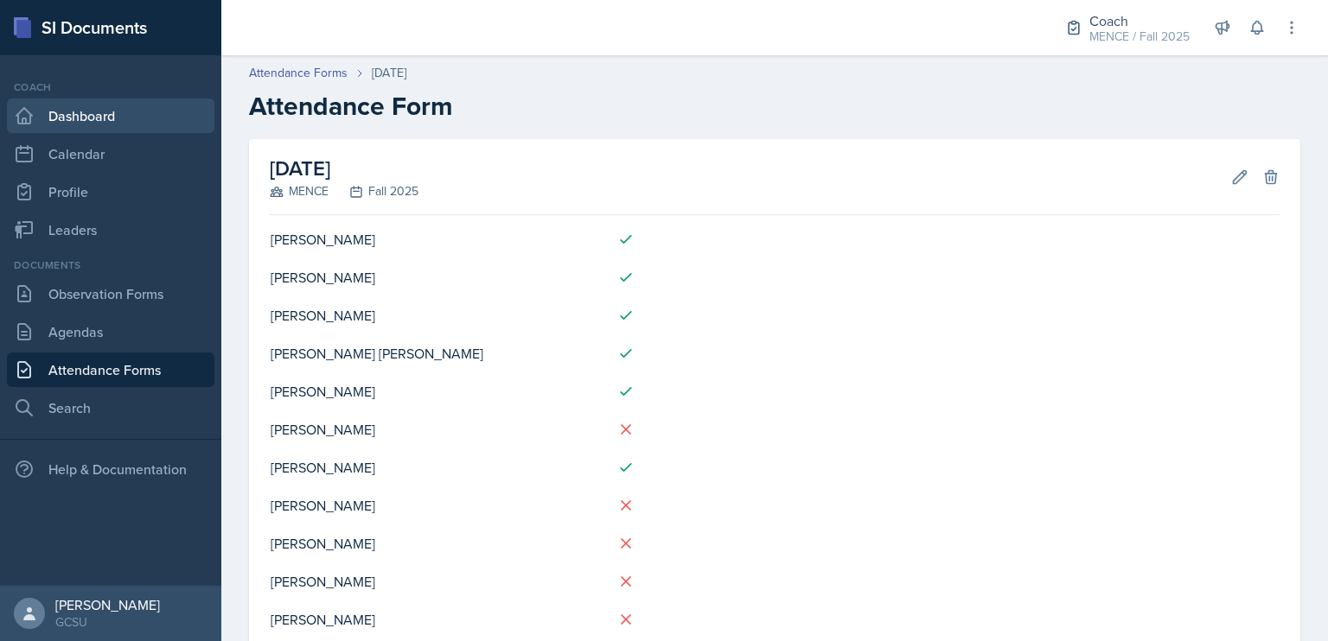
click at [154, 112] on link "Dashboard" at bounding box center [110, 116] width 207 height 35
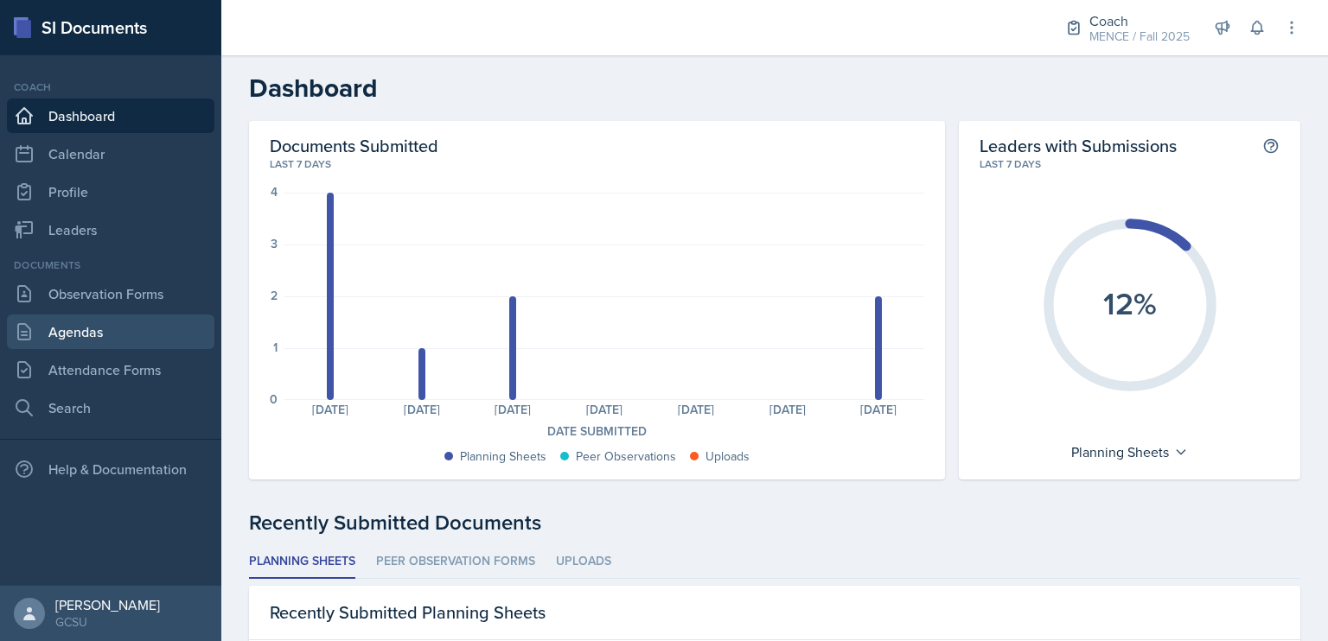
click at [169, 318] on link "Agendas" at bounding box center [110, 332] width 207 height 35
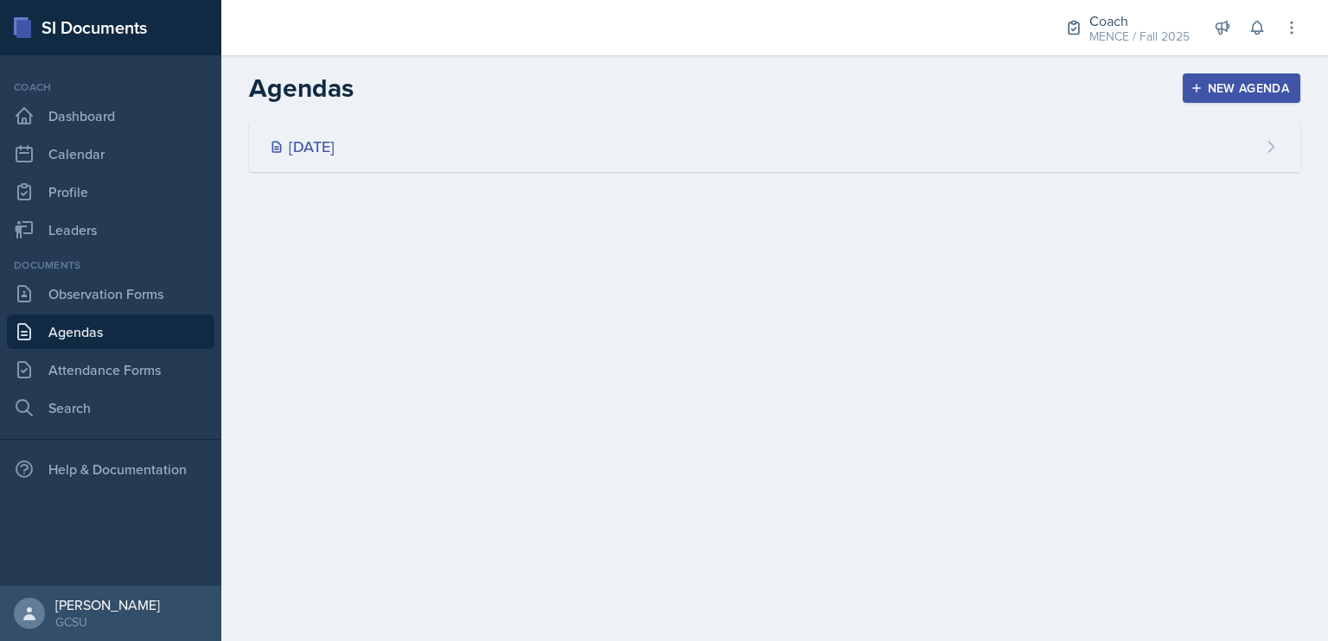
click at [424, 147] on div "[DATE]" at bounding box center [774, 146] width 1051 height 51
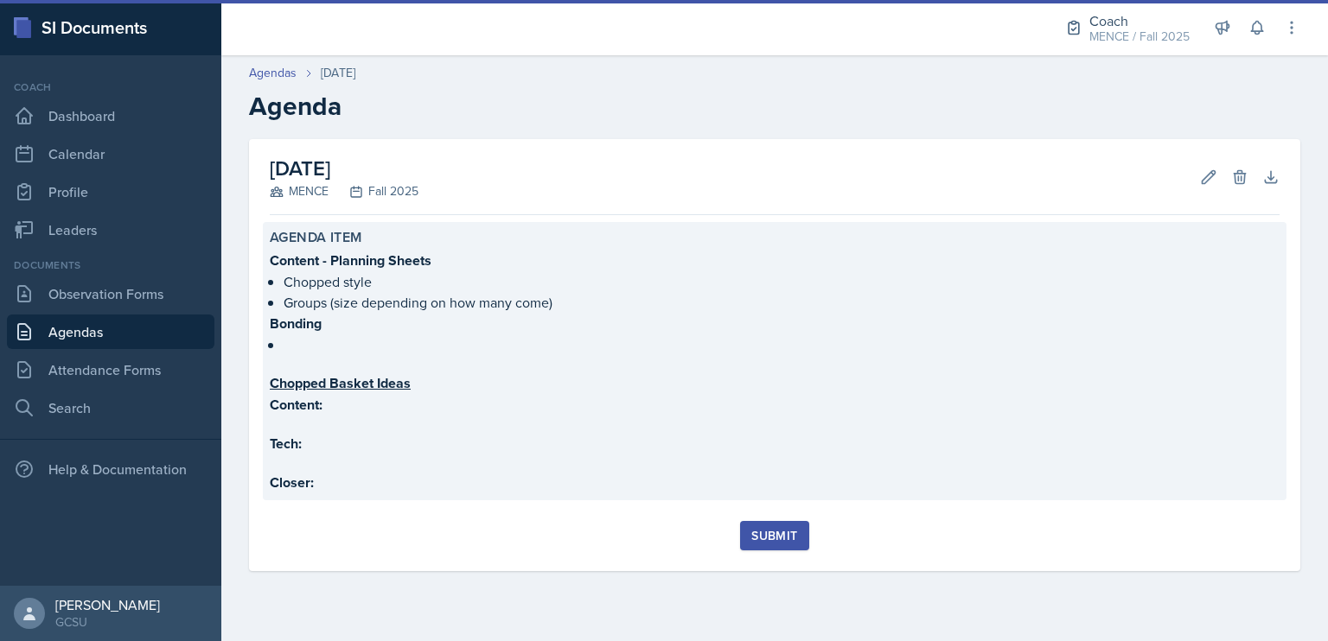
click at [616, 428] on p at bounding box center [775, 424] width 1010 height 17
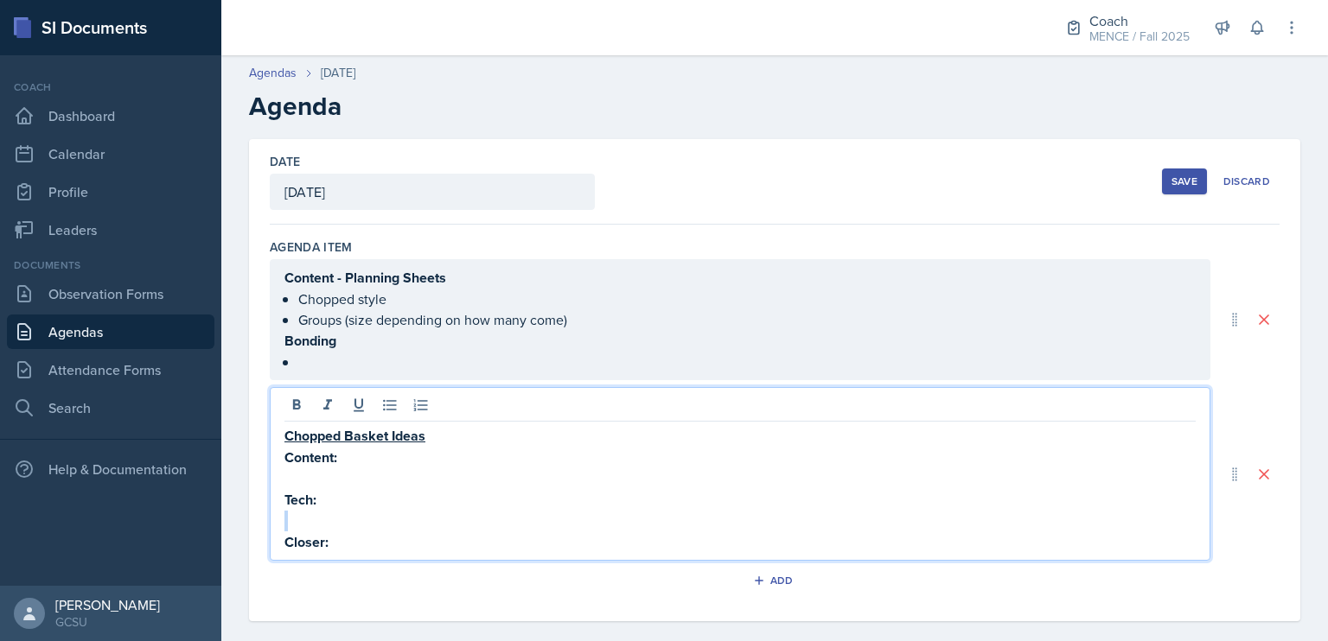
drag, startPoint x: 370, startPoint y: 502, endPoint x: 322, endPoint y: 509, distance: 48.9
click at [322, 509] on div "Chopped Basket Ideas Content: Tech: Closer:" at bounding box center [739, 489] width 911 height 128
click at [367, 535] on p "Closer:" at bounding box center [739, 543] width 911 height 22
click at [460, 297] on div "Content - Planning Sheets Chopped style Groups (size depending on how many come…" at bounding box center [739, 319] width 911 height 105
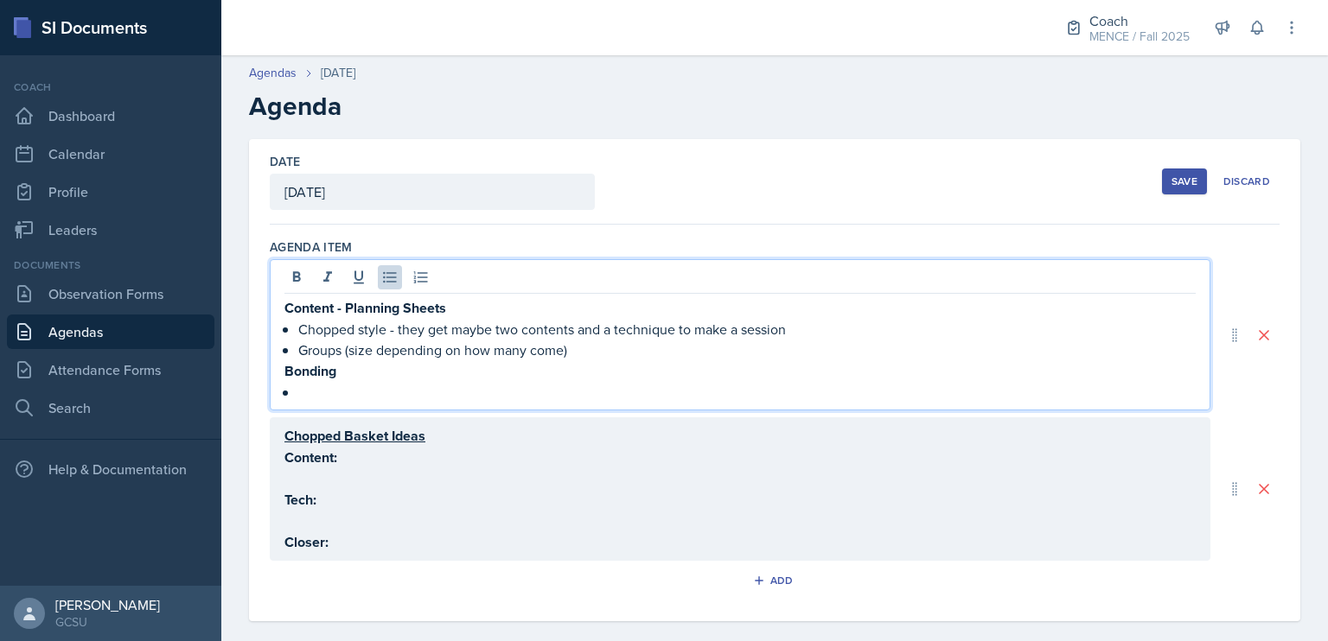
scroll to position [15, 0]
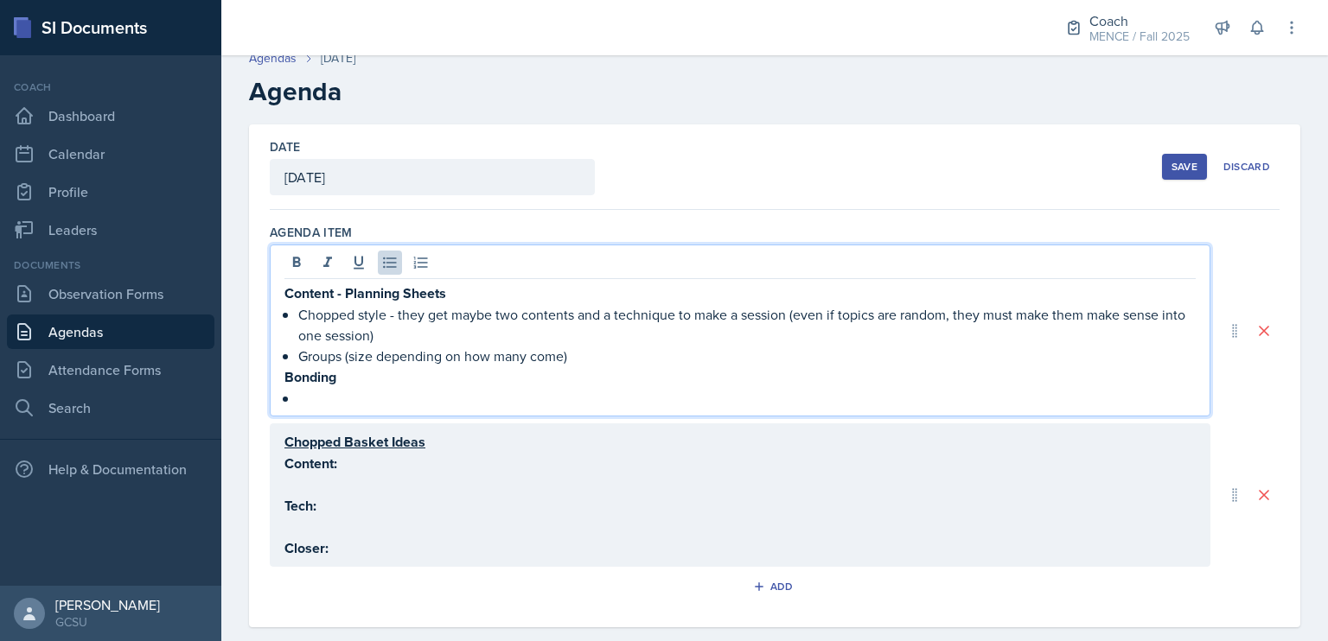
click at [394, 333] on p "Chopped style - they get maybe two contents and a technique to make a session (…" at bounding box center [746, 324] width 897 height 41
click at [434, 513] on div "Chopped Basket Ideas Content: Tech: Closer:" at bounding box center [739, 495] width 911 height 128
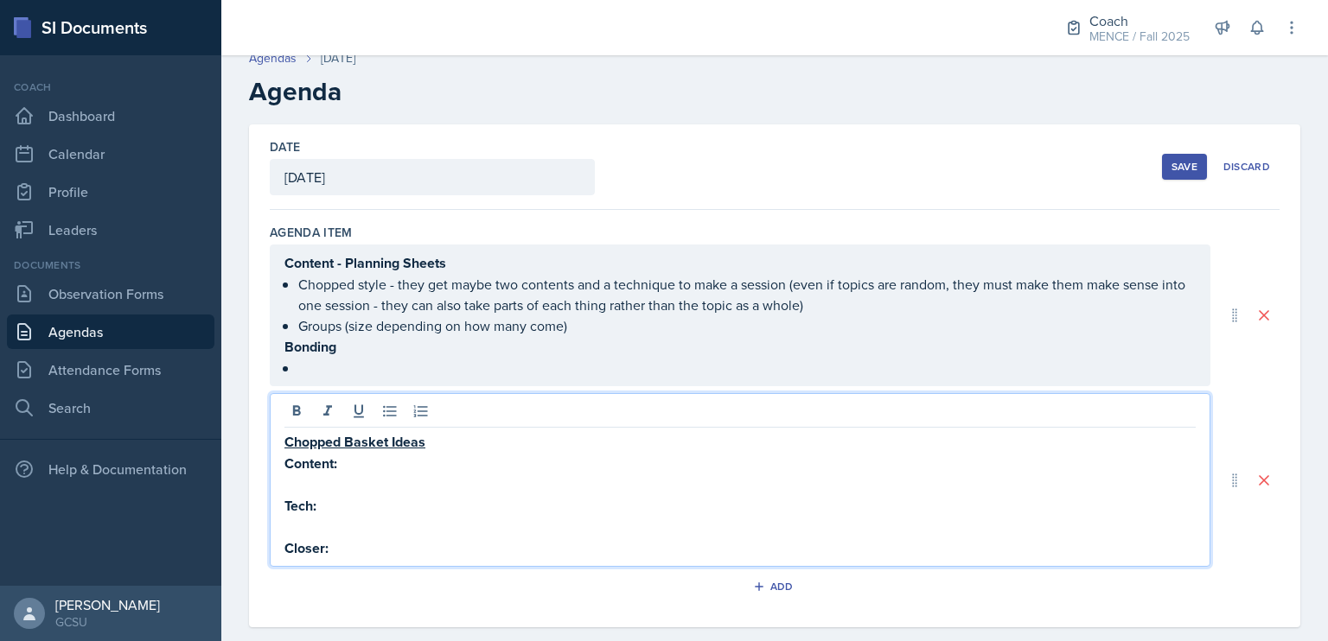
scroll to position [0, 0]
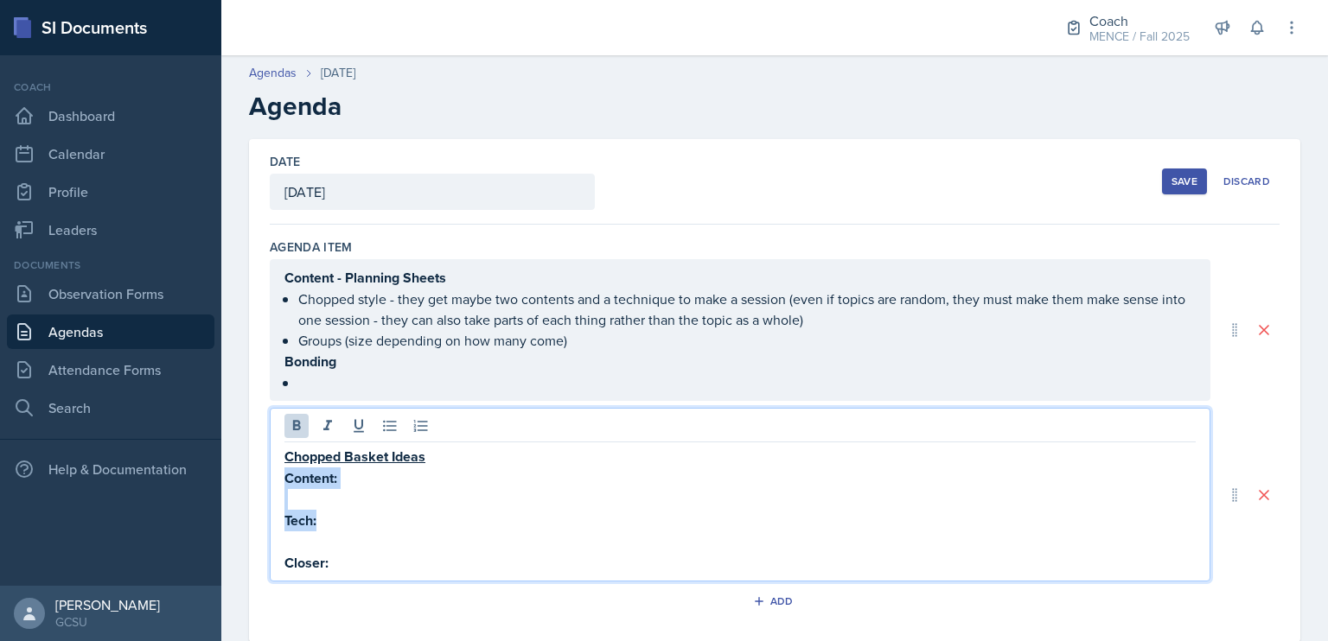
drag, startPoint x: 367, startPoint y: 525, endPoint x: 271, endPoint y: 468, distance: 111.6
click at [271, 468] on div "Chopped Basket Ideas Content: Tech: Closer:" at bounding box center [740, 495] width 941 height 174
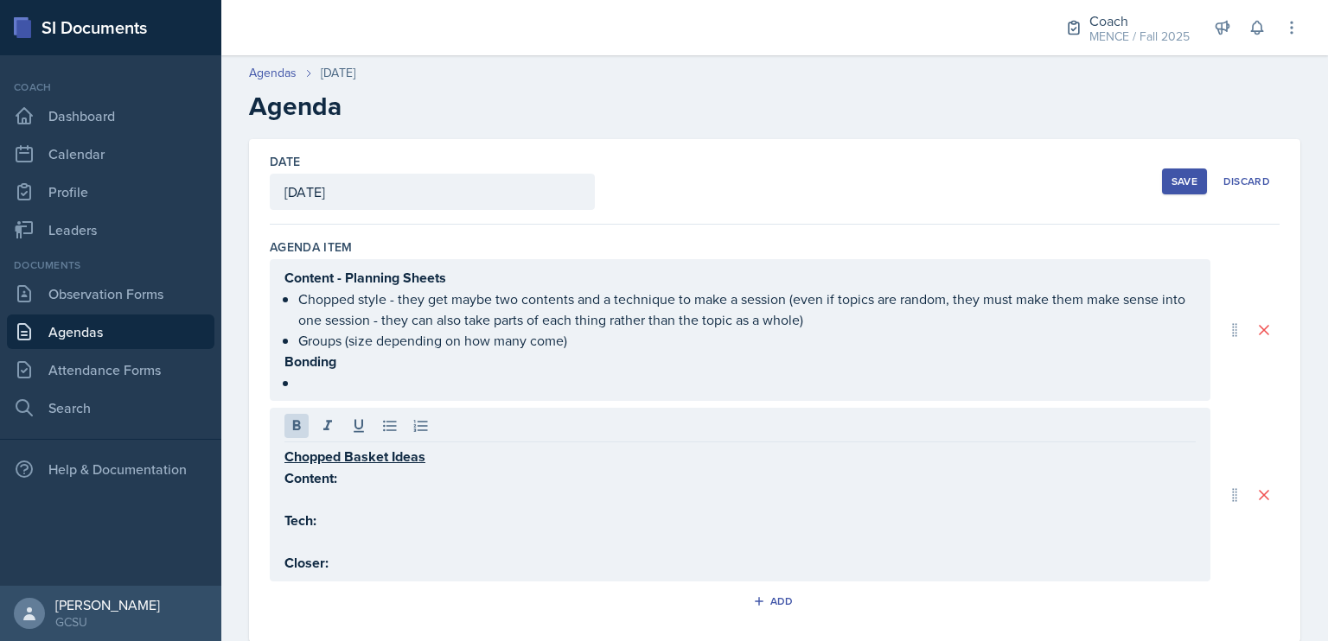
click at [344, 579] on div "Agenda Item Content - Planning Sheets Chopped style - they get maybe two conten…" at bounding box center [775, 430] width 1010 height 397
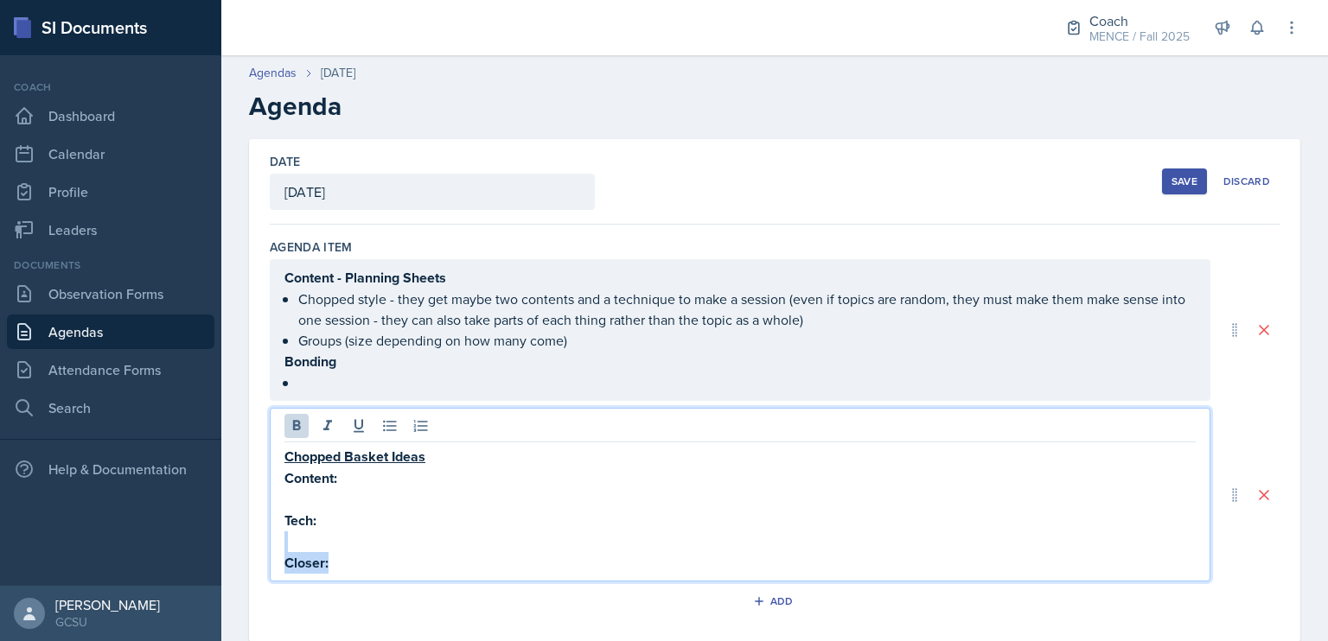
drag, startPoint x: 367, startPoint y: 520, endPoint x: 349, endPoint y: 561, distance: 44.2
click at [349, 561] on p "Closer:" at bounding box center [739, 563] width 911 height 22
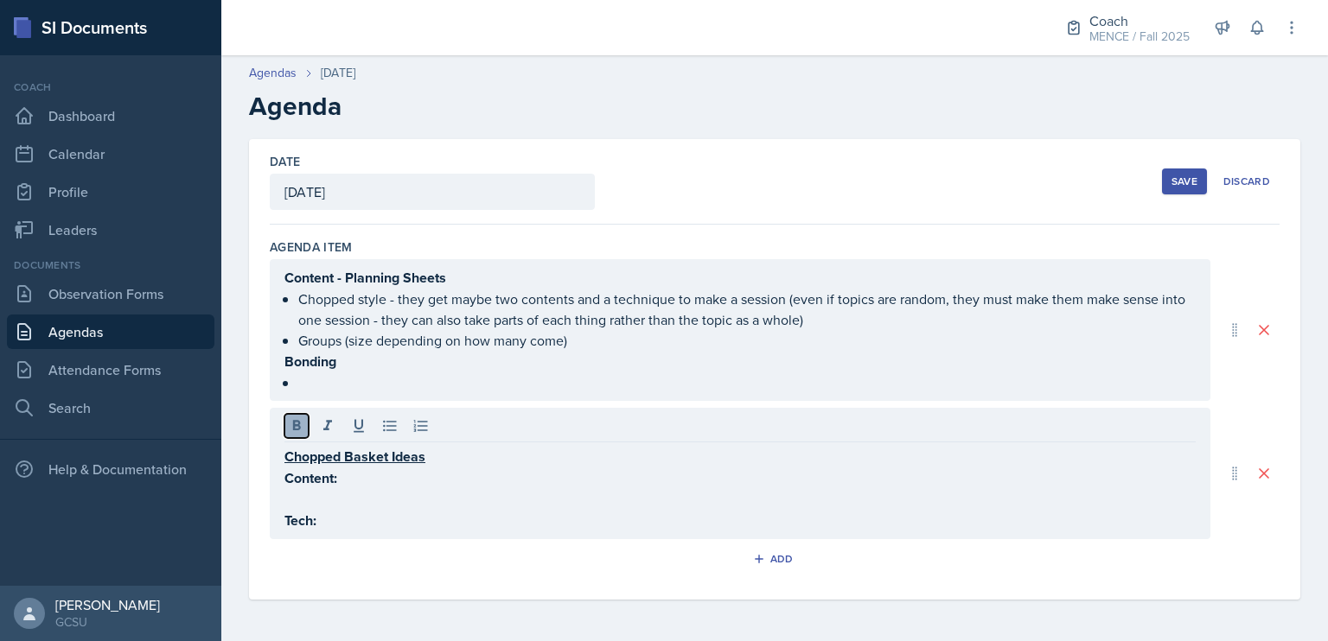
click at [293, 421] on icon at bounding box center [297, 425] width 8 height 10
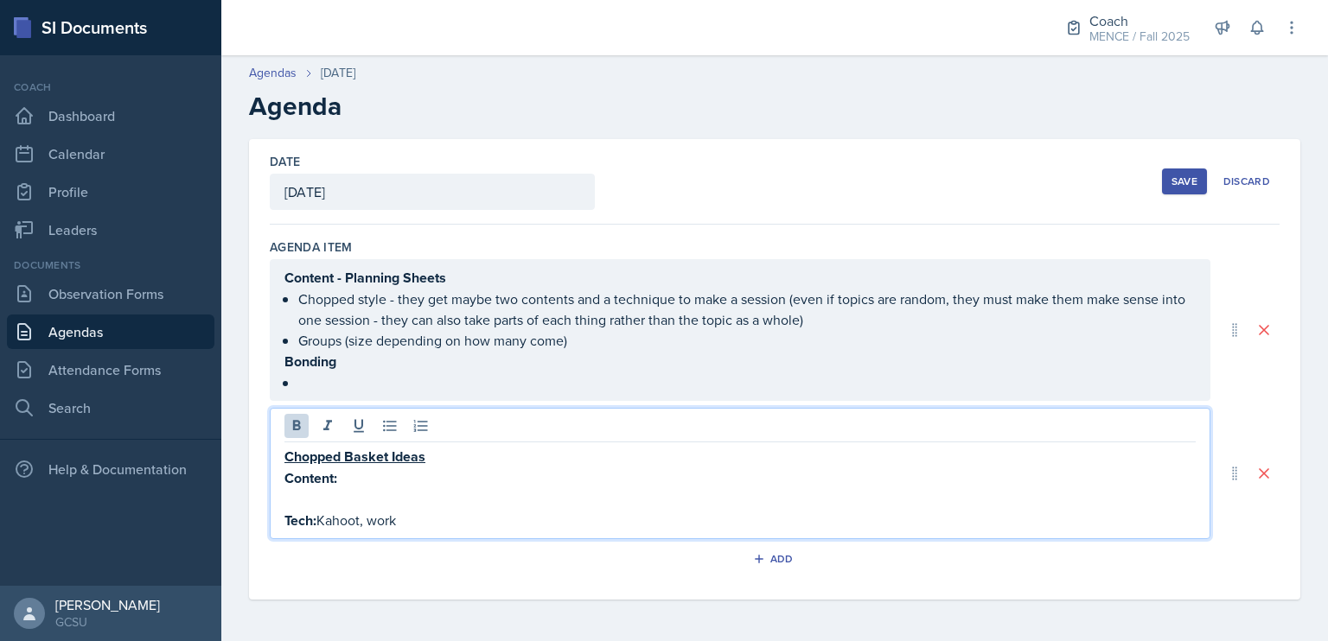
click at [311, 520] on strong "Tech:" at bounding box center [300, 521] width 32 height 20
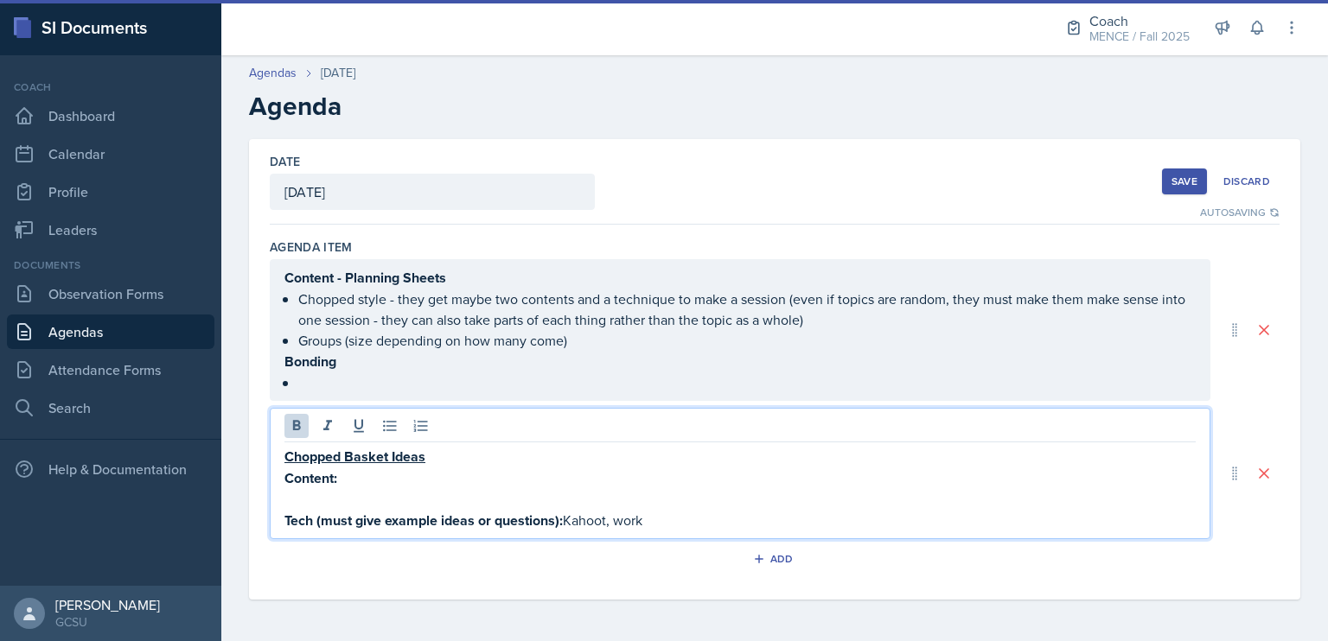
click at [660, 520] on p "Tech (must give example ideas or questions): [PERSON_NAME], work" at bounding box center [739, 521] width 911 height 22
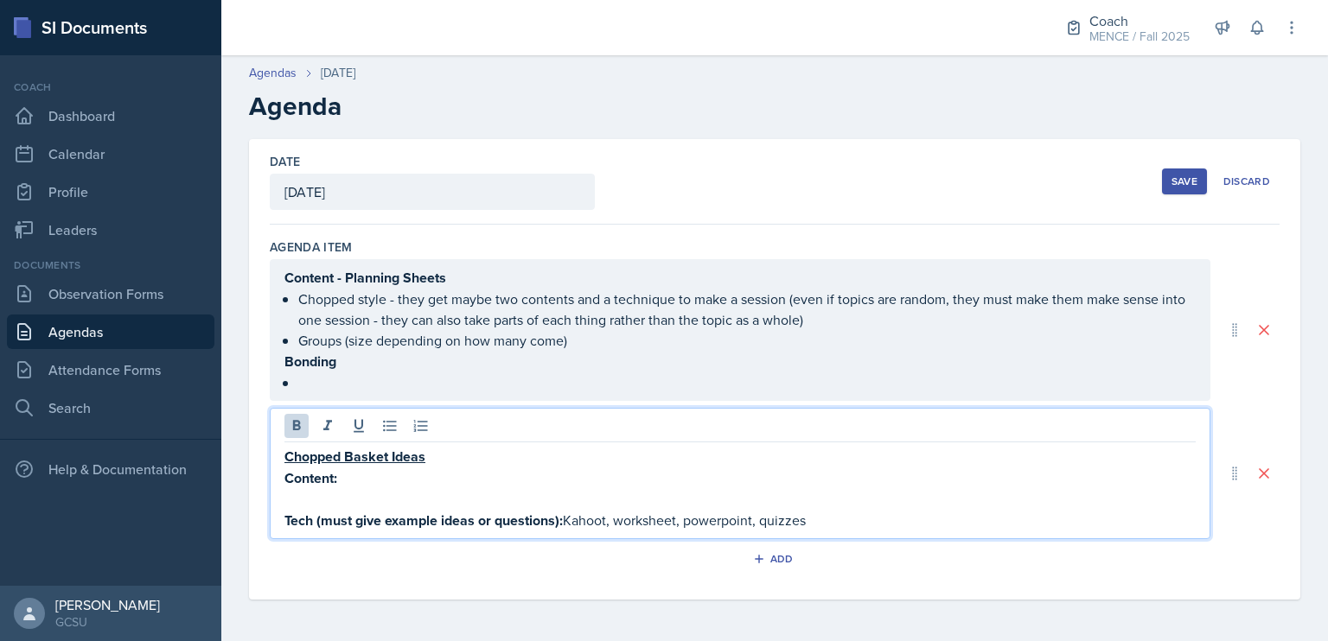
click at [604, 477] on p "Content:" at bounding box center [739, 479] width 911 height 22
click at [880, 324] on p "Chopped style - they get maybe two contents and a technique to make a session (…" at bounding box center [746, 309] width 897 height 41
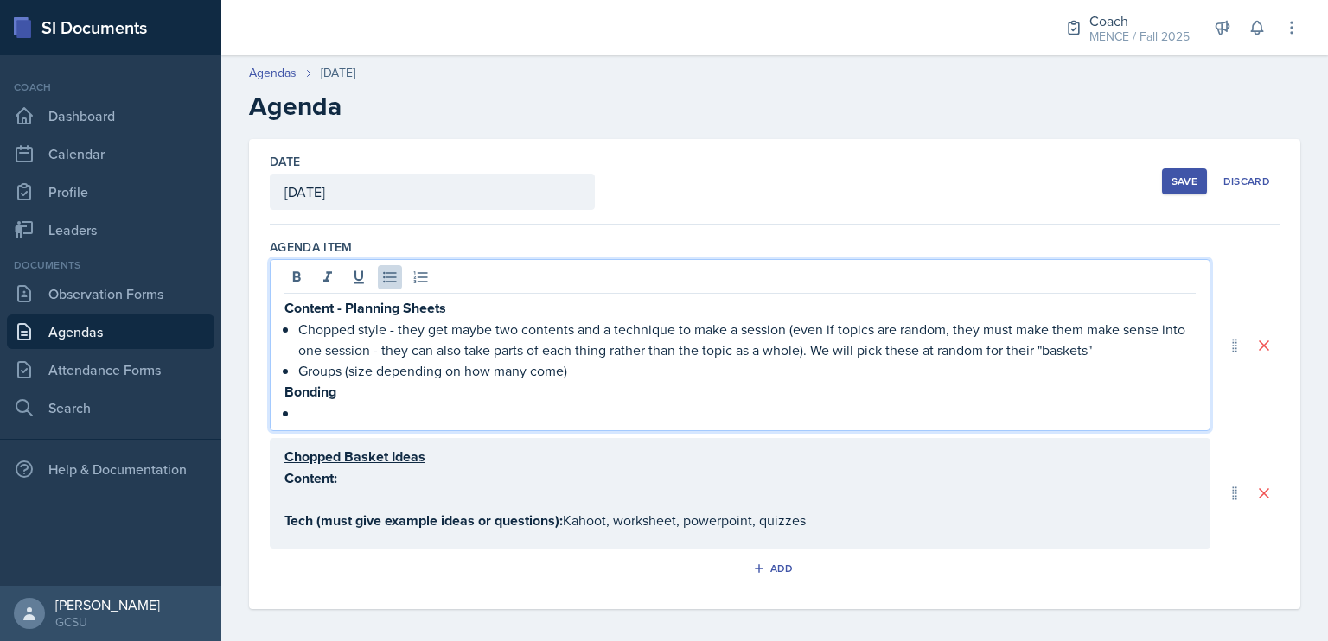
click at [1044, 351] on p "Chopped style - they get maybe two contents and a technique to make a session (…" at bounding box center [746, 339] width 897 height 41
click at [581, 492] on div "Chopped Basket Ideas Content: Tech (must give example ideas or questions): Kaho…" at bounding box center [739, 489] width 911 height 86
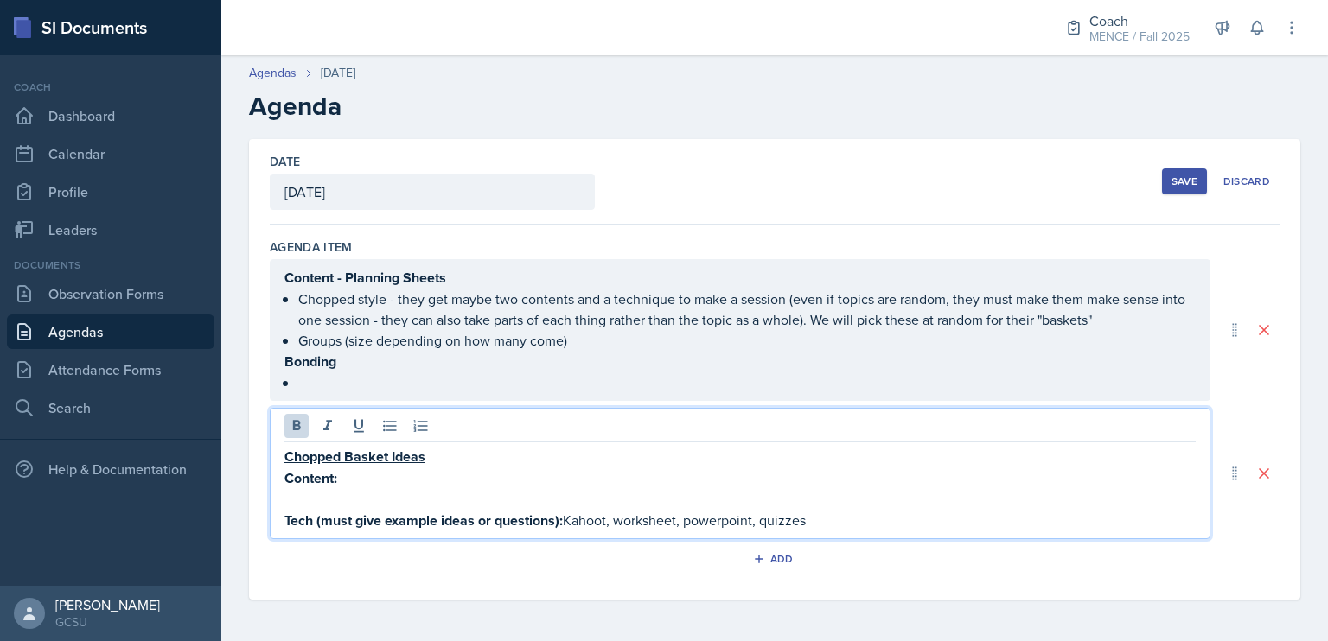
click at [423, 477] on p "Content:" at bounding box center [739, 479] width 911 height 22
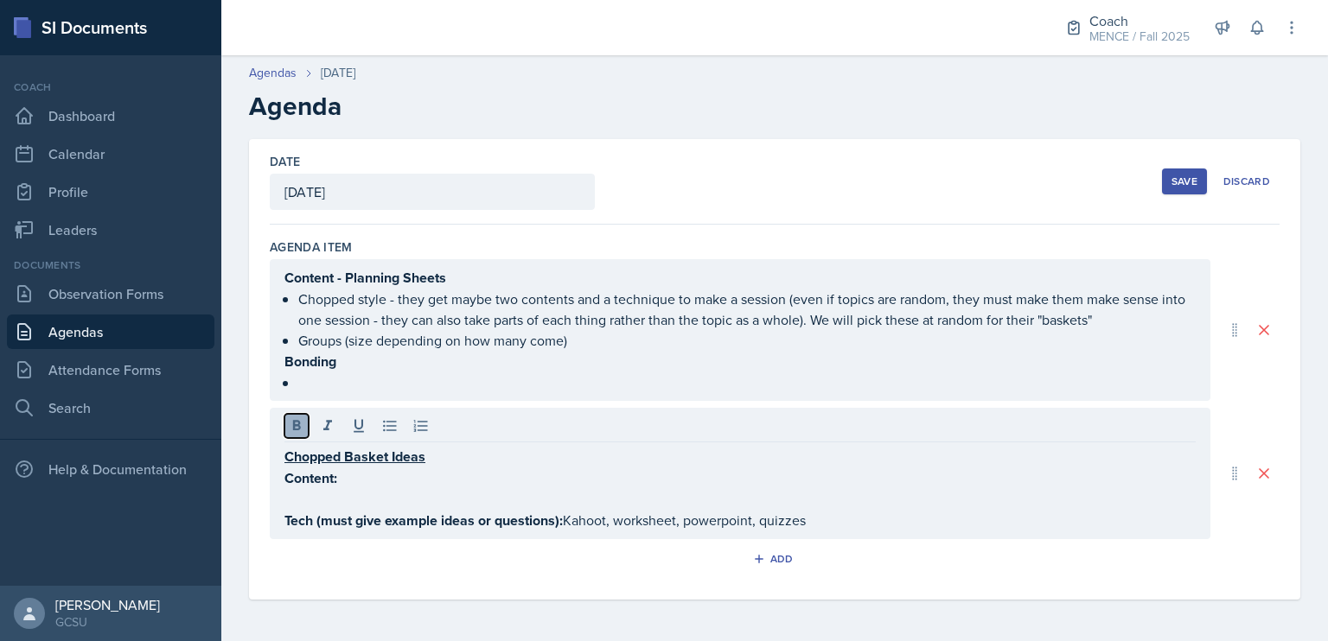
click at [289, 418] on icon at bounding box center [296, 426] width 17 height 17
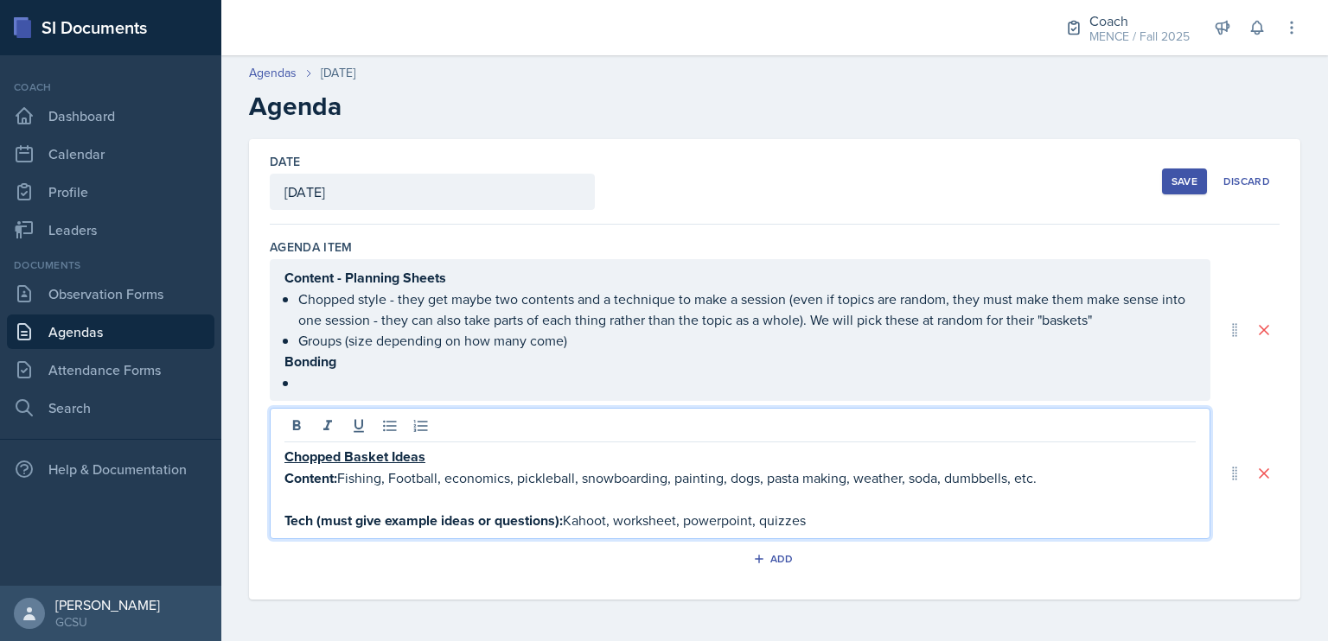
click at [1184, 177] on div "Save" at bounding box center [1184, 182] width 26 height 14
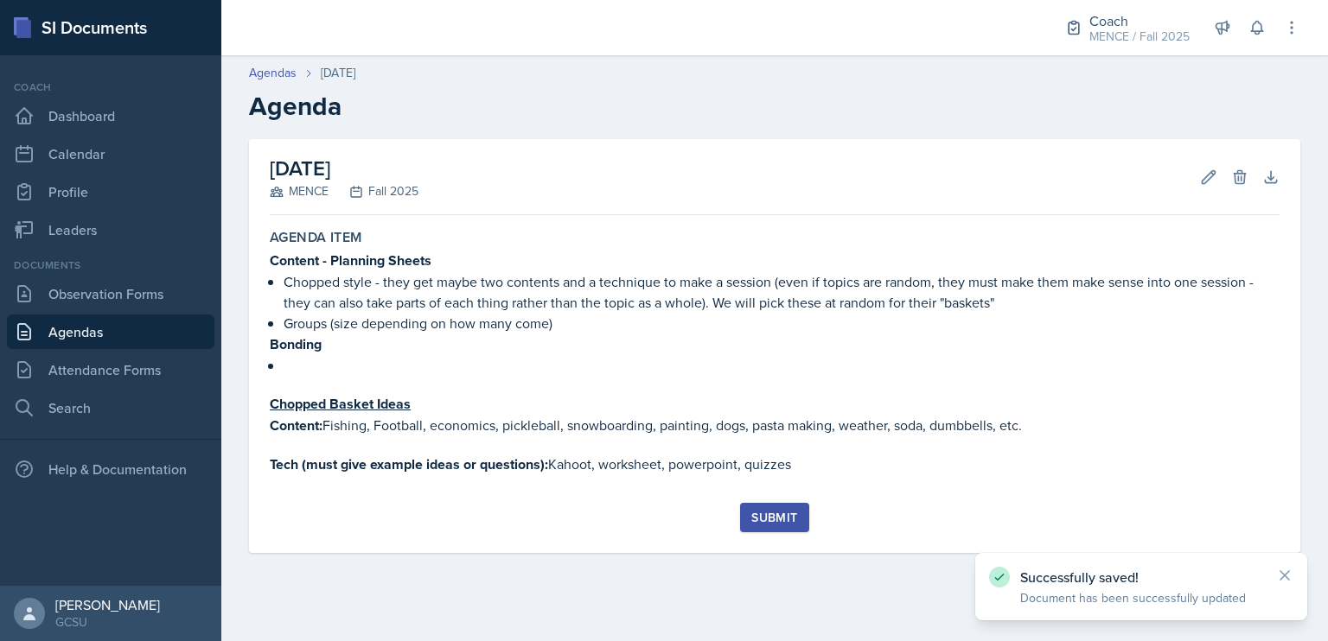
click at [788, 518] on div "Submit" at bounding box center [774, 518] width 46 height 14
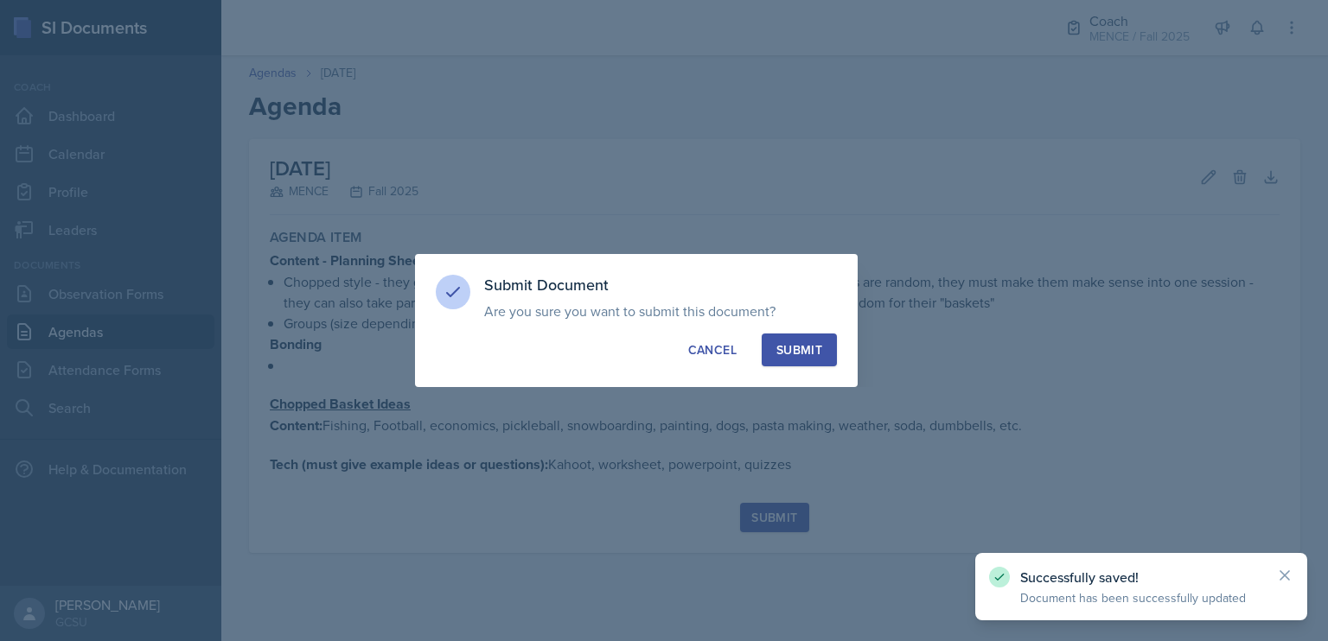
click at [801, 344] on div "Submit" at bounding box center [799, 349] width 46 height 17
